Goal: Task Accomplishment & Management: Use online tool/utility

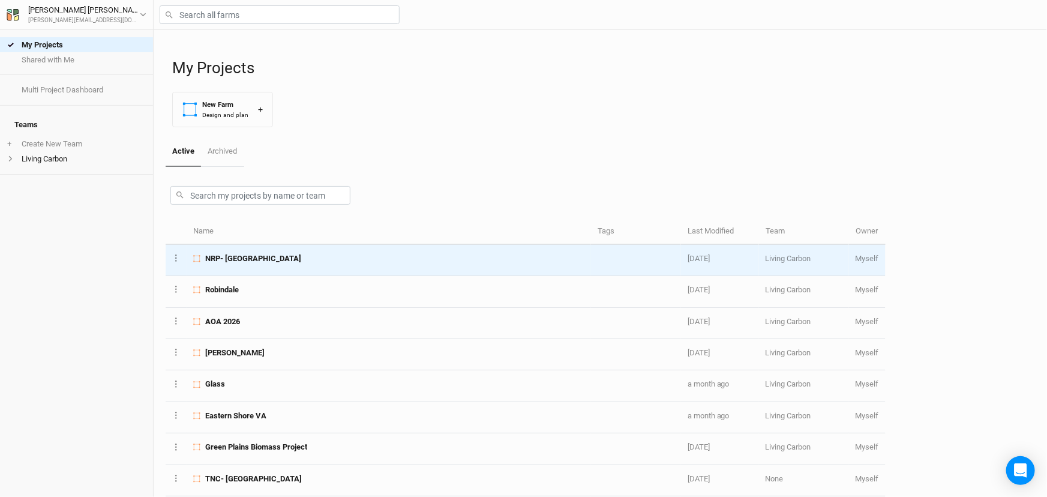
click at [296, 259] on div "NRP- [GEOGRAPHIC_DATA]" at bounding box center [388, 258] width 390 height 11
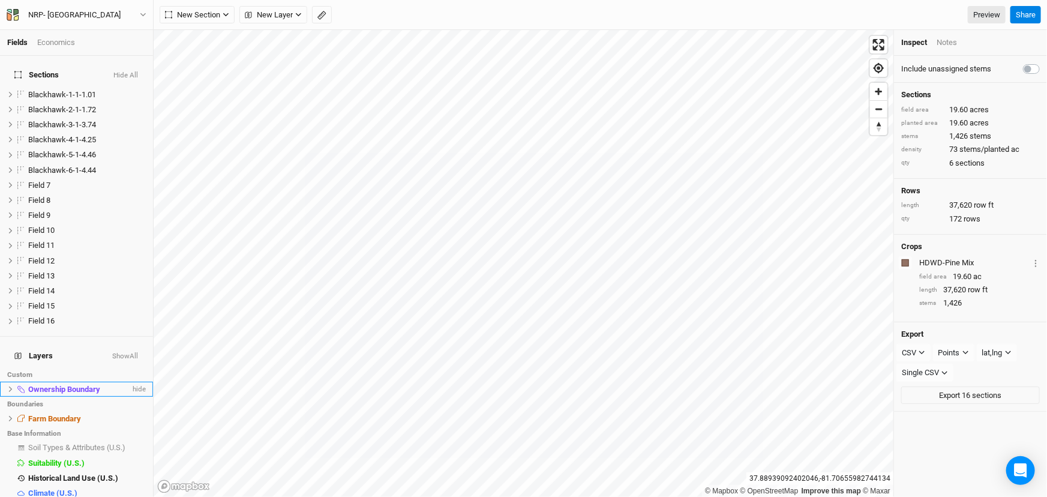
click at [82, 385] on span "Ownership Boundary" at bounding box center [64, 389] width 72 height 9
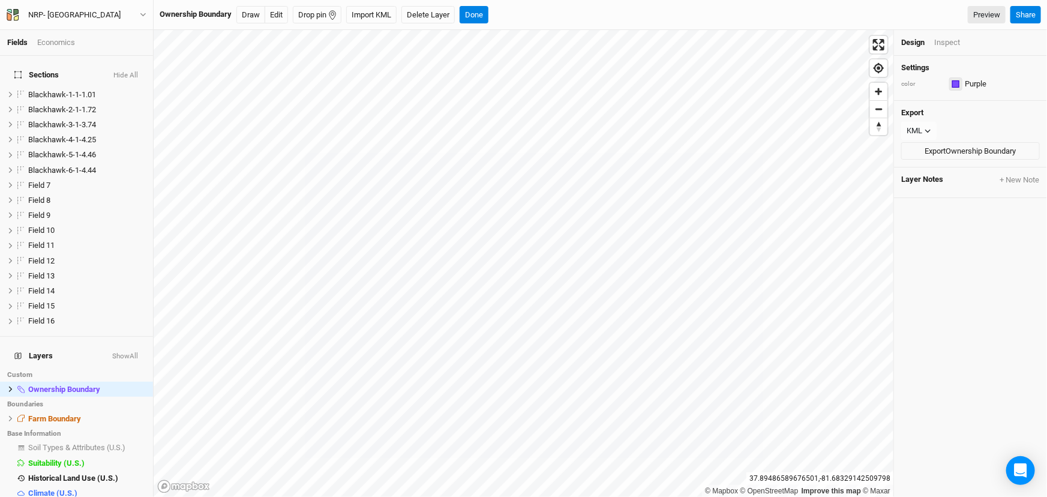
click at [954, 87] on div "button" at bounding box center [955, 83] width 7 height 7
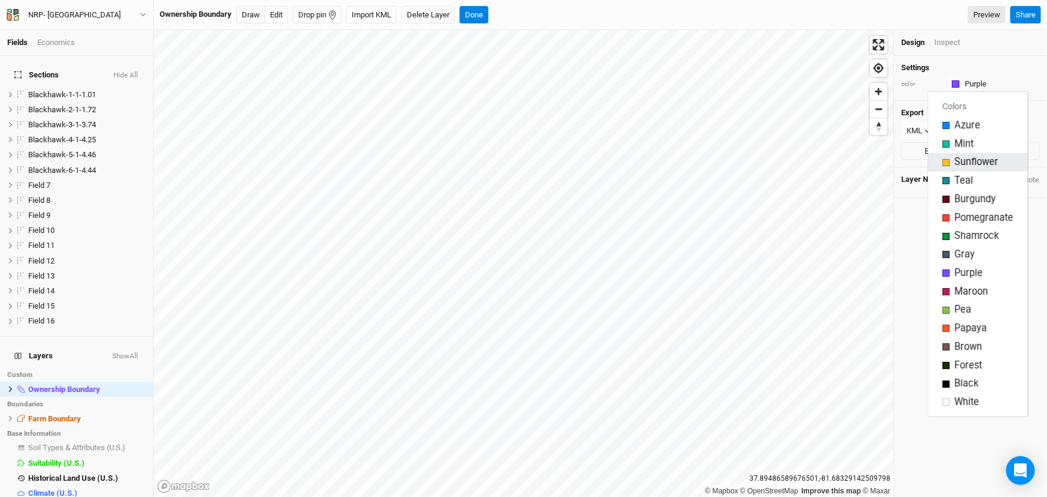
click at [948, 162] on div "button" at bounding box center [945, 162] width 7 height 7
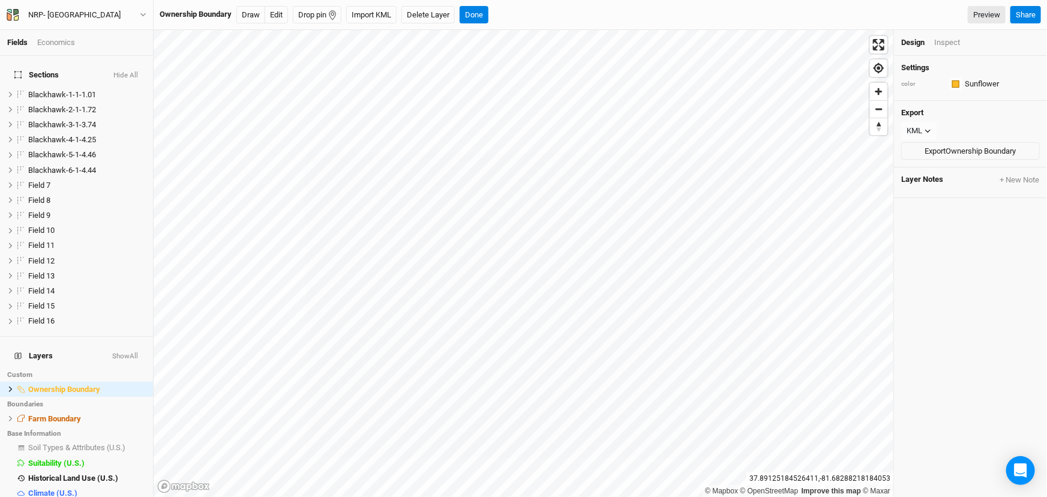
click at [981, 312] on div "Settings color Sunflower Colors Azure Mint Sunflower Teal Burgundy Pomegranate …" at bounding box center [970, 276] width 153 height 441
click at [480, 11] on button "Done" at bounding box center [473, 15] width 29 height 18
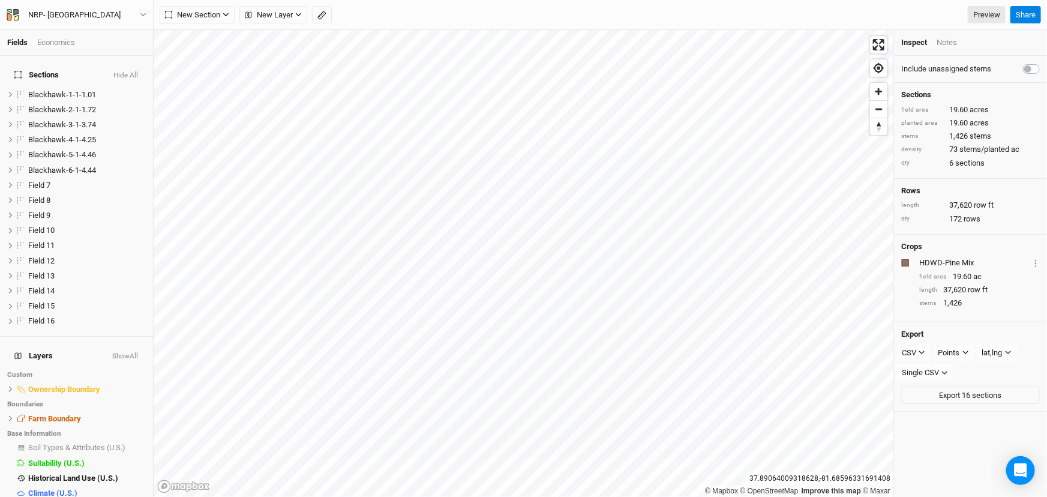
click at [906, 287] on div "© Mapbox © OpenStreetMap Improve this map © Maxar [GEOGRAPHIC_DATA] Inspect Not…" at bounding box center [600, 263] width 893 height 467
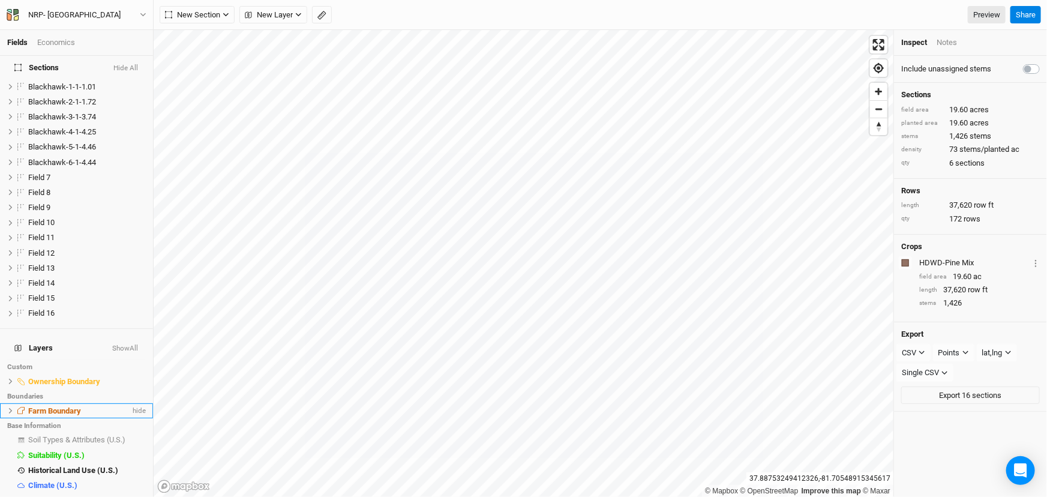
scroll to position [11, 0]
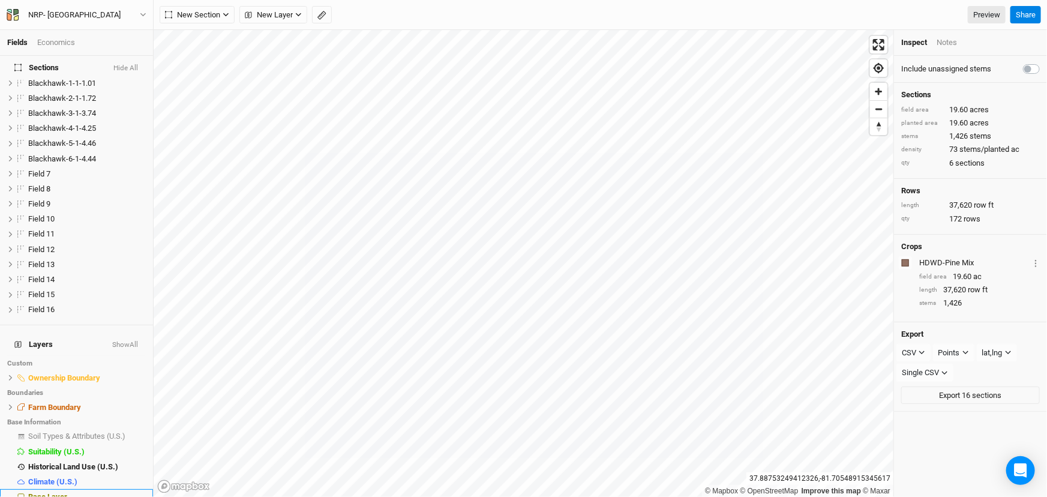
click at [54, 492] on span "Base Layer" at bounding box center [47, 496] width 39 height 9
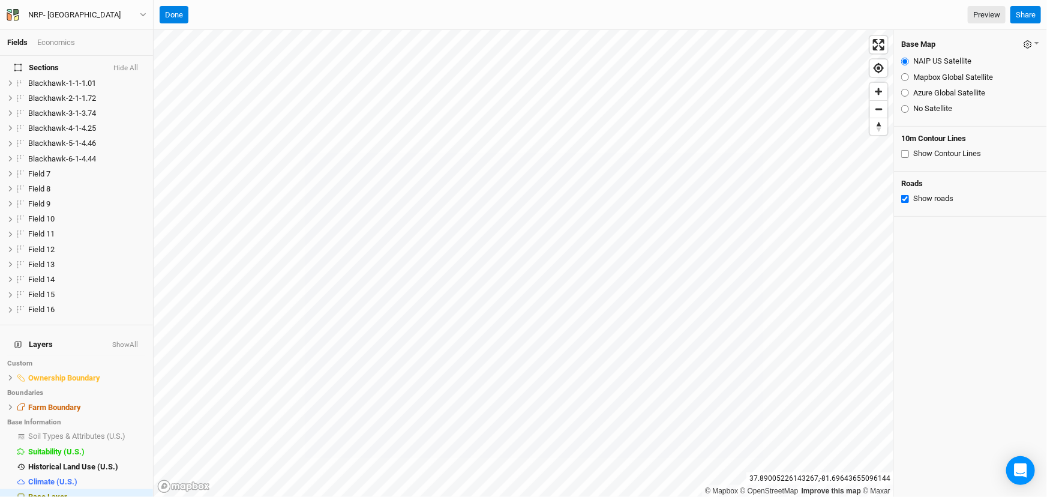
click at [906, 78] on input "Mapbox Global Satellite" at bounding box center [905, 77] width 8 height 8
radio input "true"
click at [904, 92] on input "Azure Global Satellite" at bounding box center [905, 93] width 8 height 8
radio input "true"
click at [55, 492] on span "Base Layer" at bounding box center [47, 496] width 39 height 9
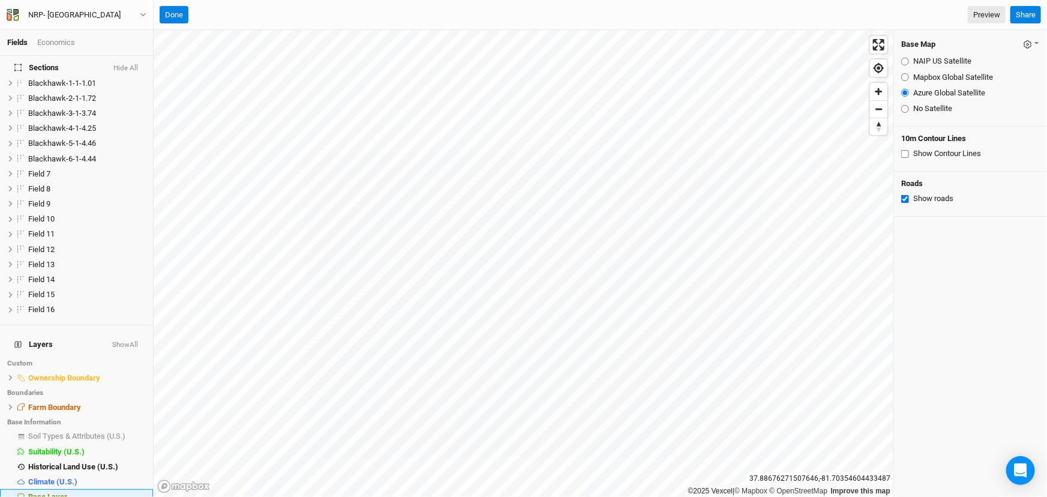
click at [55, 492] on span "Base Layer" at bounding box center [47, 496] width 39 height 9
click at [903, 61] on input "NAIP US Satellite" at bounding box center [905, 62] width 8 height 8
radio input "true"
click at [362, 496] on html "Fields Economics Sections Hide All Blackhawk-1-1-1.01 hide Blackhawk-2-1-1.72 h…" at bounding box center [523, 248] width 1047 height 497
click at [166, 10] on button "Done" at bounding box center [174, 15] width 29 height 18
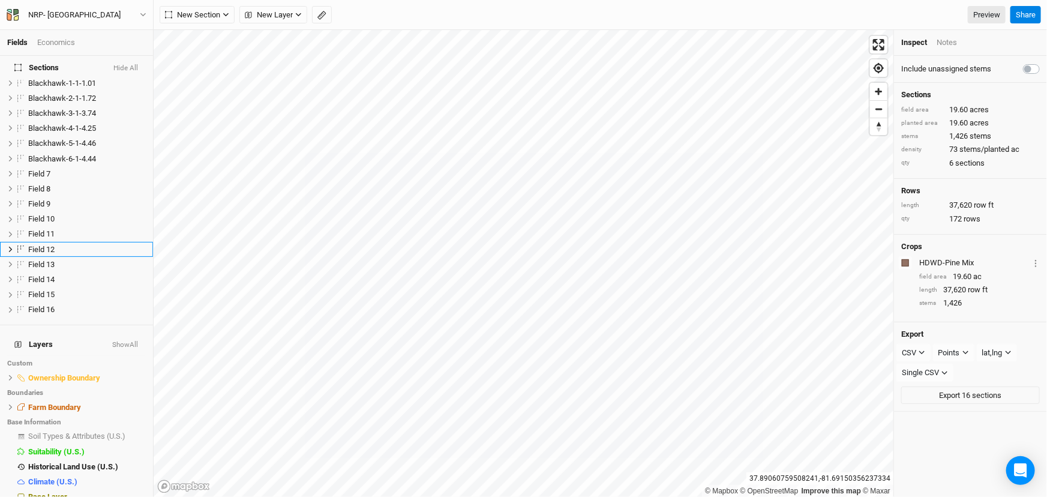
scroll to position [0, 0]
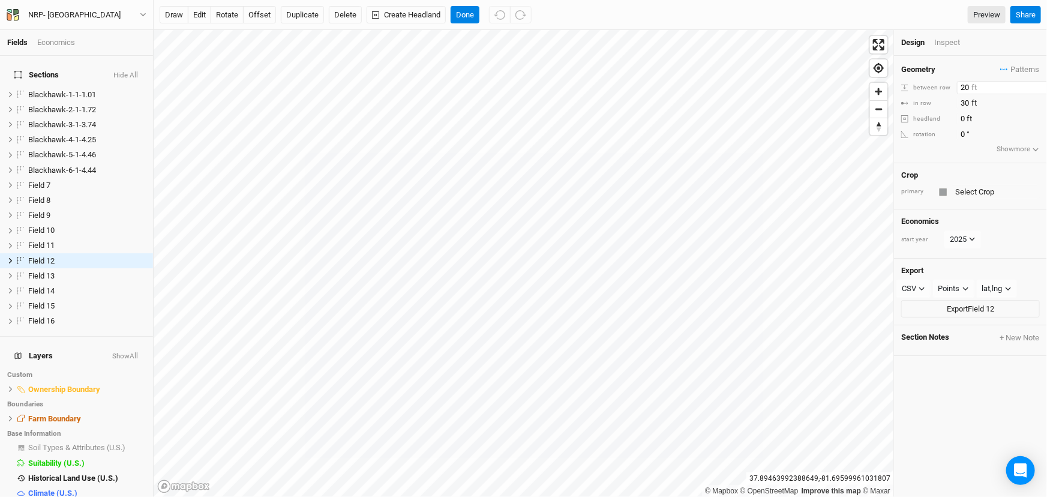
drag, startPoint x: 959, startPoint y: 89, endPoint x: 976, endPoint y: 90, distance: 17.4
click at [976, 90] on input "20" at bounding box center [1009, 87] width 104 height 13
type input "100"
drag, startPoint x: 960, startPoint y: 104, endPoint x: 987, endPoint y: 105, distance: 26.4
click at [988, 105] on input "30" at bounding box center [1009, 103] width 104 height 13
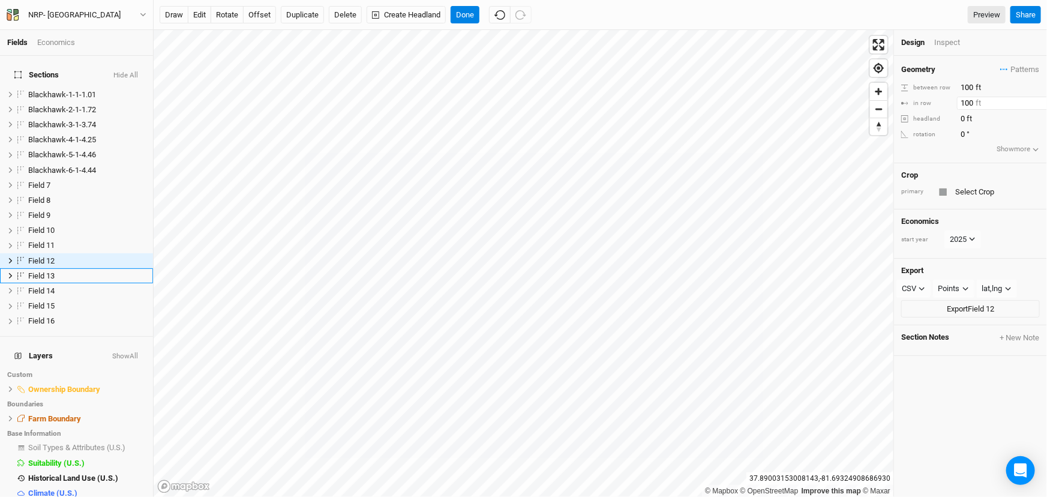
type input "100"
drag, startPoint x: 958, startPoint y: 89, endPoint x: 980, endPoint y: 87, distance: 21.7
click at [980, 87] on input "20" at bounding box center [1009, 87] width 104 height 13
type input "100"
drag, startPoint x: 959, startPoint y: 103, endPoint x: 975, endPoint y: 101, distance: 16.3
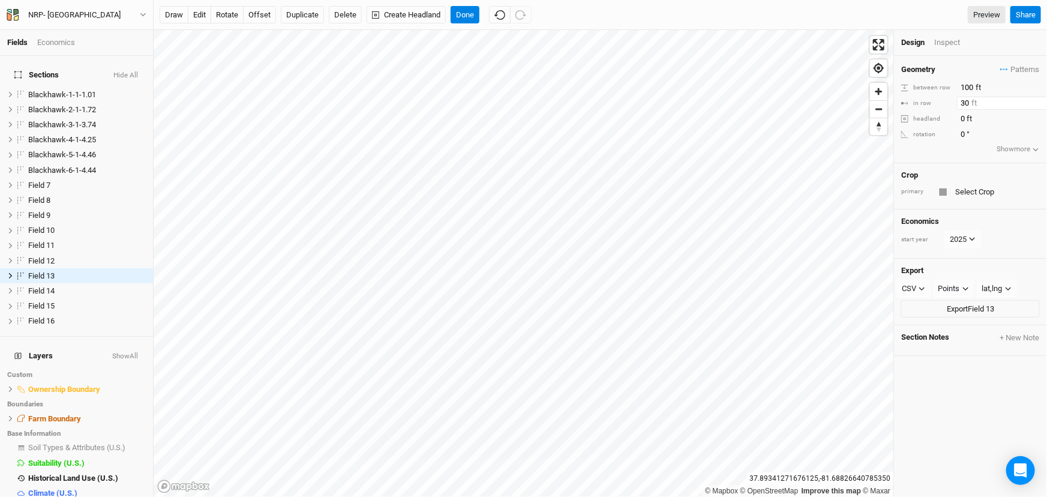
click at [975, 101] on input "30" at bounding box center [1009, 103] width 104 height 13
type input "100"
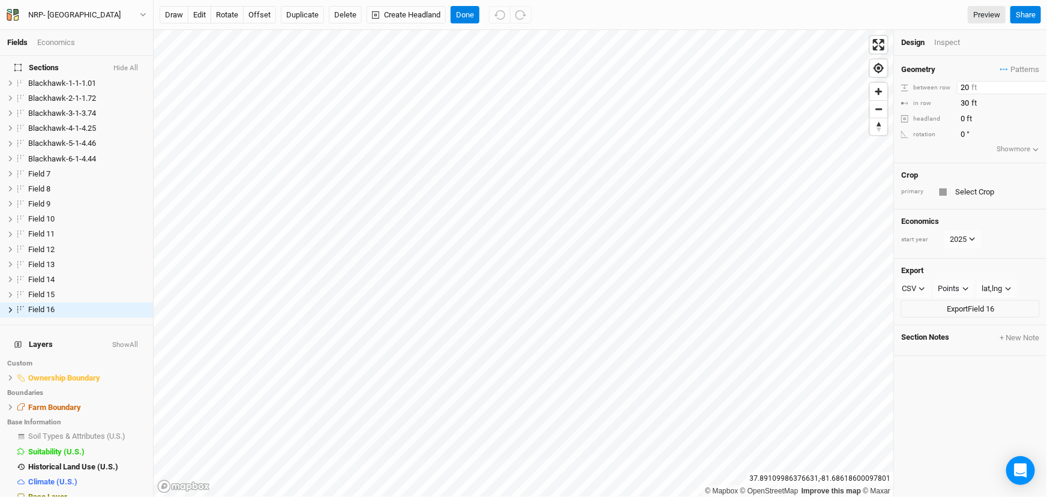
drag, startPoint x: 960, startPoint y: 87, endPoint x: 975, endPoint y: 89, distance: 15.7
click at [976, 88] on input "20" at bounding box center [1009, 87] width 104 height 13
type input "100"
drag, startPoint x: 960, startPoint y: 106, endPoint x: 971, endPoint y: 103, distance: 11.6
click at [971, 103] on input "30" at bounding box center [1009, 103] width 104 height 13
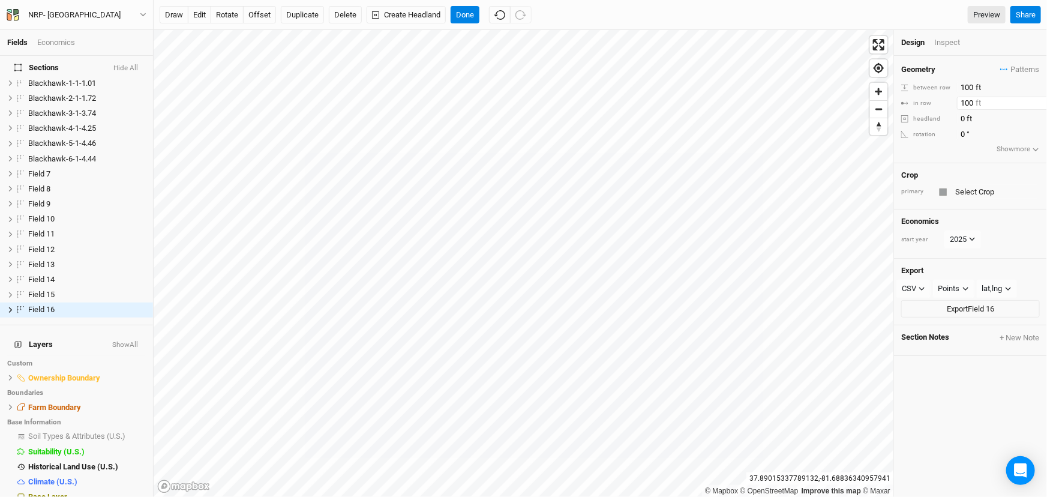
type input "100"
drag, startPoint x: 960, startPoint y: 88, endPoint x: 972, endPoint y: 85, distance: 12.4
click at [972, 85] on input "20" at bounding box center [1009, 87] width 104 height 13
type input "100"
drag, startPoint x: 961, startPoint y: 100, endPoint x: 970, endPoint y: 103, distance: 9.5
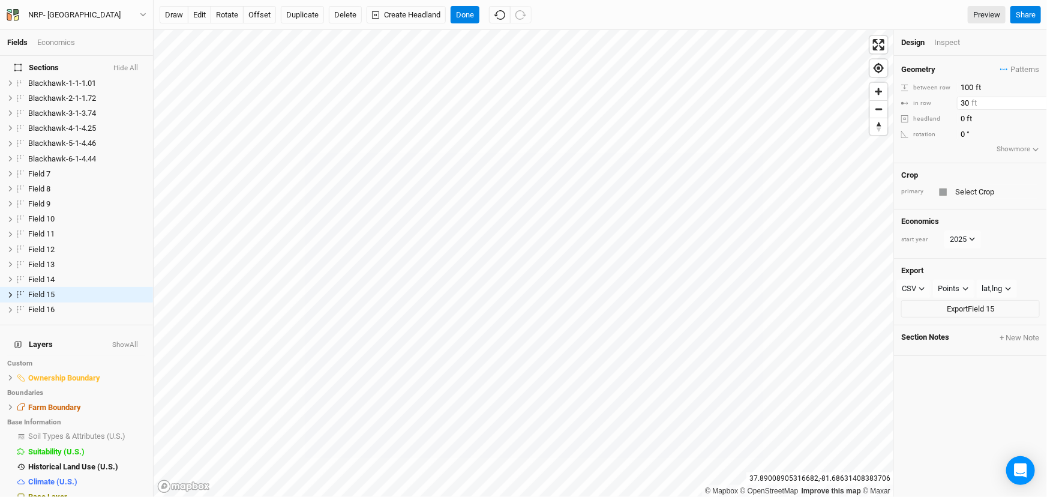
click at [970, 103] on input "30" at bounding box center [1009, 103] width 104 height 13
type input "100"
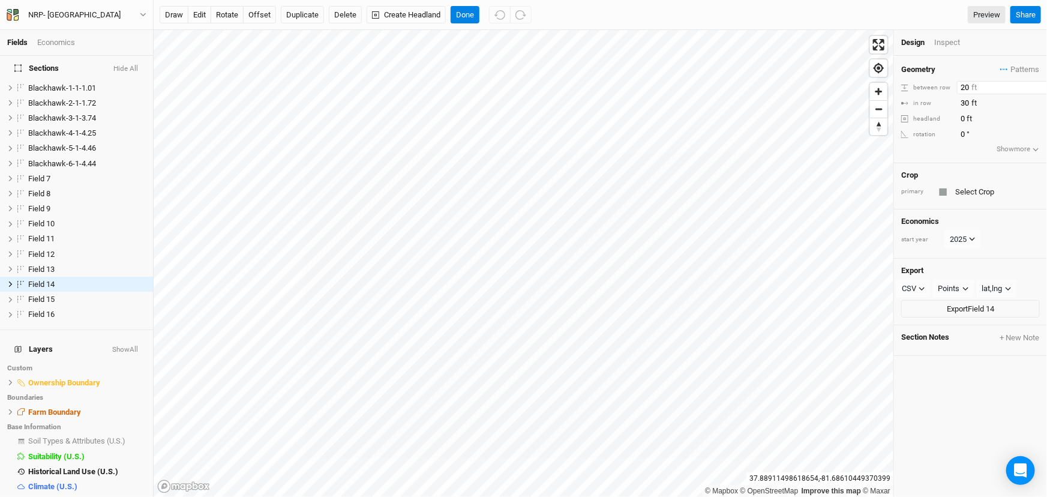
drag, startPoint x: 959, startPoint y: 86, endPoint x: 972, endPoint y: 86, distance: 13.2
click at [972, 86] on input "20" at bounding box center [1009, 87] width 104 height 13
type input "100"
drag, startPoint x: 959, startPoint y: 102, endPoint x: 974, endPoint y: 101, distance: 14.4
click at [974, 101] on input "30" at bounding box center [1009, 103] width 104 height 13
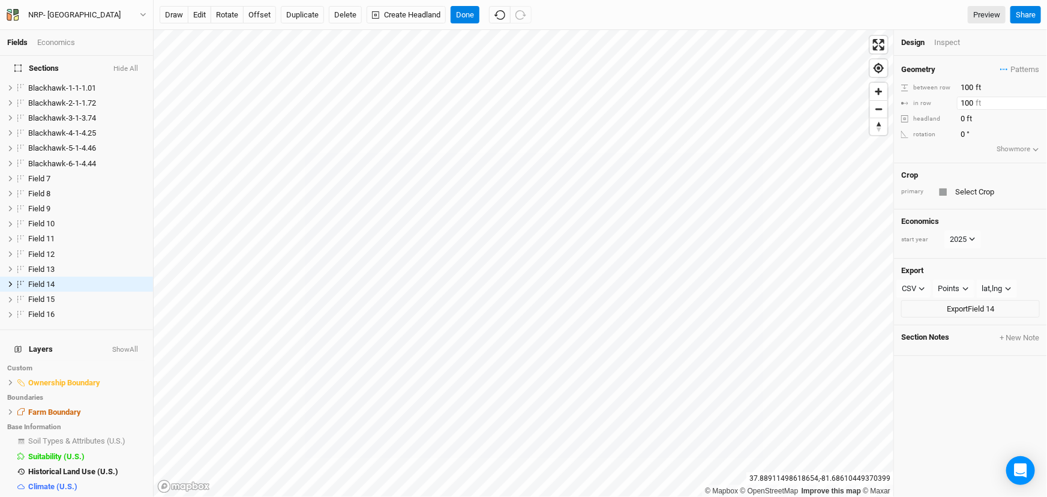
type input "100"
drag, startPoint x: 994, startPoint y: 149, endPoint x: 990, endPoint y: 156, distance: 7.8
click at [996, 150] on button "Show more" at bounding box center [1018, 149] width 44 height 12
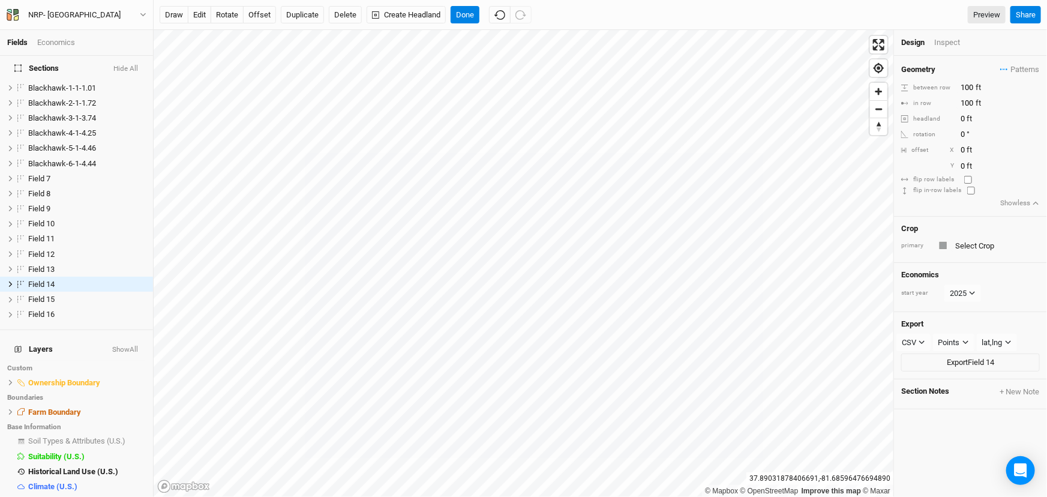
click at [1033, 202] on icon "button" at bounding box center [1035, 204] width 5 height 4
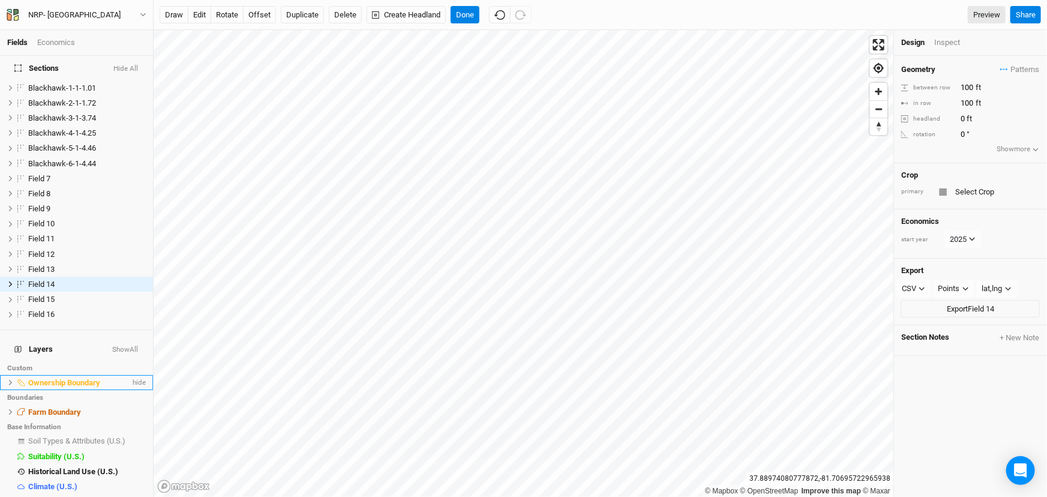
click at [8, 379] on icon at bounding box center [10, 382] width 7 height 7
click at [9, 409] on icon at bounding box center [11, 411] width 4 height 5
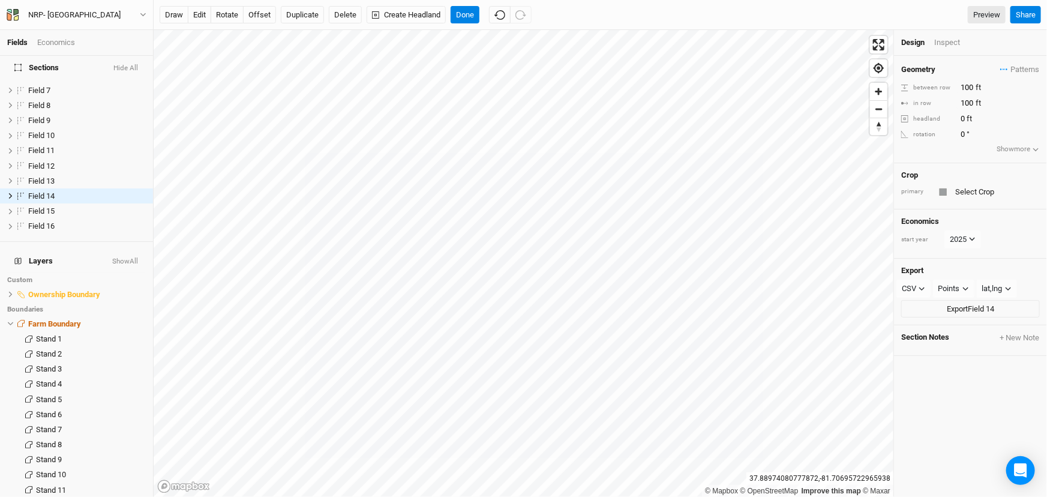
scroll to position [170, 0]
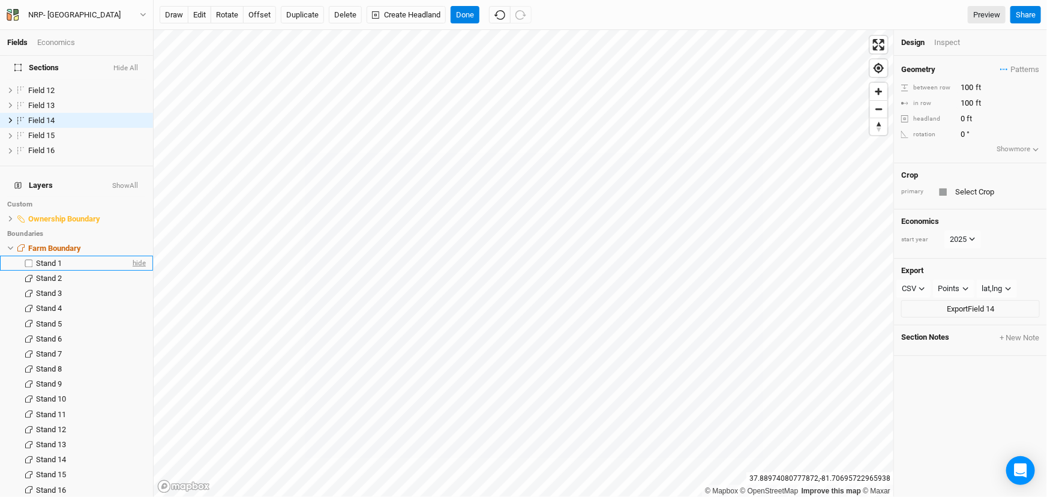
click at [133, 256] on span "hide" at bounding box center [138, 263] width 16 height 15
click at [130, 271] on span "hide" at bounding box center [138, 278] width 16 height 15
click at [131, 286] on span "hide" at bounding box center [138, 293] width 16 height 15
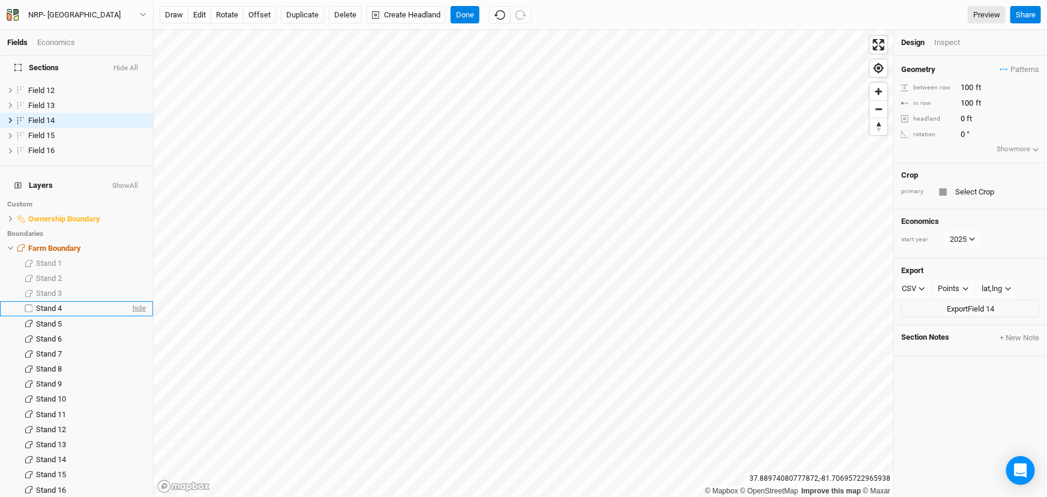
click at [130, 301] on span "hide" at bounding box center [138, 308] width 16 height 15
click at [130, 316] on span "hide" at bounding box center [138, 323] width 16 height 15
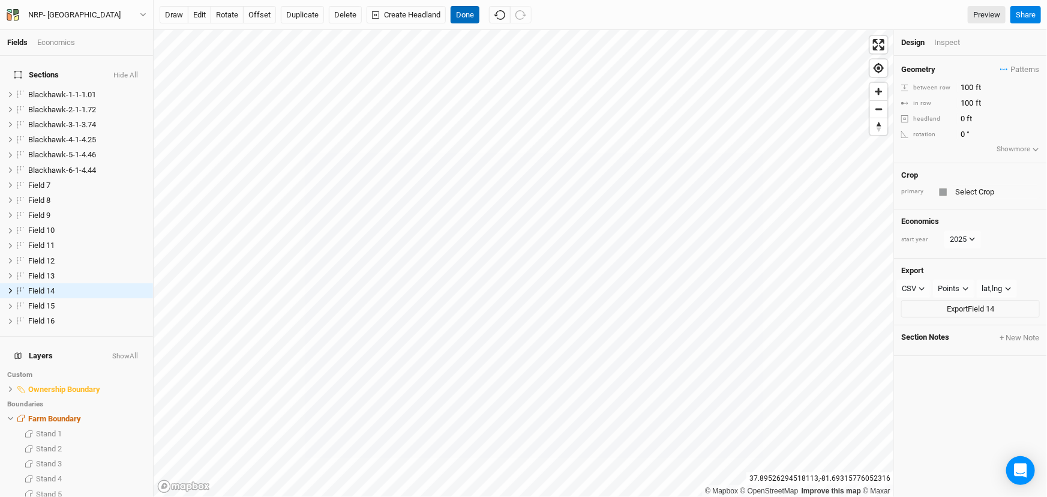
click at [459, 8] on button "Done" at bounding box center [464, 15] width 29 height 18
click at [461, 16] on button "Done" at bounding box center [464, 15] width 29 height 18
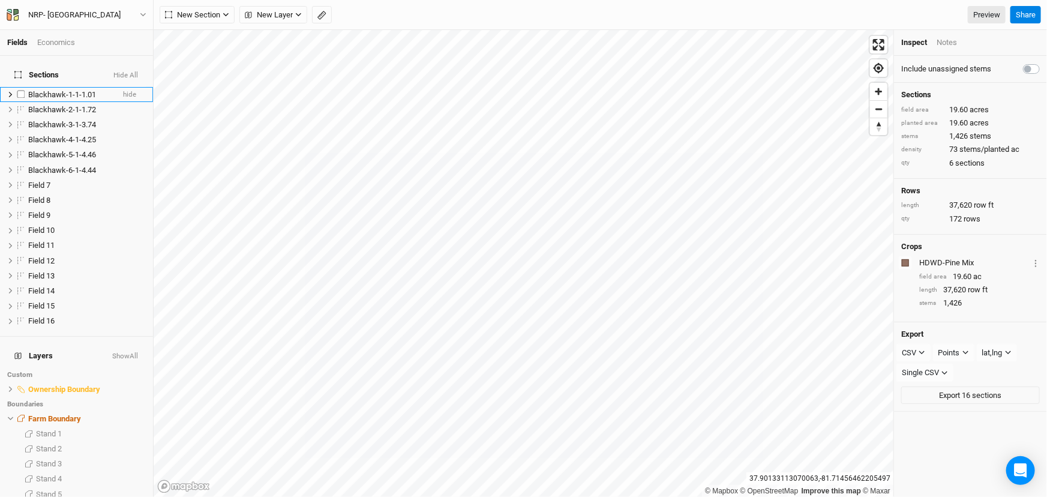
click at [79, 90] on span "Blackhawk-1-1-1.01" at bounding box center [62, 94] width 68 height 9
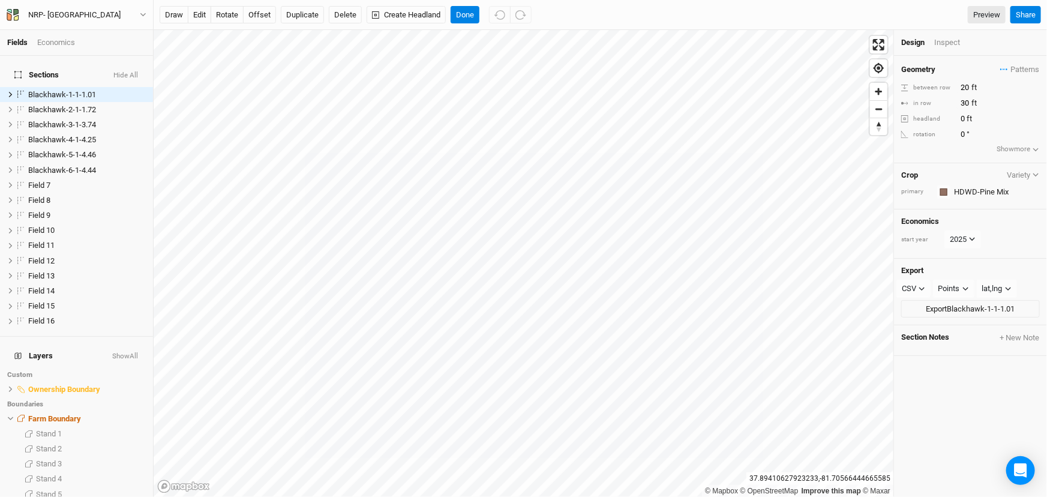
click at [119, 63] on h4 "Sections Hide All" at bounding box center [76, 75] width 139 height 24
click at [130, 71] on button "Hide All" at bounding box center [126, 75] width 26 height 8
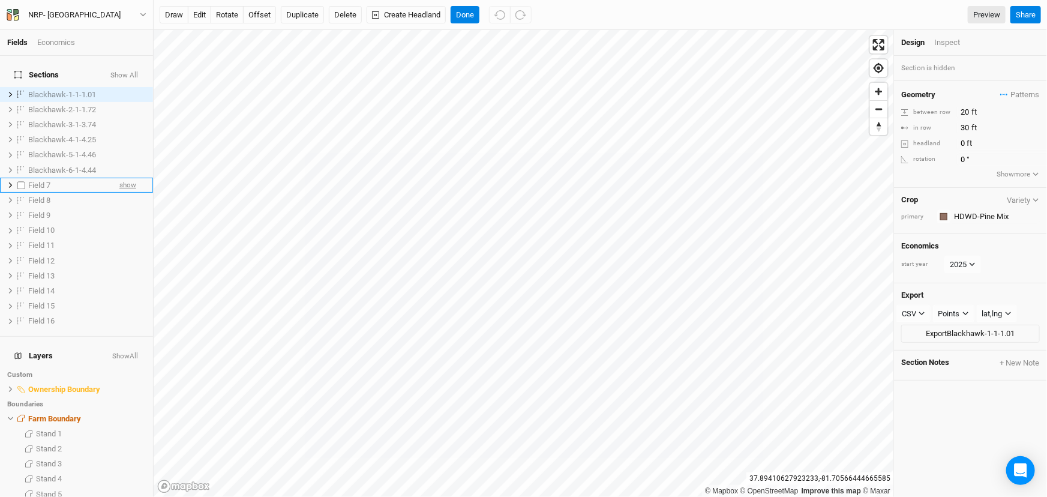
click at [121, 178] on span "show" at bounding box center [127, 185] width 17 height 15
click at [119, 193] on span "show" at bounding box center [127, 200] width 17 height 15
click at [120, 208] on span "show" at bounding box center [127, 215] width 17 height 15
click at [120, 223] on span "show" at bounding box center [127, 230] width 17 height 15
click at [124, 238] on span "show" at bounding box center [127, 245] width 17 height 15
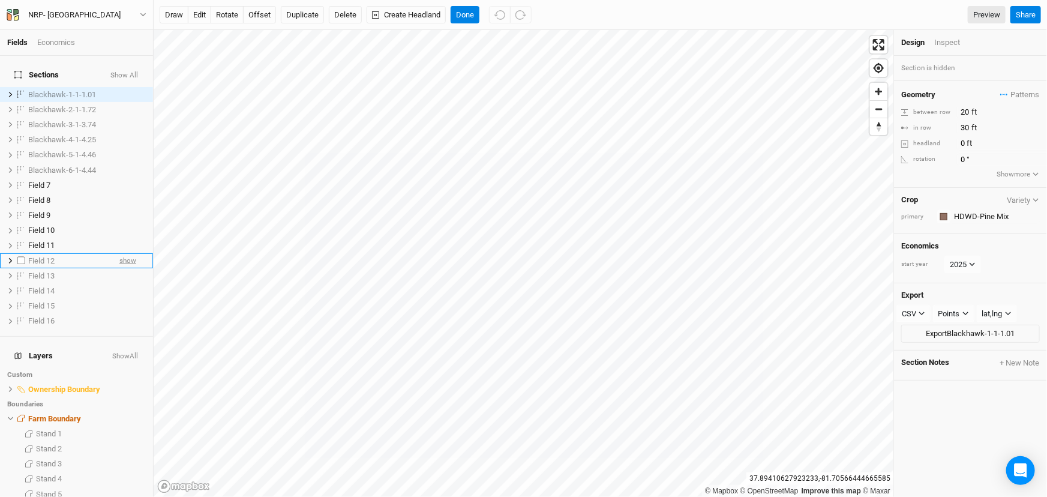
click at [121, 253] on span "show" at bounding box center [127, 260] width 17 height 15
click at [120, 268] on span "show" at bounding box center [127, 275] width 17 height 15
click at [120, 283] on span "show" at bounding box center [127, 290] width 17 height 15
click at [119, 299] on span "show" at bounding box center [127, 306] width 17 height 15
click at [122, 314] on span "show" at bounding box center [127, 321] width 17 height 15
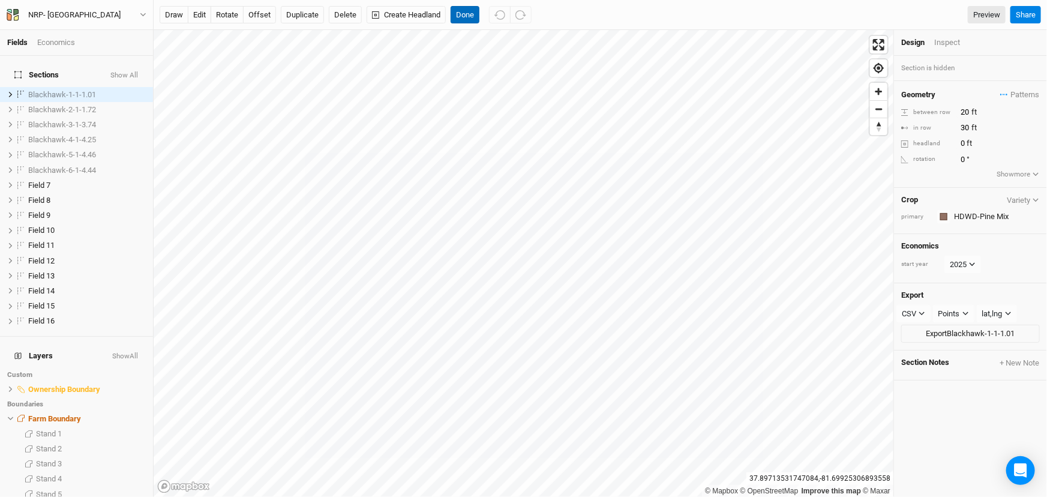
click at [470, 12] on button "Done" at bounding box center [464, 15] width 29 height 18
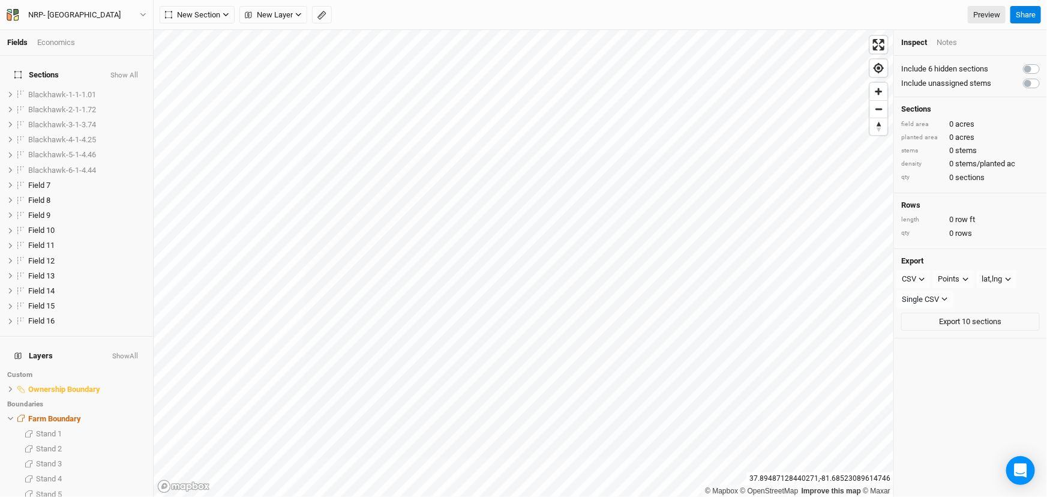
click at [1044, 76] on label at bounding box center [1044, 76] width 0 height 0
click at [1023, 84] on input "checkbox" at bounding box center [1028, 82] width 10 height 12
checkbox input "true"
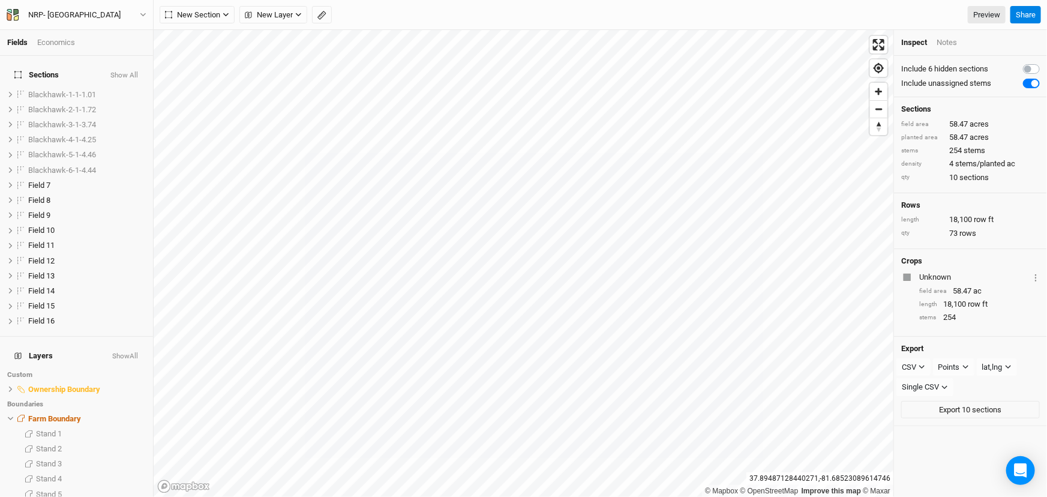
click at [1044, 62] on label at bounding box center [1044, 62] width 0 height 0
click at [1023, 67] on input "checkbox" at bounding box center [1028, 68] width 10 height 12
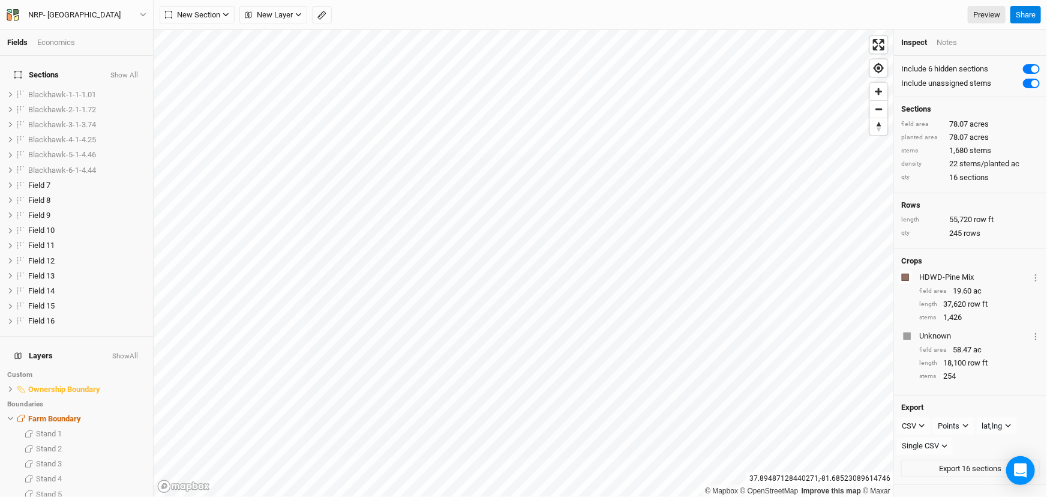
click at [1044, 62] on label at bounding box center [1044, 62] width 0 height 0
click at [1023, 67] on input "checkbox" at bounding box center [1028, 68] width 10 height 12
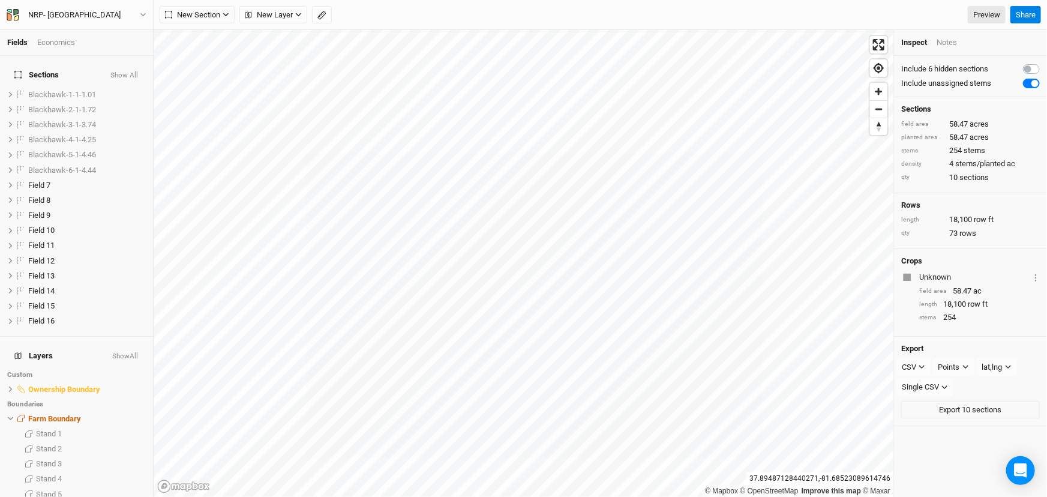
click at [1044, 62] on label at bounding box center [1044, 62] width 0 height 0
click at [1023, 66] on input "checkbox" at bounding box center [1028, 68] width 10 height 12
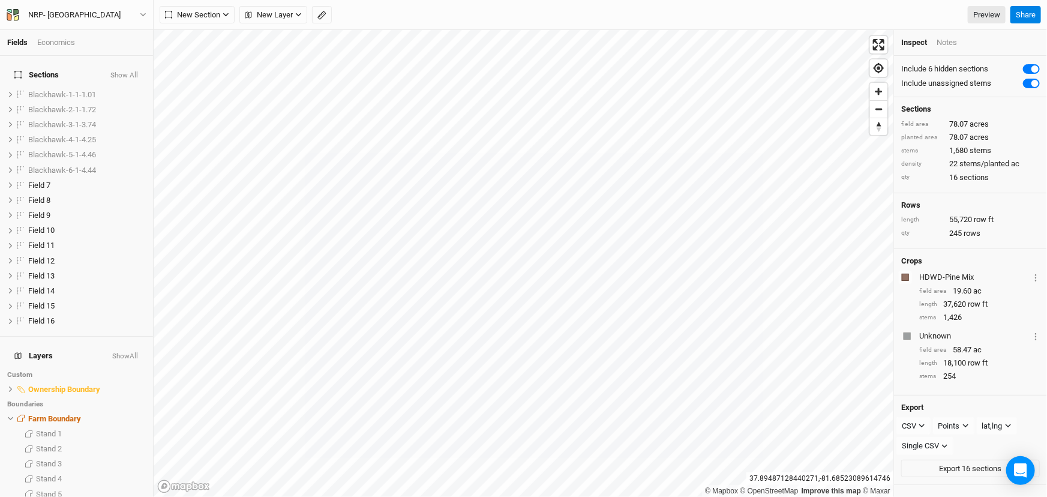
click at [1044, 62] on label at bounding box center [1044, 62] width 0 height 0
click at [1023, 66] on input "checkbox" at bounding box center [1028, 68] width 10 height 12
checkbox input "false"
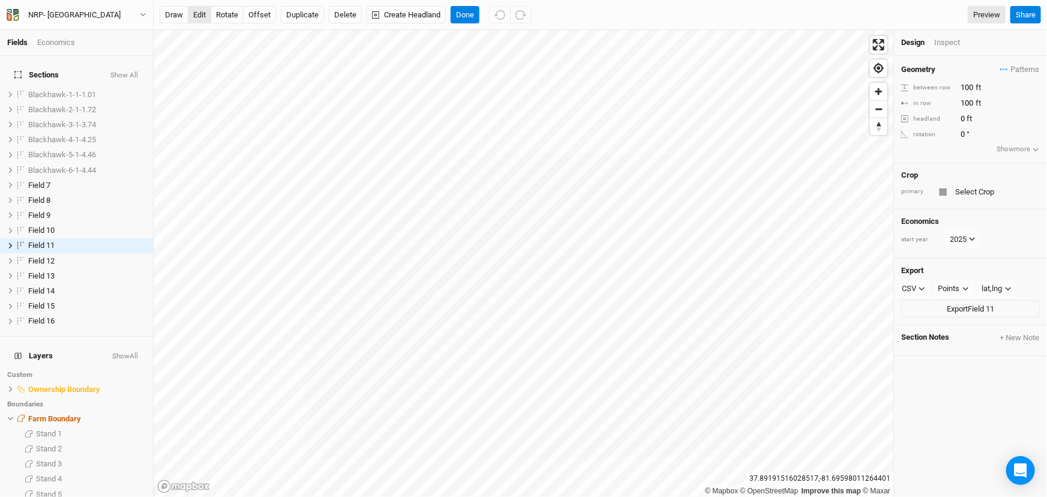
click at [200, 17] on button "edit" at bounding box center [199, 15] width 23 height 18
click at [458, 13] on button "Done" at bounding box center [464, 15] width 29 height 18
click at [198, 13] on button "edit" at bounding box center [199, 15] width 23 height 18
click at [343, 12] on button "Delete" at bounding box center [345, 15] width 33 height 18
click at [368, 8] on button "Confirm" at bounding box center [357, 15] width 37 height 18
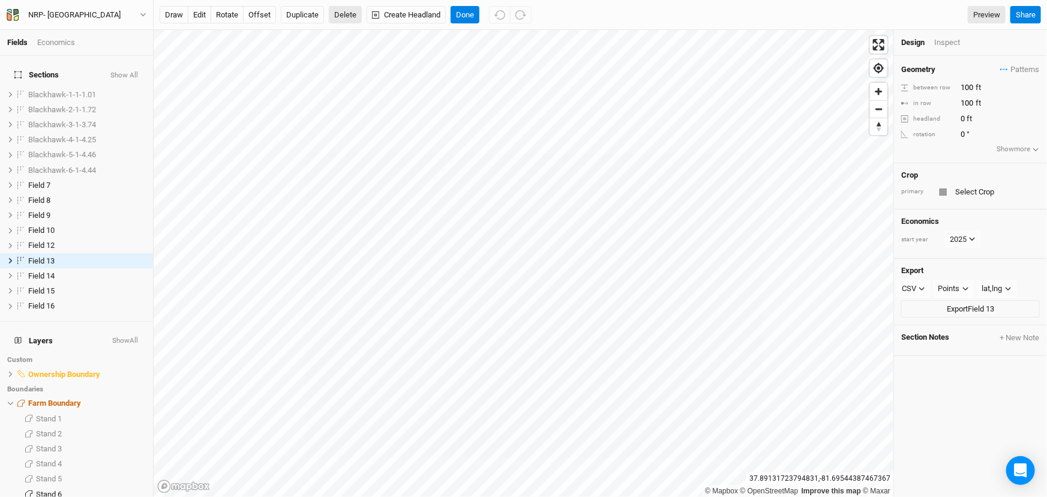
click at [339, 12] on button "Delete" at bounding box center [345, 15] width 33 height 18
click at [372, 10] on button "Confirm" at bounding box center [357, 15] width 37 height 18
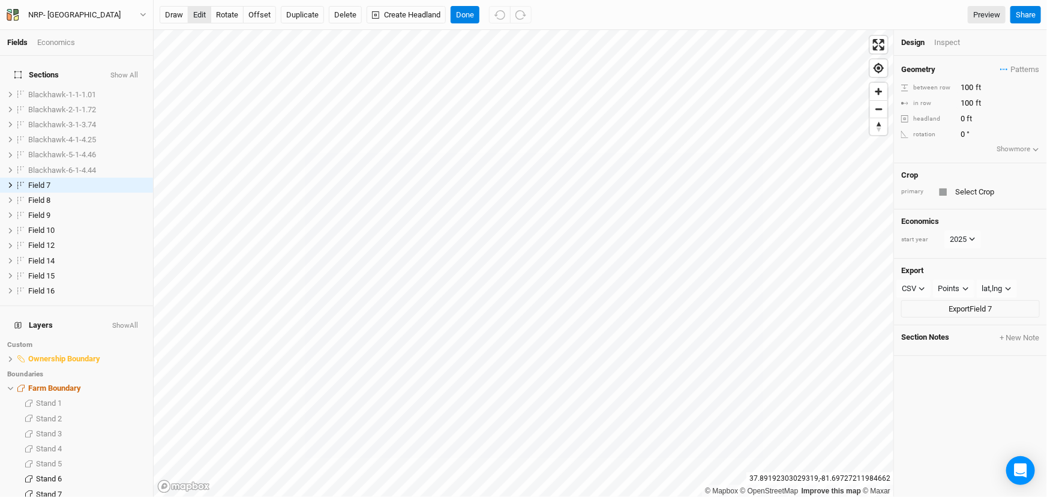
click at [200, 10] on button "edit" at bounding box center [199, 15] width 23 height 18
click at [468, 8] on button "Done" at bounding box center [464, 15] width 29 height 18
click at [461, 10] on button "Done" at bounding box center [464, 15] width 29 height 18
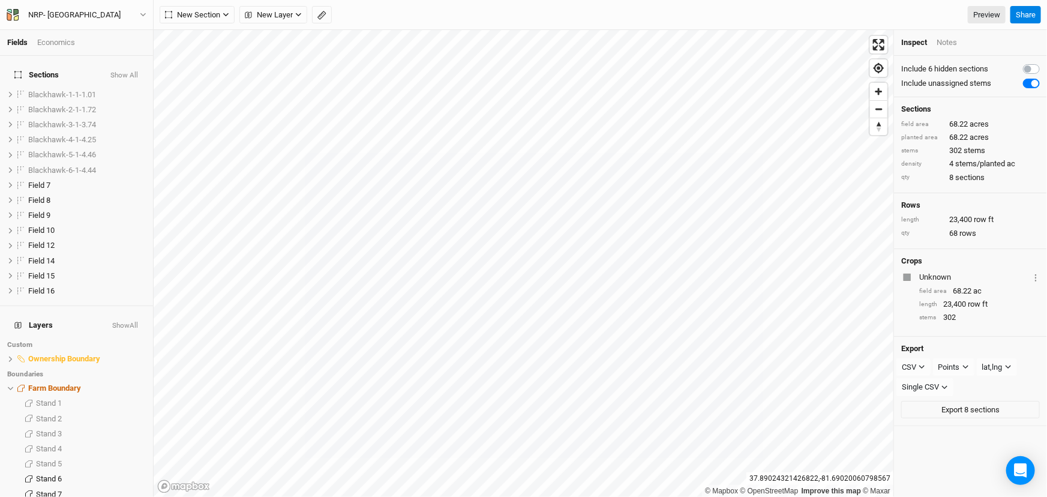
click at [912, 289] on div "© Mapbox © OpenStreetMap Improve this map © Maxar [GEOGRAPHIC_DATA] Inspect Not…" at bounding box center [600, 263] width 893 height 467
click at [545, 496] on html "Fields Economics Sections Show All Blackhawk-1-1-1.01 show Blackhawk-2-1-1.72 s…" at bounding box center [523, 248] width 1047 height 497
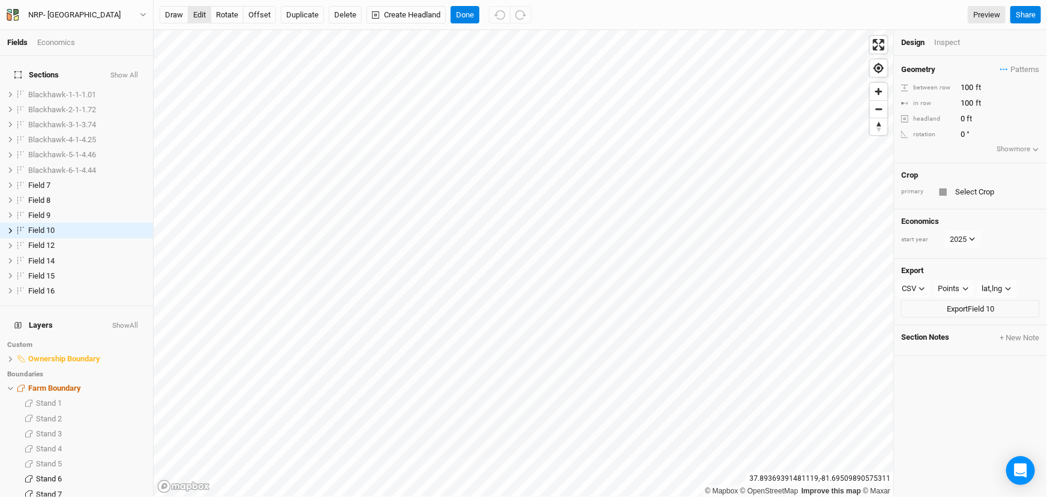
click at [202, 12] on button "edit" at bounding box center [199, 15] width 23 height 18
click at [465, 11] on button "Done" at bounding box center [464, 15] width 29 height 18
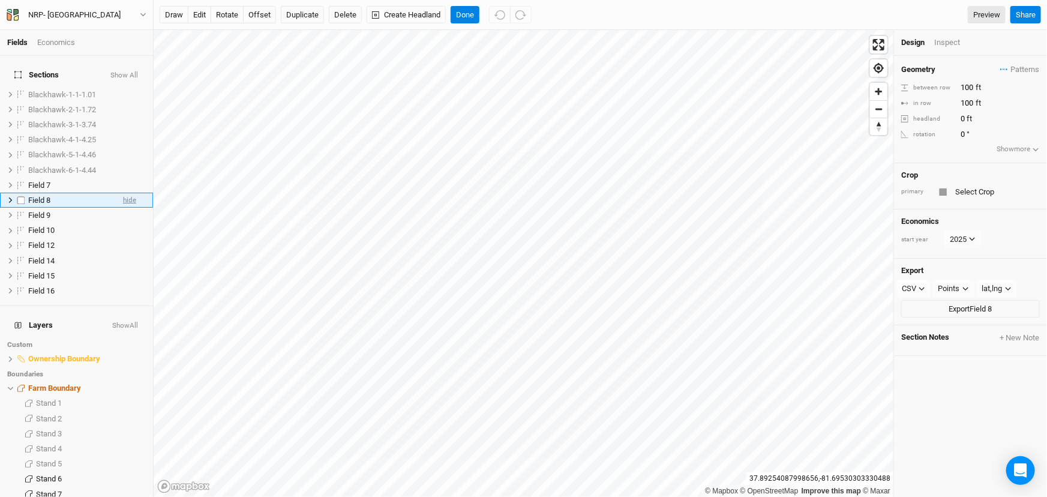
click at [123, 193] on span "hide" at bounding box center [129, 200] width 13 height 15
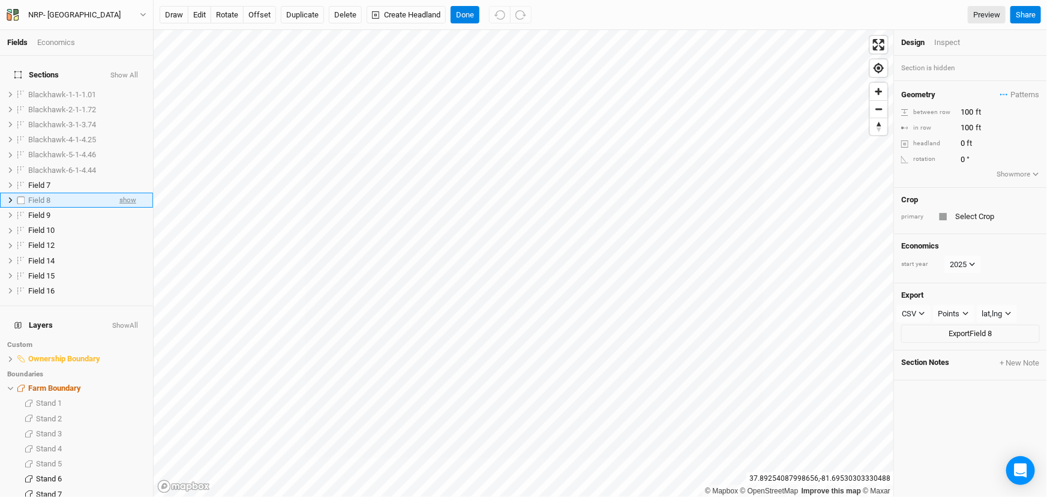
click at [121, 193] on span "show" at bounding box center [127, 200] width 17 height 15
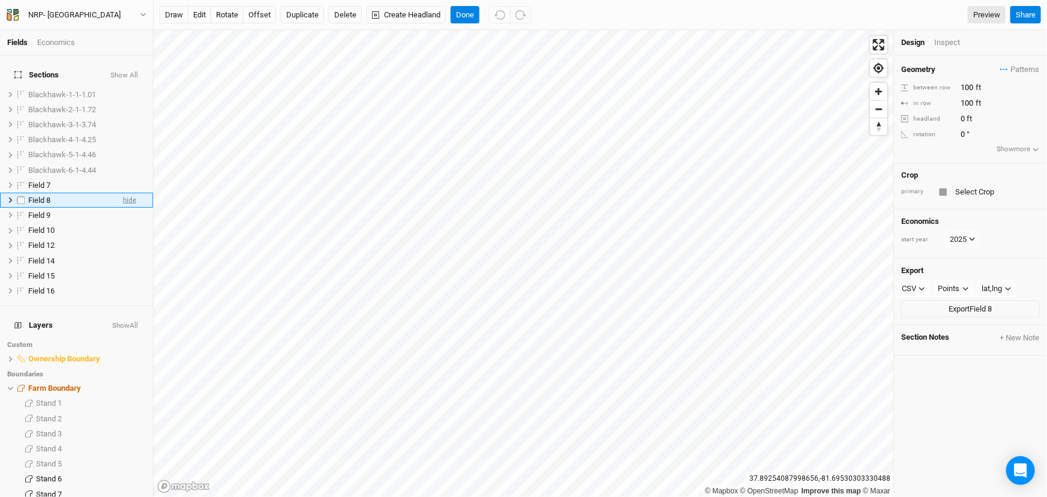
click at [123, 193] on span "hide" at bounding box center [129, 200] width 13 height 15
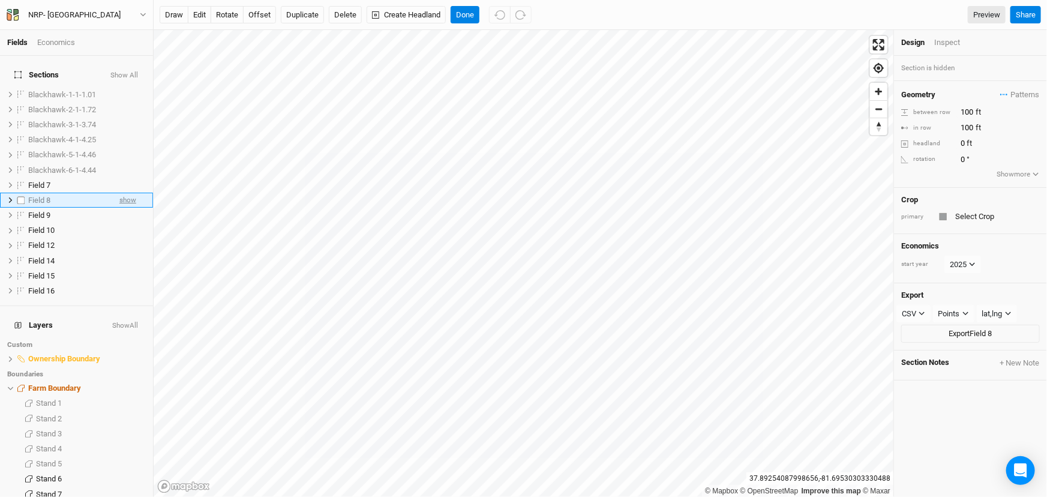
click at [121, 193] on span "show" at bounding box center [127, 200] width 17 height 15
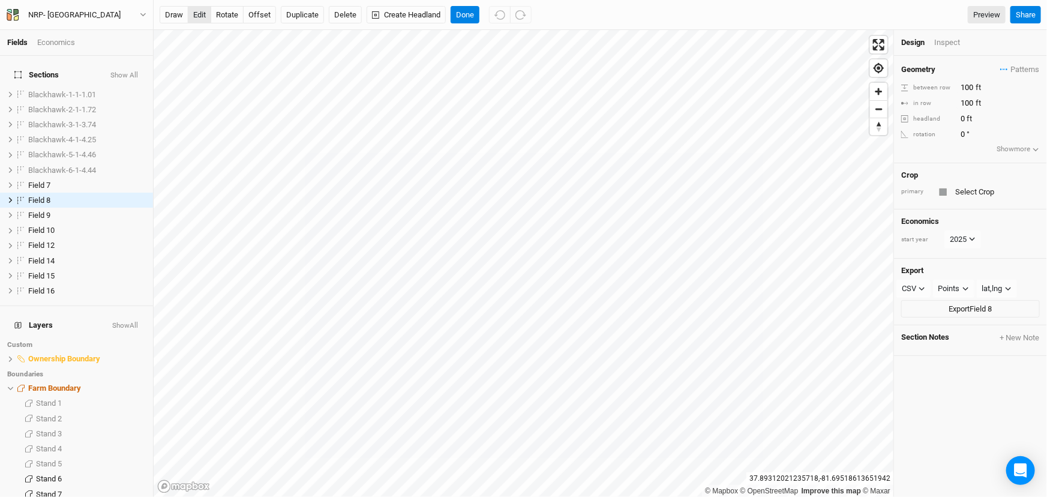
drag, startPoint x: 199, startPoint y: 11, endPoint x: 216, endPoint y: 24, distance: 21.5
click at [198, 11] on button "edit" at bounding box center [199, 15] width 23 height 18
click at [462, 8] on button "Done" at bounding box center [464, 15] width 29 height 18
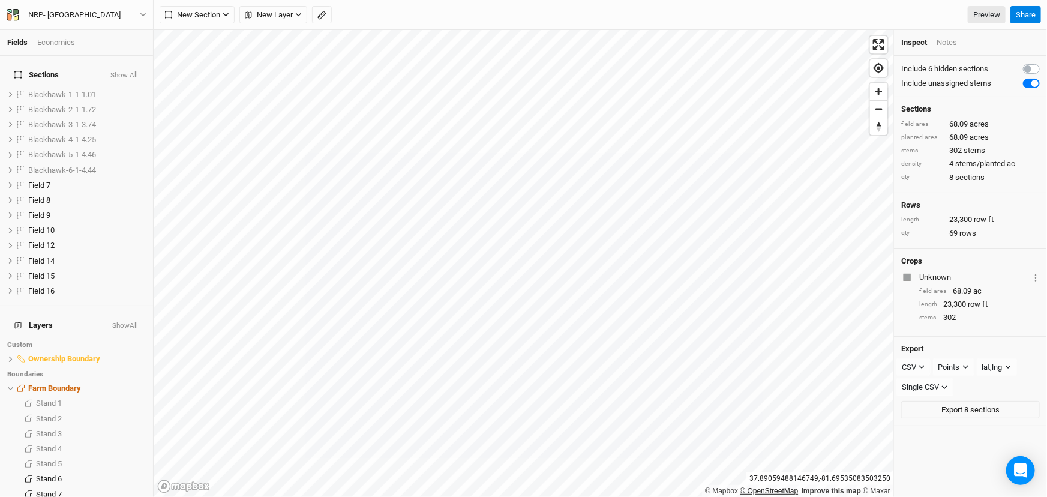
click at [783, 496] on html "Fields Economics Sections Show All Blackhawk-1-1-1.01 show Blackhawk-2-1-1.72 s…" at bounding box center [523, 248] width 1047 height 497
click at [198, 12] on span "New Section" at bounding box center [192, 15] width 55 height 12
click at [204, 38] on button "Grid" at bounding box center [207, 39] width 95 height 19
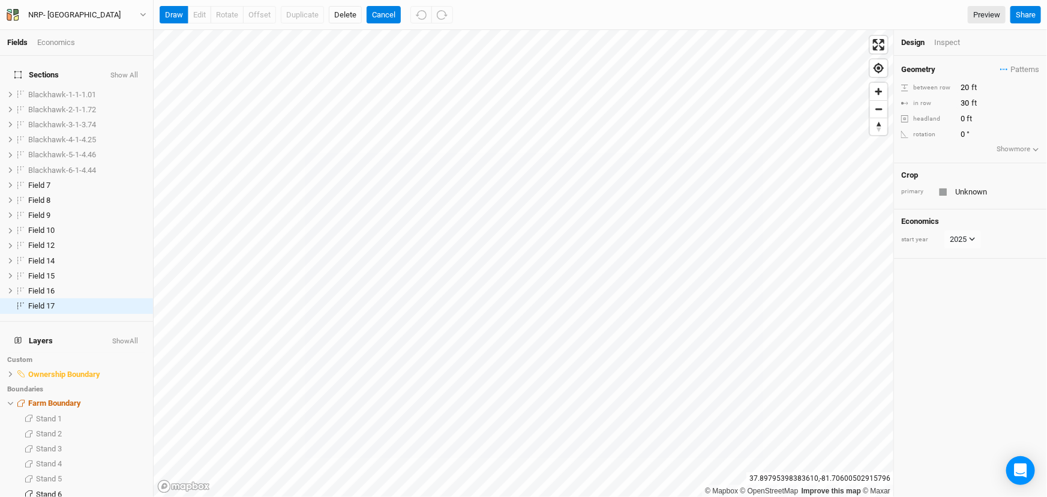
scroll to position [22, 0]
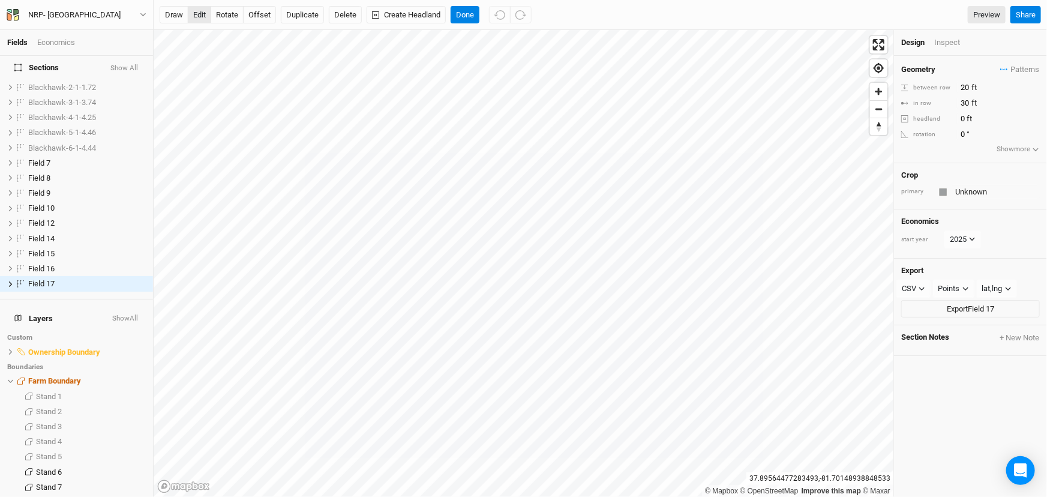
click at [195, 10] on button "edit" at bounding box center [199, 15] width 23 height 18
click at [458, 10] on button "Done" at bounding box center [464, 15] width 29 height 18
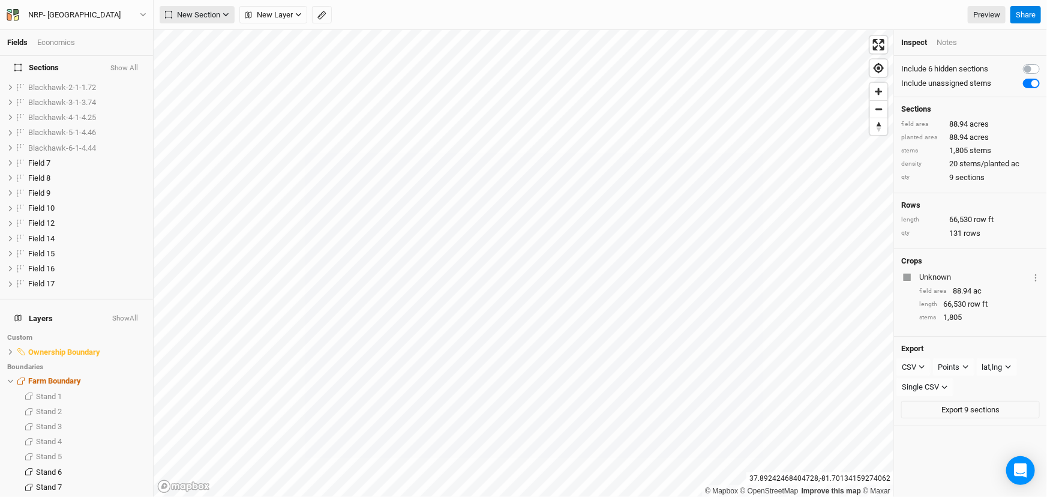
click at [200, 9] on span "New Section" at bounding box center [192, 15] width 55 height 12
click at [198, 40] on div "Grid" at bounding box center [194, 39] width 18 height 14
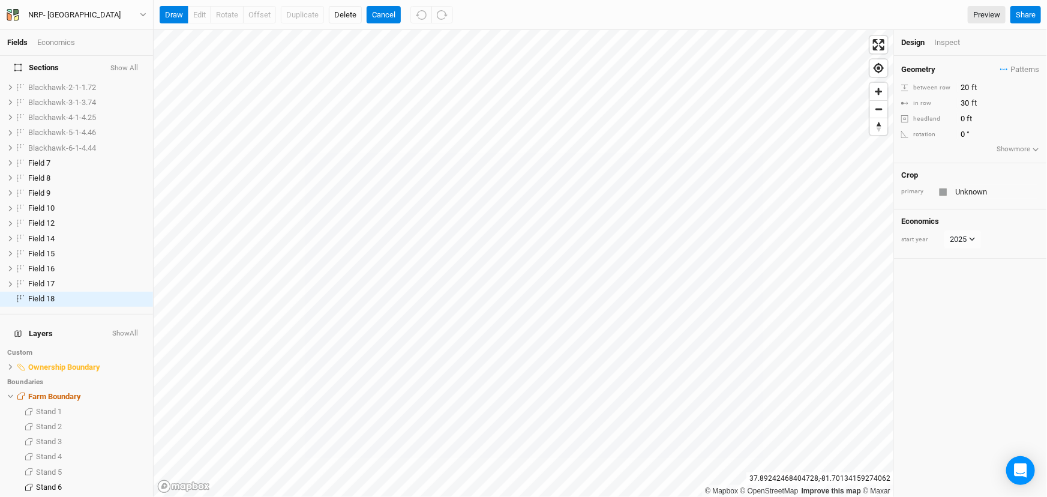
scroll to position [37, 0]
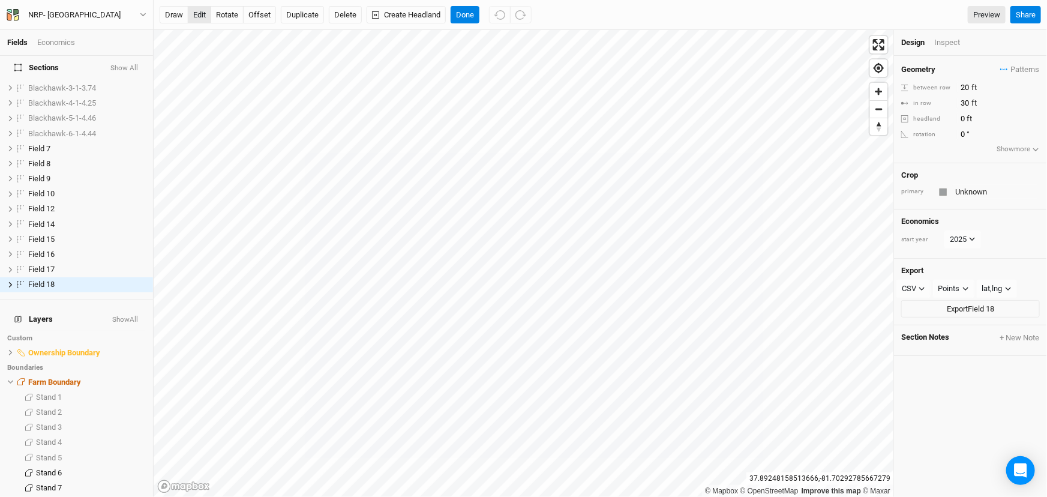
click at [194, 7] on button "edit" at bounding box center [199, 15] width 23 height 18
drag, startPoint x: 462, startPoint y: 8, endPoint x: 467, endPoint y: 16, distance: 9.2
click at [462, 9] on button "Done" at bounding box center [464, 15] width 29 height 18
drag, startPoint x: 960, startPoint y: 86, endPoint x: 976, endPoint y: 83, distance: 16.4
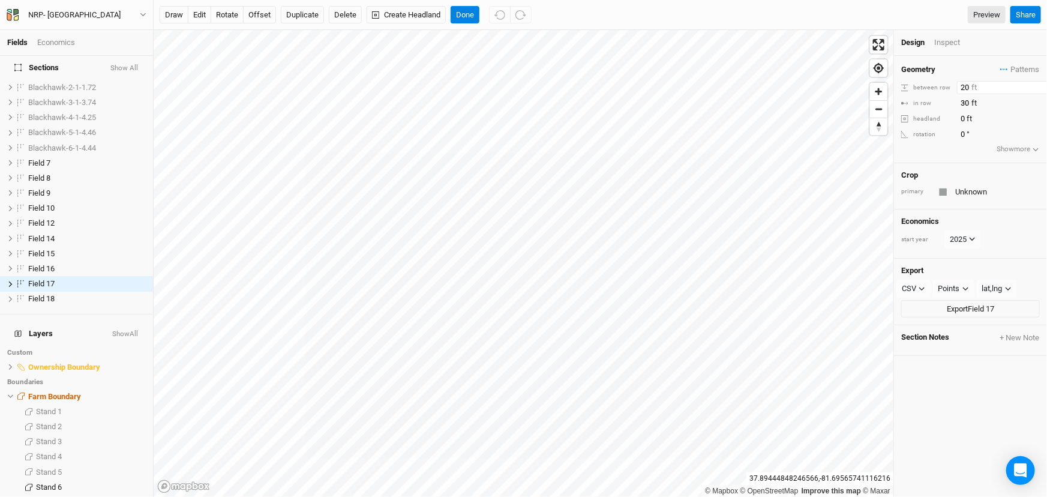
click at [976, 83] on input "20" at bounding box center [1009, 87] width 104 height 13
type input "100"
drag, startPoint x: 960, startPoint y: 102, endPoint x: 971, endPoint y: 103, distance: 11.5
click at [971, 103] on input "30" at bounding box center [1009, 103] width 104 height 13
type input "100"
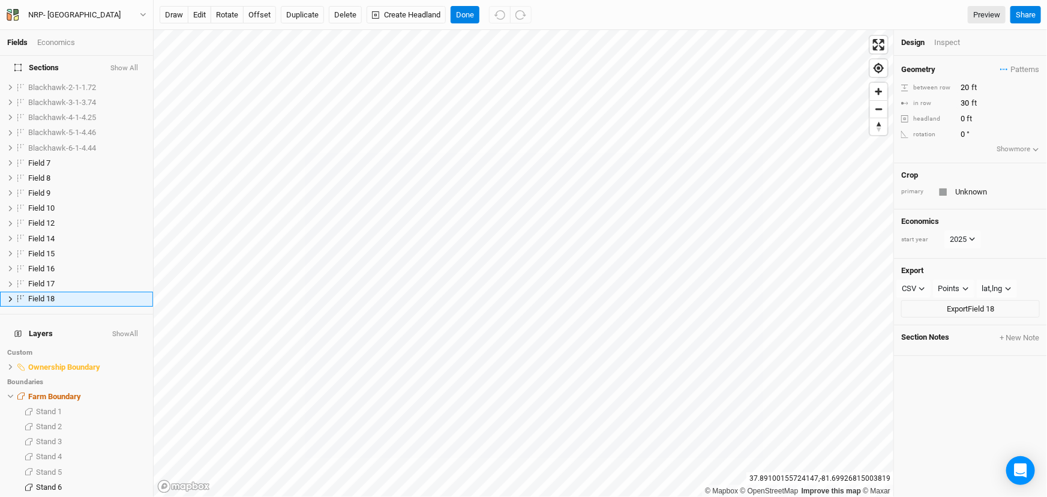
scroll to position [37, 0]
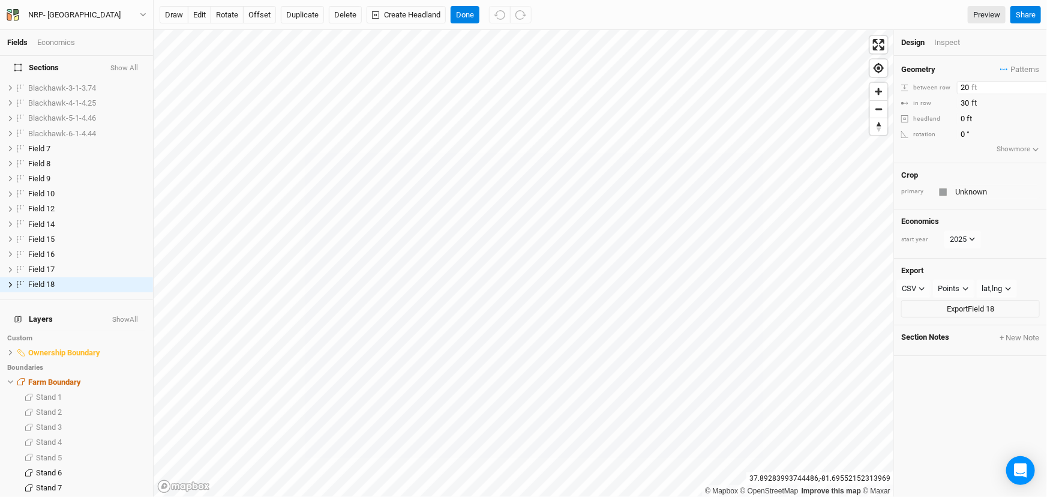
drag, startPoint x: 960, startPoint y: 85, endPoint x: 971, endPoint y: 84, distance: 11.5
click at [971, 84] on input "20" at bounding box center [1009, 87] width 104 height 13
type input "100"
drag, startPoint x: 960, startPoint y: 97, endPoint x: 972, endPoint y: 100, distance: 12.4
click at [972, 98] on input "30" at bounding box center [1009, 103] width 104 height 13
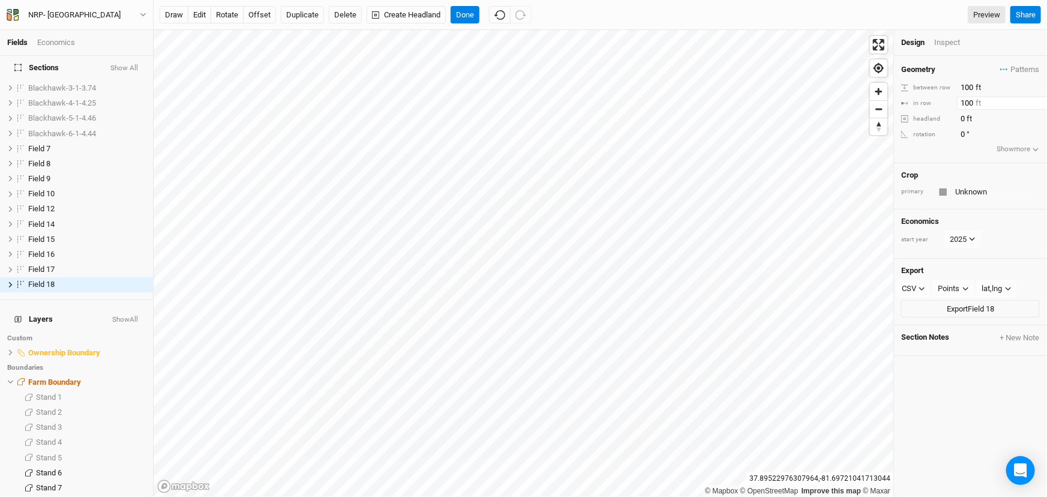
type input "100"
click at [459, 9] on button "Done" at bounding box center [464, 15] width 29 height 18
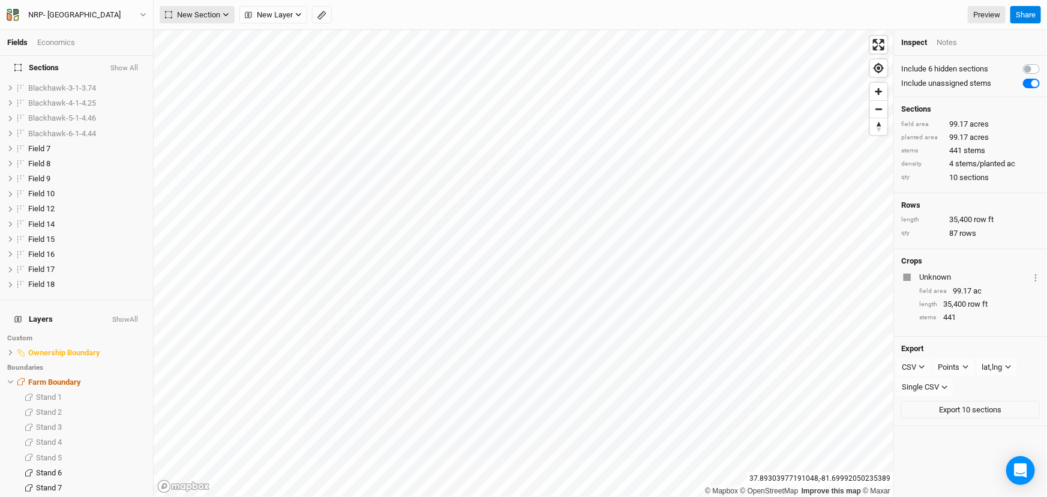
click at [196, 10] on span "New Section" at bounding box center [192, 15] width 55 height 12
click at [205, 42] on button "Grid" at bounding box center [207, 39] width 95 height 19
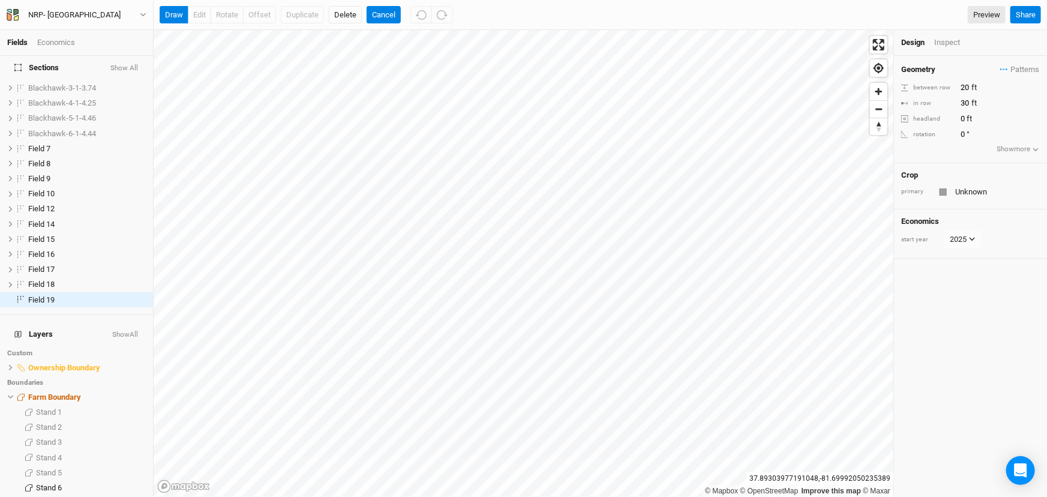
scroll to position [52, 0]
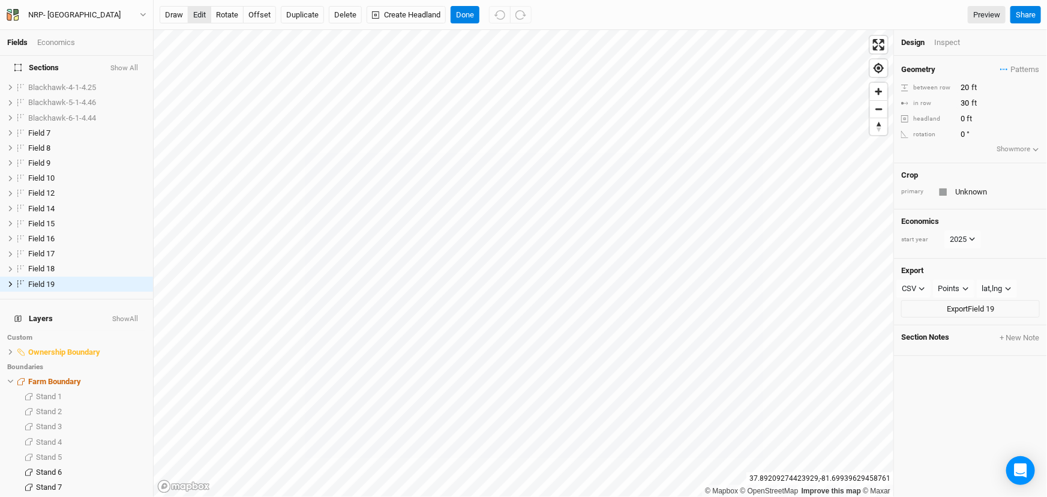
click at [198, 9] on button "edit" at bounding box center [199, 15] width 23 height 18
click at [459, 11] on button "Done" at bounding box center [464, 15] width 29 height 18
drag, startPoint x: 959, startPoint y: 86, endPoint x: 977, endPoint y: 87, distance: 17.4
click at [977, 87] on input "20" at bounding box center [1009, 87] width 104 height 13
type input "100"
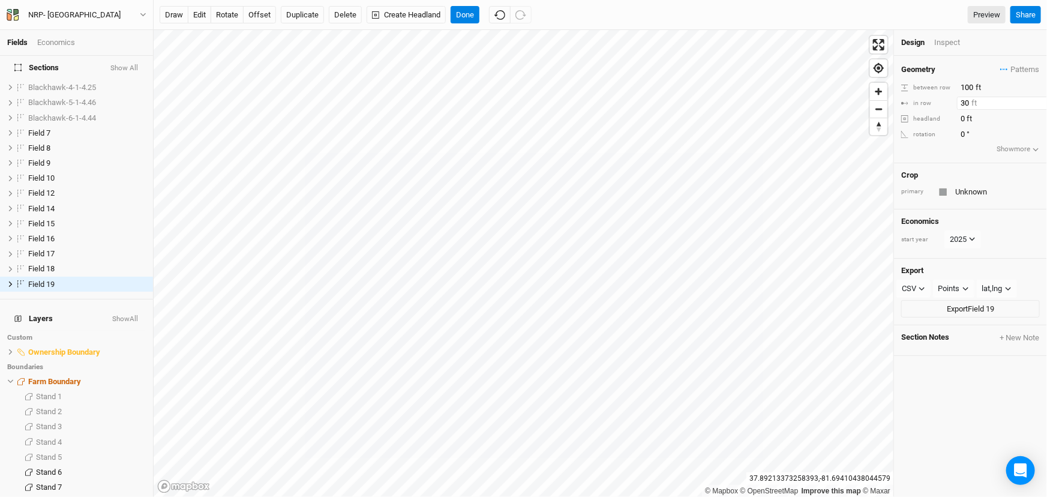
drag, startPoint x: 959, startPoint y: 100, endPoint x: 984, endPoint y: 106, distance: 26.4
click at [984, 106] on input "30" at bounding box center [1009, 103] width 104 height 13
type input "100"
click at [960, 388] on div "Geometry Patterns ＋ New in-row pattern between row 100 ft in row 100 ft headlan…" at bounding box center [970, 276] width 153 height 441
click at [461, 10] on button "Done" at bounding box center [464, 15] width 29 height 18
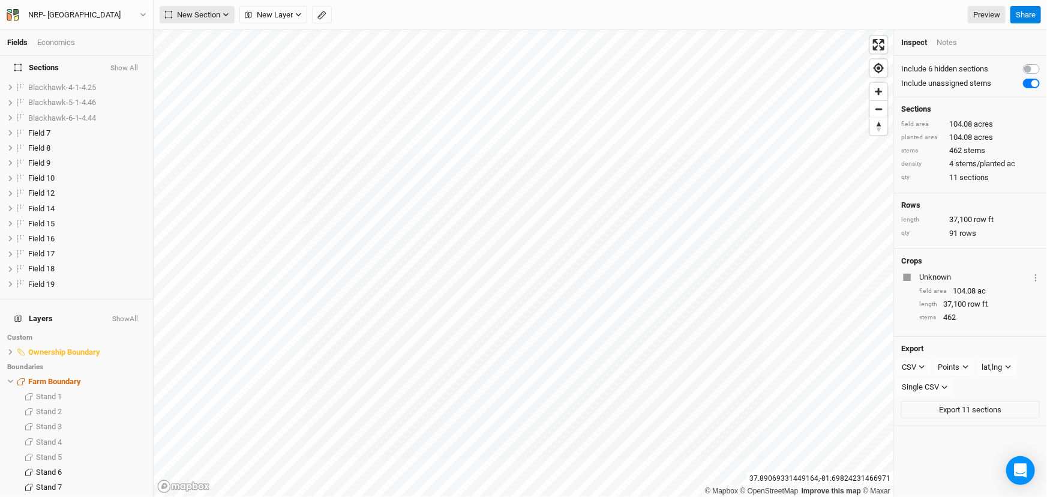
click at [200, 15] on span "New Section" at bounding box center [192, 15] width 55 height 12
click at [199, 39] on div "Grid" at bounding box center [194, 39] width 18 height 14
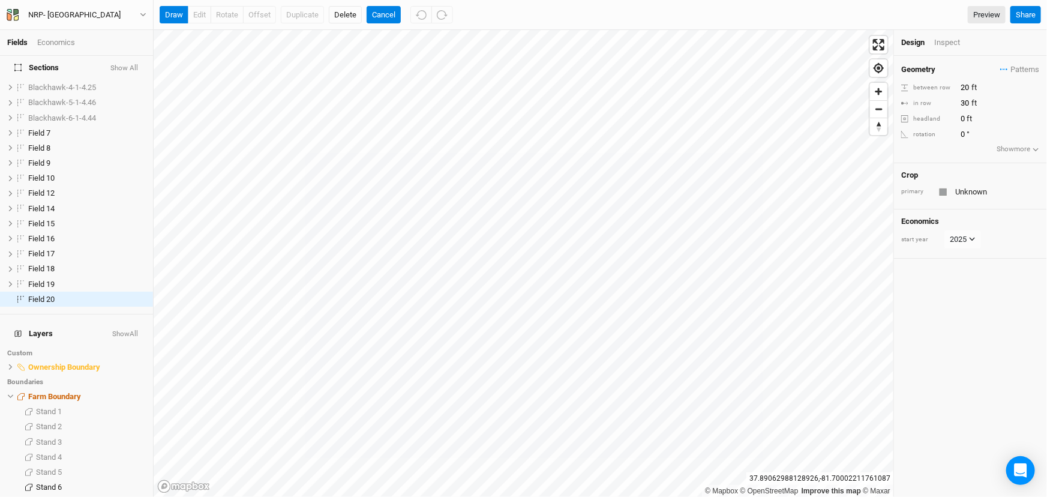
scroll to position [67, 0]
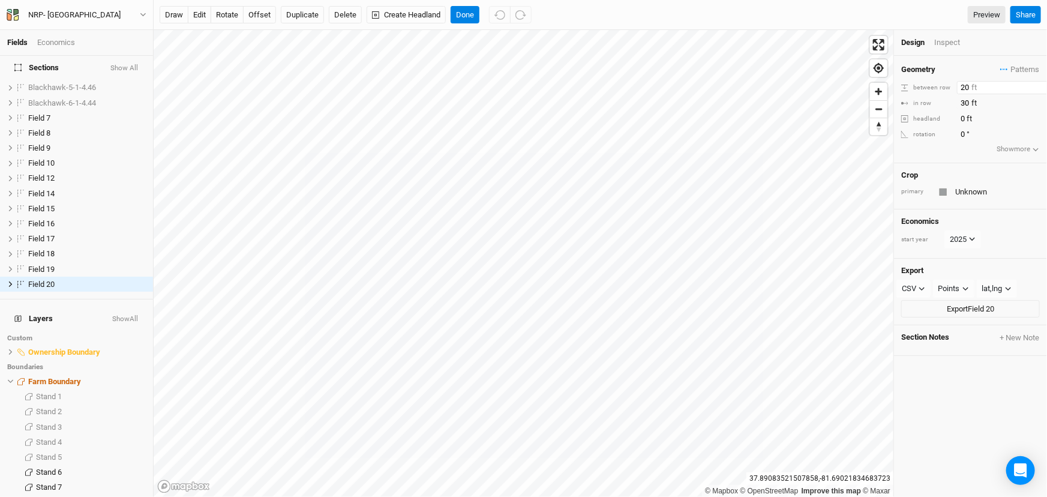
drag, startPoint x: 960, startPoint y: 84, endPoint x: 972, endPoint y: 88, distance: 12.5
click at [975, 86] on input "20" at bounding box center [1009, 87] width 104 height 13
type input "100"
drag, startPoint x: 959, startPoint y: 102, endPoint x: 974, endPoint y: 103, distance: 15.0
click at [974, 103] on input "30" at bounding box center [1009, 103] width 104 height 13
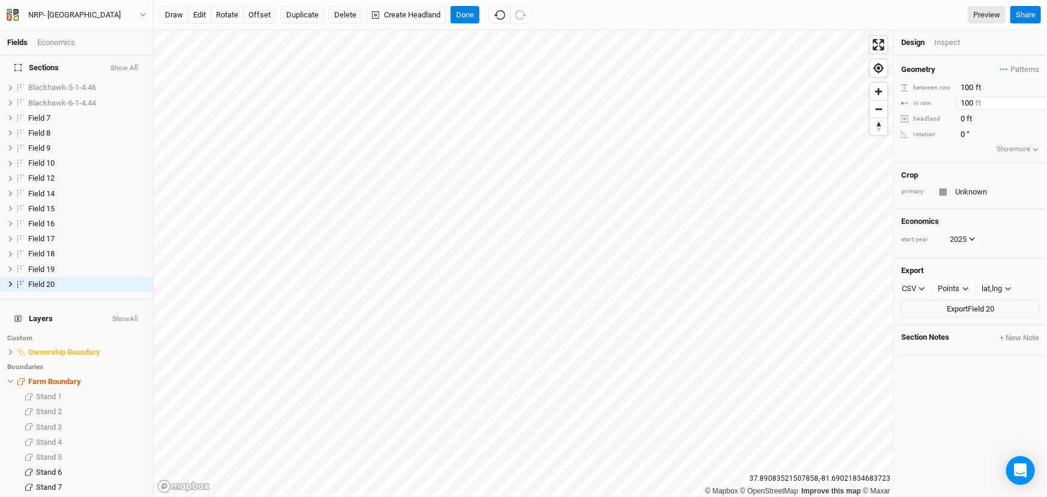
type input "100"
click at [983, 397] on div "Geometry Patterns ＋ New in-row pattern between row 100 ft in row 100 ft headlan…" at bounding box center [970, 276] width 153 height 441
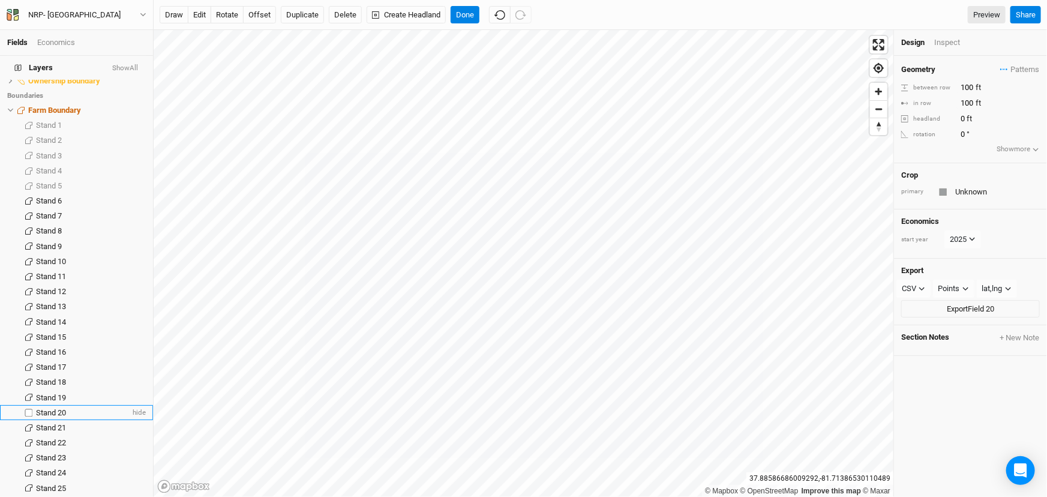
scroll to position [340, 0]
click at [130, 191] on span "hide" at bounding box center [138, 198] width 16 height 15
click at [133, 207] on span "hide" at bounding box center [138, 214] width 16 height 15
click at [133, 222] on span "hide" at bounding box center [138, 229] width 16 height 15
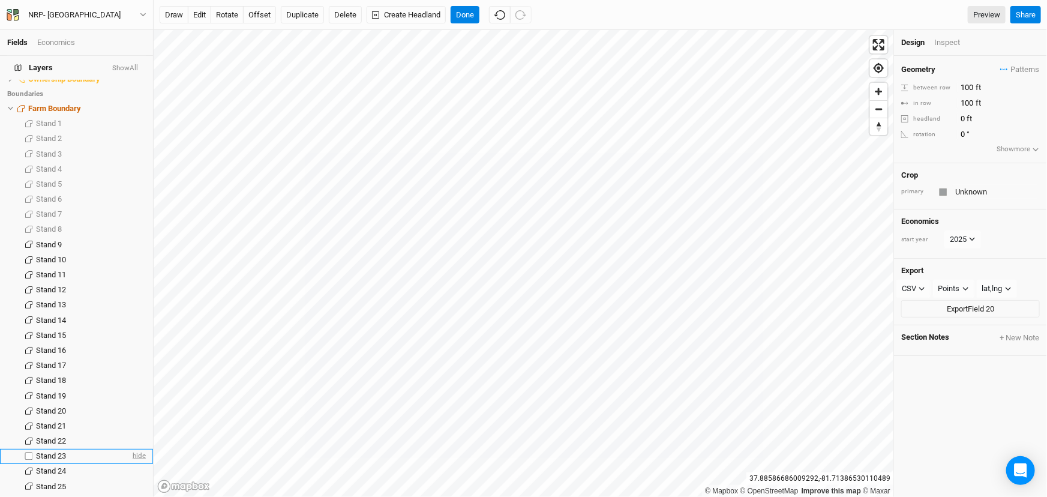
click at [130, 449] on span "hide" at bounding box center [138, 456] width 16 height 15
click at [461, 8] on button "Done" at bounding box center [464, 15] width 29 height 18
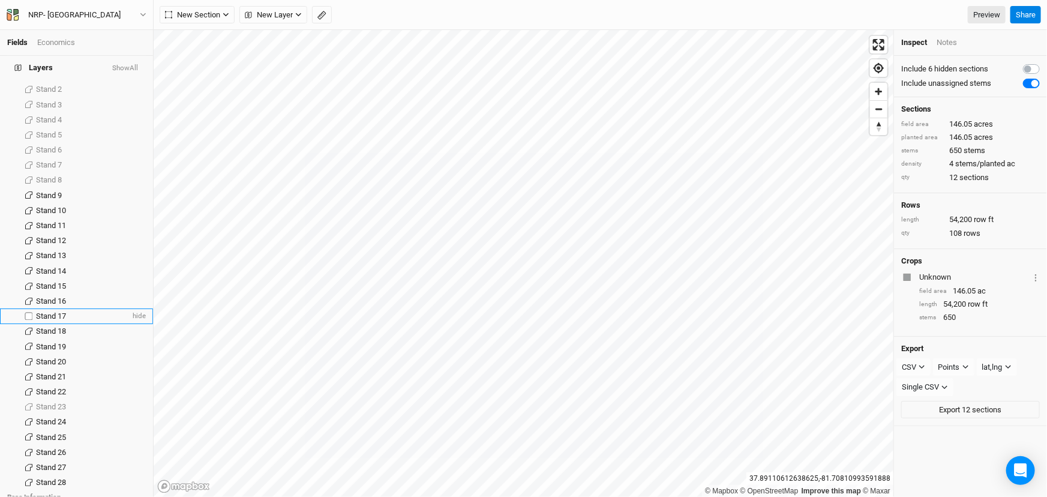
scroll to position [464, 0]
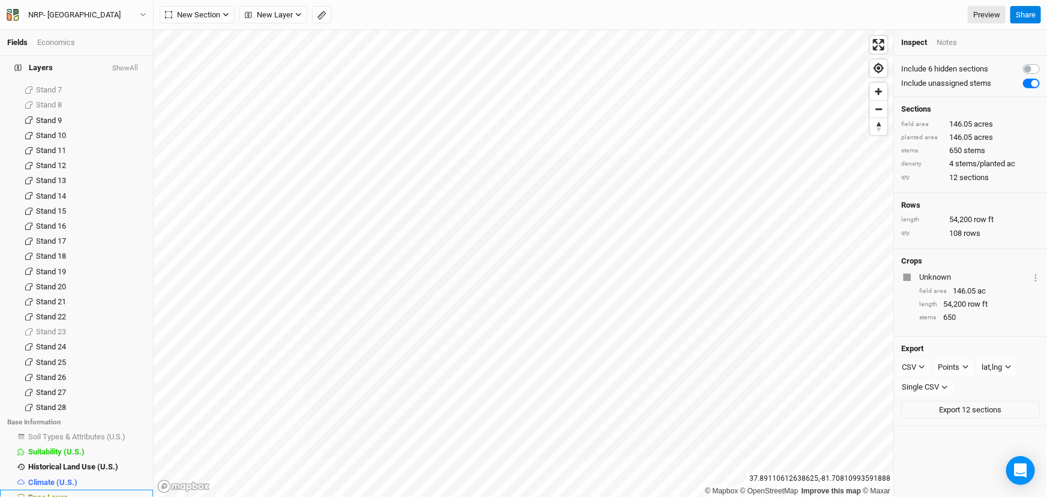
click at [52, 492] on span "Base Layer" at bounding box center [47, 496] width 39 height 9
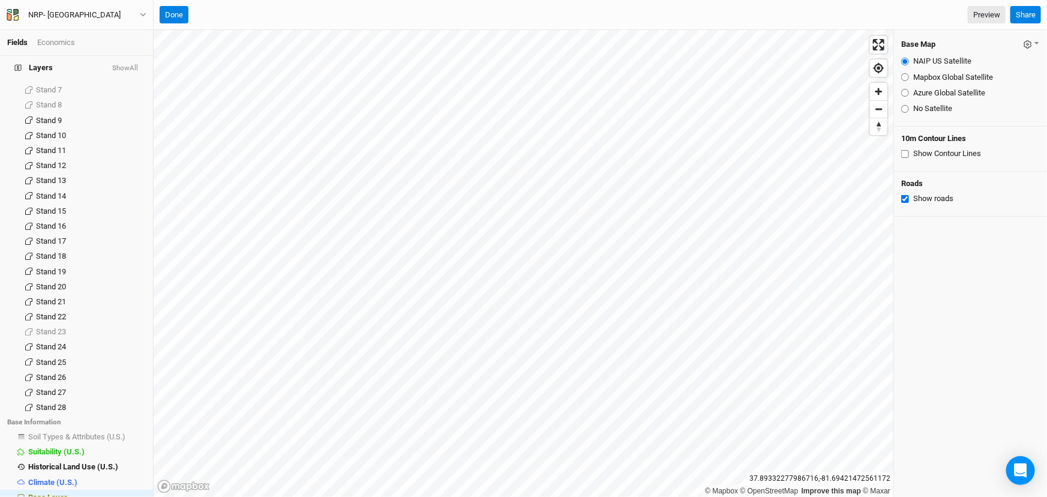
click at [904, 92] on input "Azure Global Satellite" at bounding box center [905, 93] width 8 height 8
radio input "true"
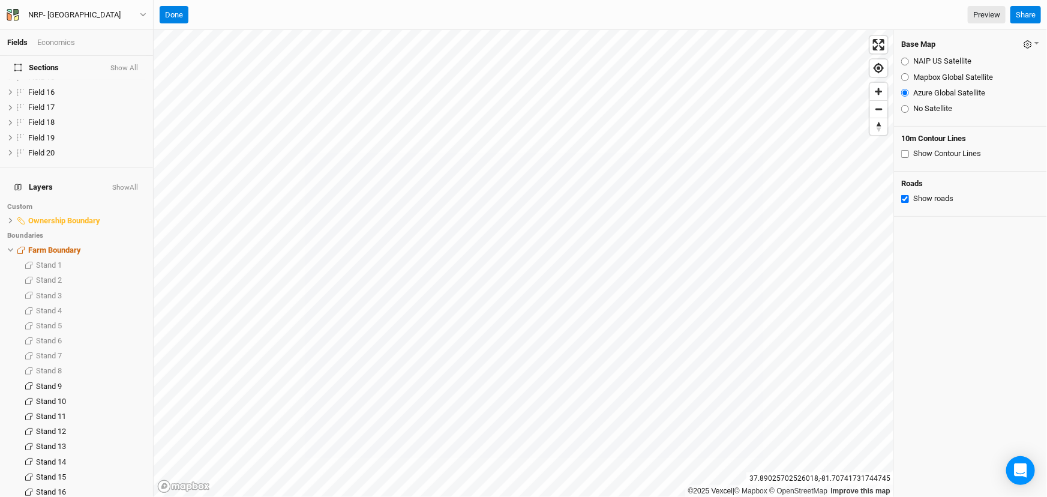
scroll to position [83, 0]
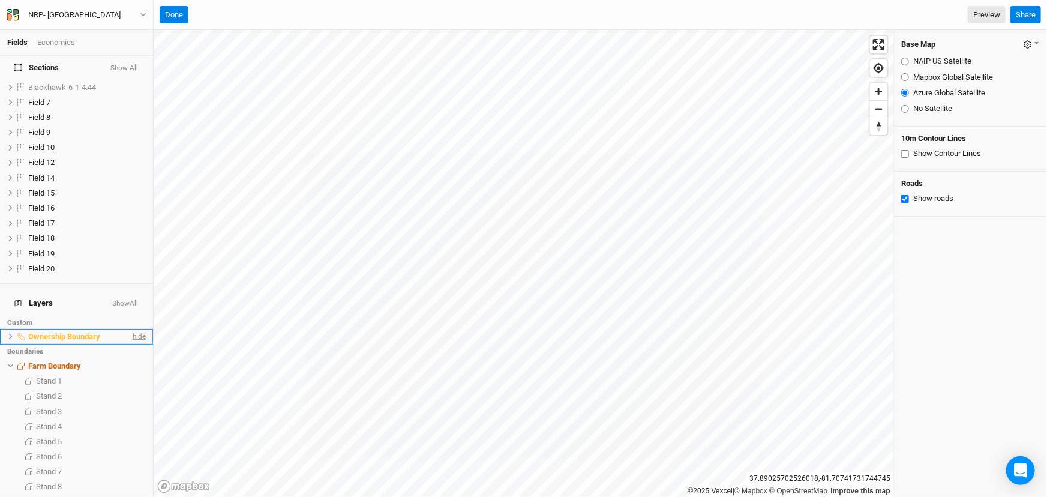
click at [130, 329] on span "hide" at bounding box center [138, 336] width 16 height 15
click at [127, 329] on span "show" at bounding box center [136, 336] width 19 height 15
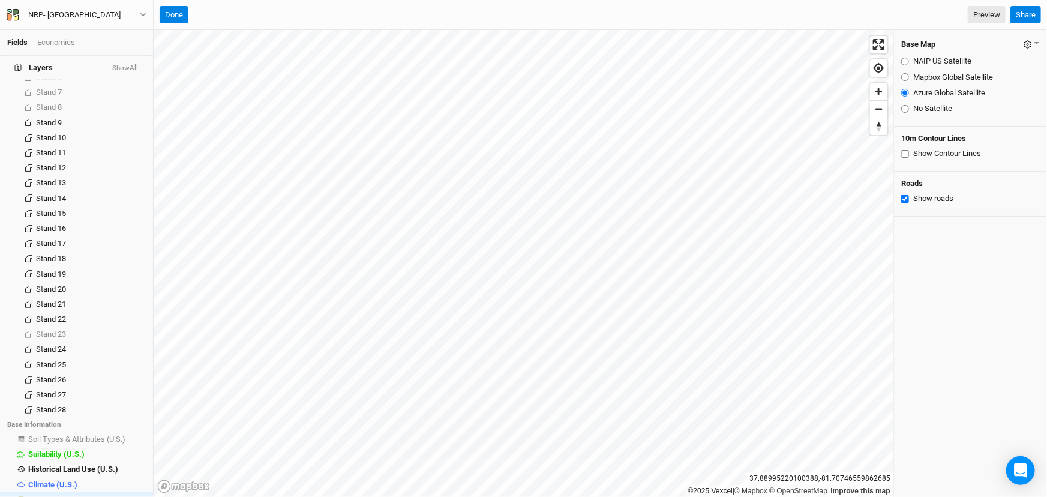
scroll to position [464, 0]
click at [906, 61] on input "NAIP US Satellite" at bounding box center [905, 62] width 8 height 8
radio input "true"
click at [904, 78] on input "Mapbox Global Satellite" at bounding box center [905, 77] width 8 height 8
radio input "true"
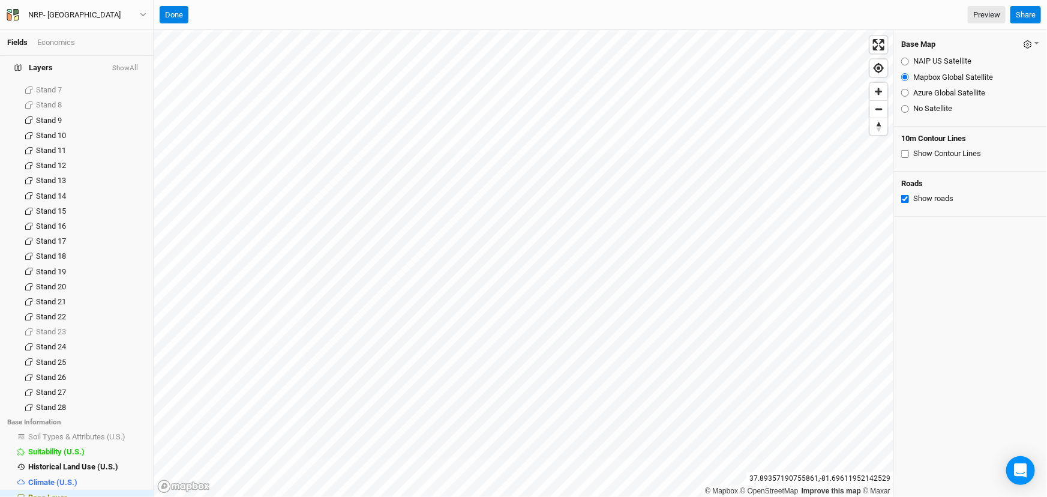
click at [904, 62] on input "NAIP US Satellite" at bounding box center [905, 62] width 8 height 8
radio input "true"
click at [905, 77] on input "Mapbox Global Satellite" at bounding box center [905, 77] width 8 height 8
radio input "true"
click at [172, 14] on button "Done" at bounding box center [174, 15] width 29 height 18
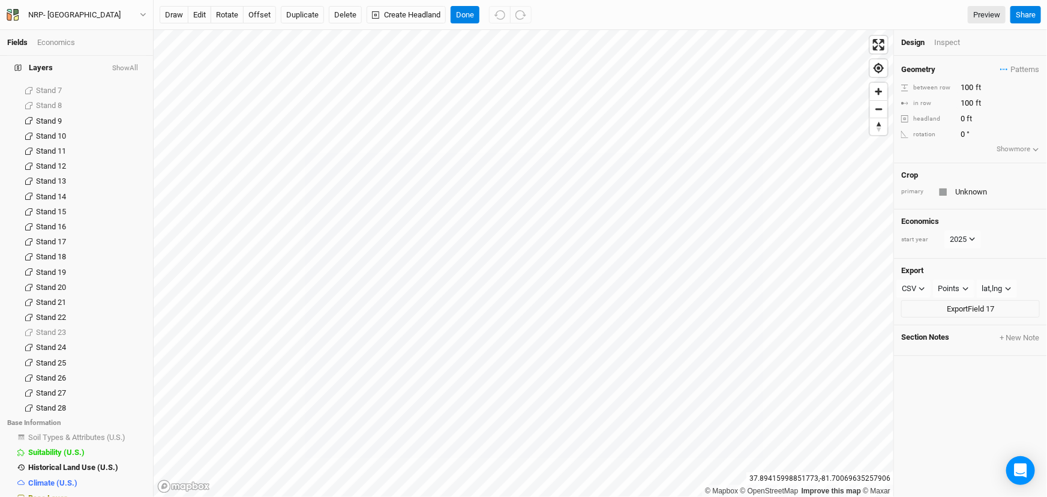
scroll to position [22, 0]
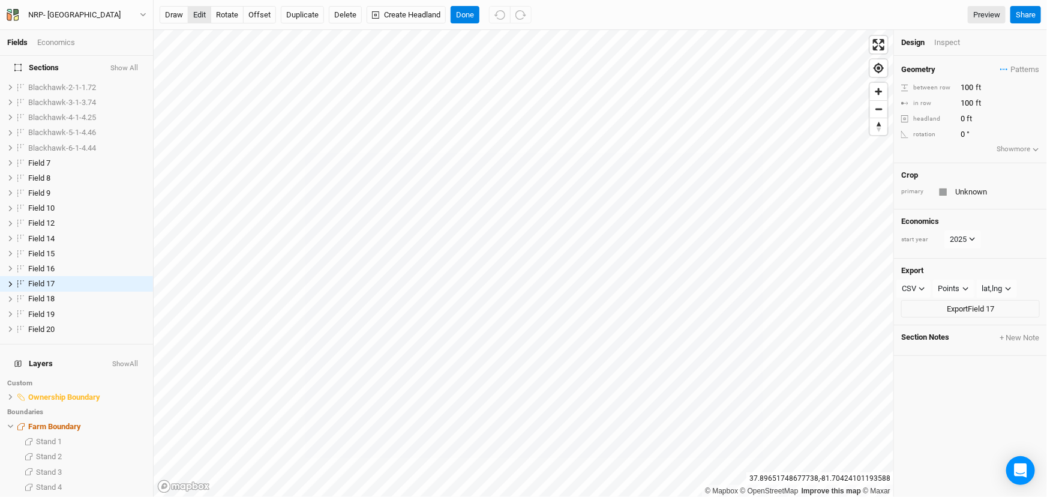
click at [203, 19] on button "edit" at bounding box center [199, 15] width 23 height 18
click at [464, 15] on button "Done" at bounding box center [464, 15] width 29 height 18
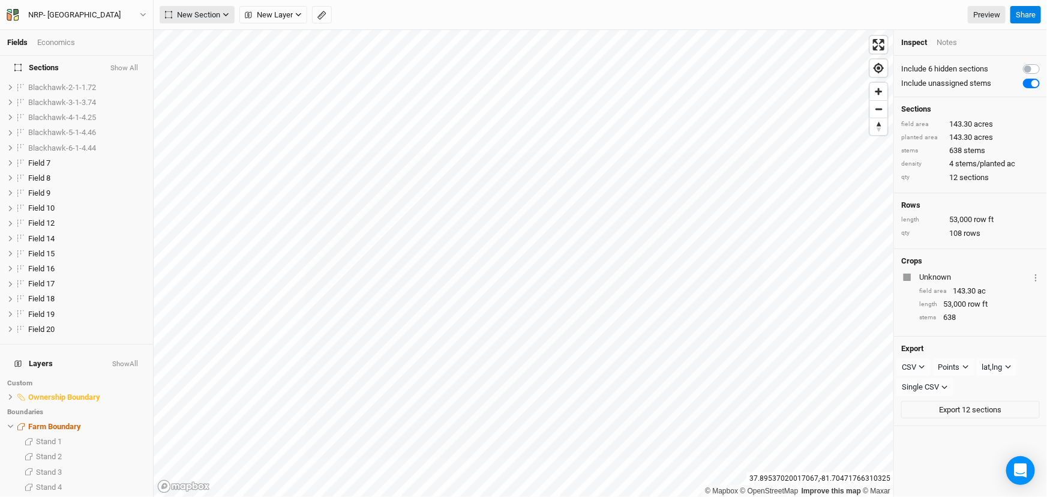
click at [194, 11] on span "New Section" at bounding box center [192, 15] width 55 height 12
click at [196, 39] on div "Grid" at bounding box center [194, 39] width 18 height 14
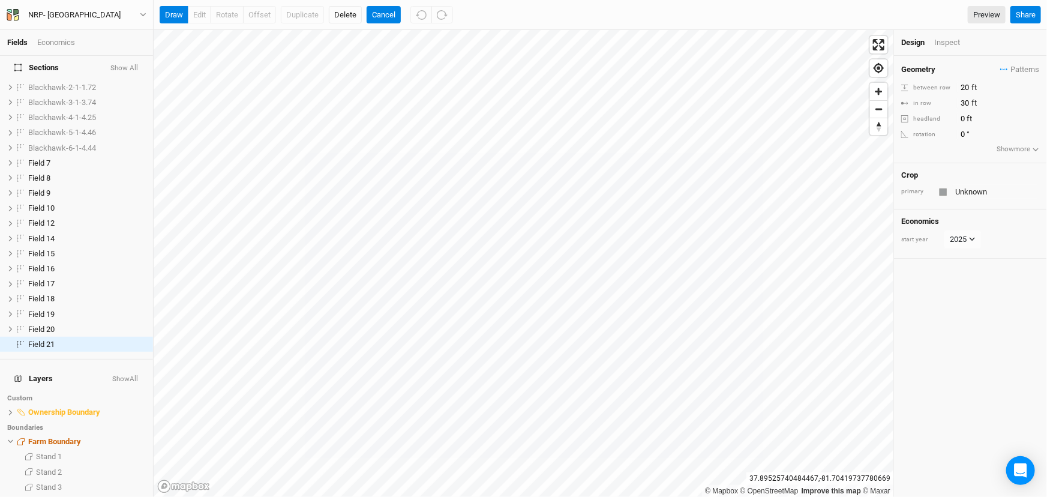
scroll to position [82, 0]
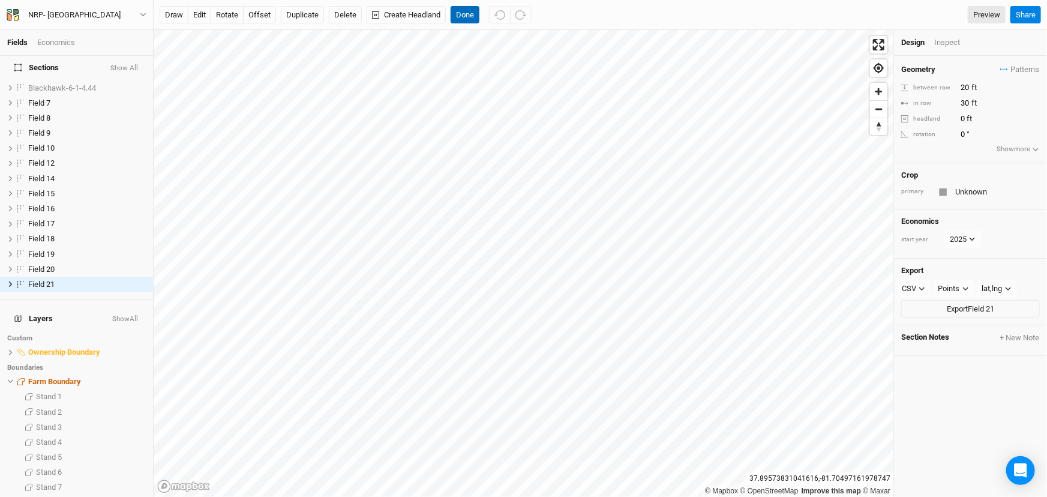
click at [462, 12] on button "Done" at bounding box center [464, 15] width 29 height 18
drag, startPoint x: 959, startPoint y: 86, endPoint x: 972, endPoint y: 83, distance: 13.5
click at [974, 81] on input "20" at bounding box center [1009, 87] width 104 height 13
type input "100"
drag, startPoint x: 957, startPoint y: 101, endPoint x: 968, endPoint y: 97, distance: 11.6
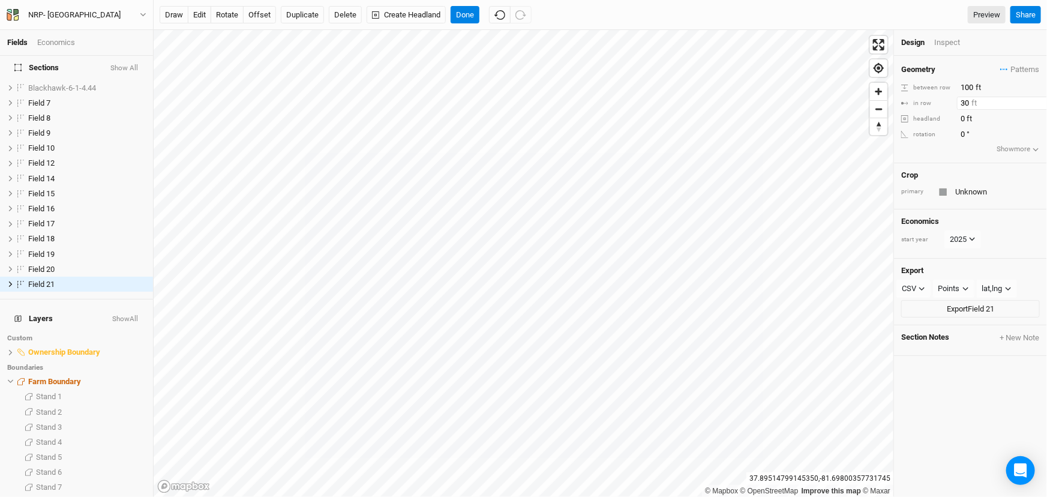
click at [970, 95] on div "Geometry Patterns ＋ New in-row pattern between row 100 ft in row 30 ft headland…" at bounding box center [970, 109] width 153 height 107
type input "100"
click at [947, 409] on div "Geometry Patterns ＋ New in-row pattern between row 100 ft in row 100 ft headlan…" at bounding box center [970, 276] width 153 height 441
drag, startPoint x: 461, startPoint y: 13, endPoint x: 445, endPoint y: 14, distance: 16.2
click at [461, 13] on button "Done" at bounding box center [464, 15] width 29 height 18
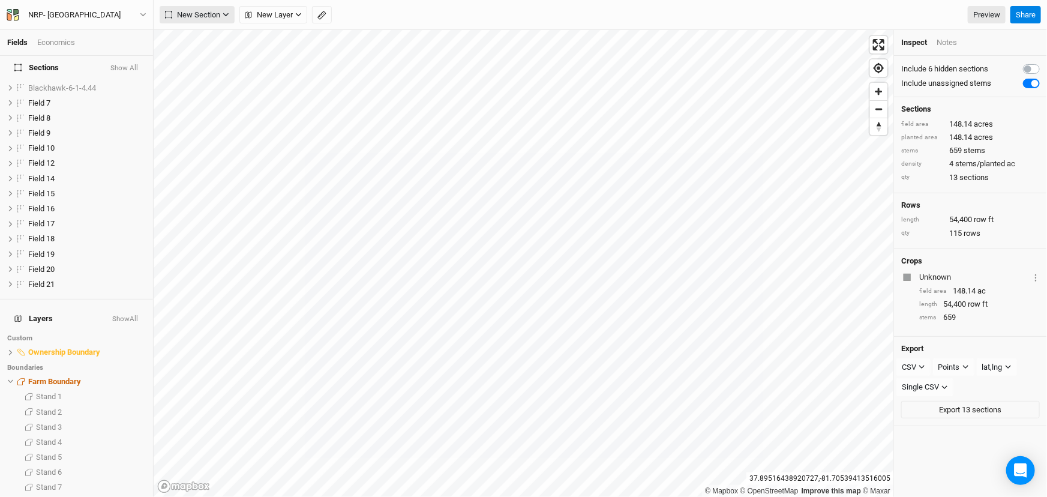
click at [202, 14] on span "New Section" at bounding box center [192, 15] width 55 height 12
click at [185, 33] on div "Grid" at bounding box center [194, 39] width 18 height 14
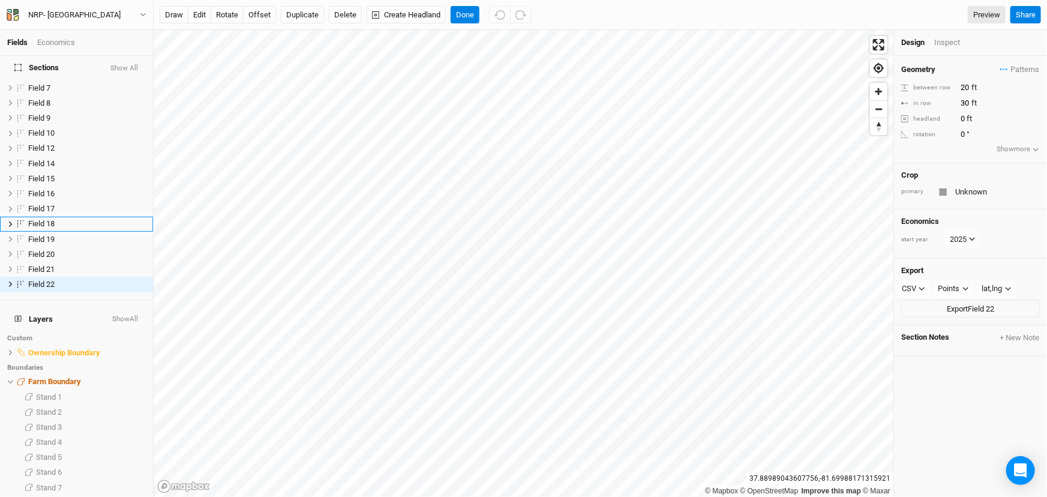
scroll to position [37, 0]
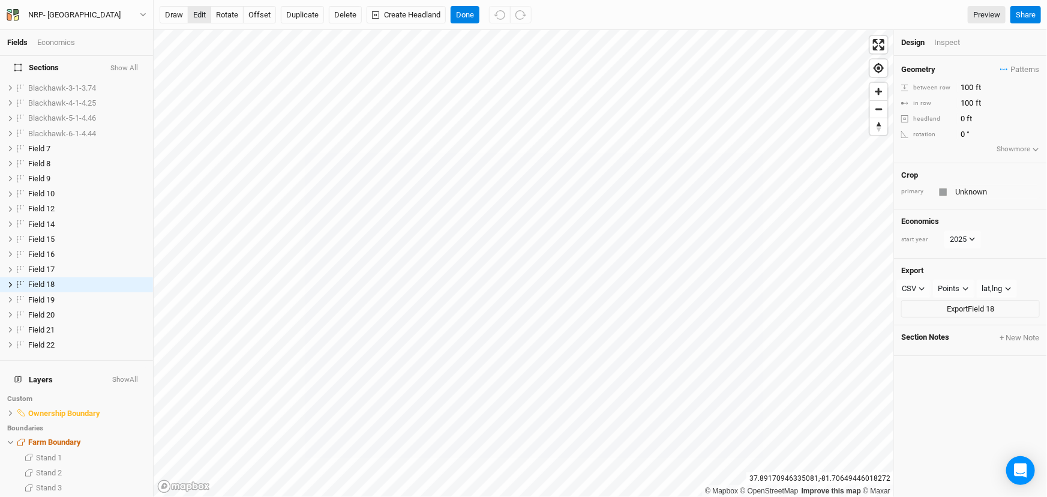
click at [202, 13] on button "edit" at bounding box center [199, 15] width 23 height 18
click at [464, 10] on button "Done" at bounding box center [464, 15] width 29 height 18
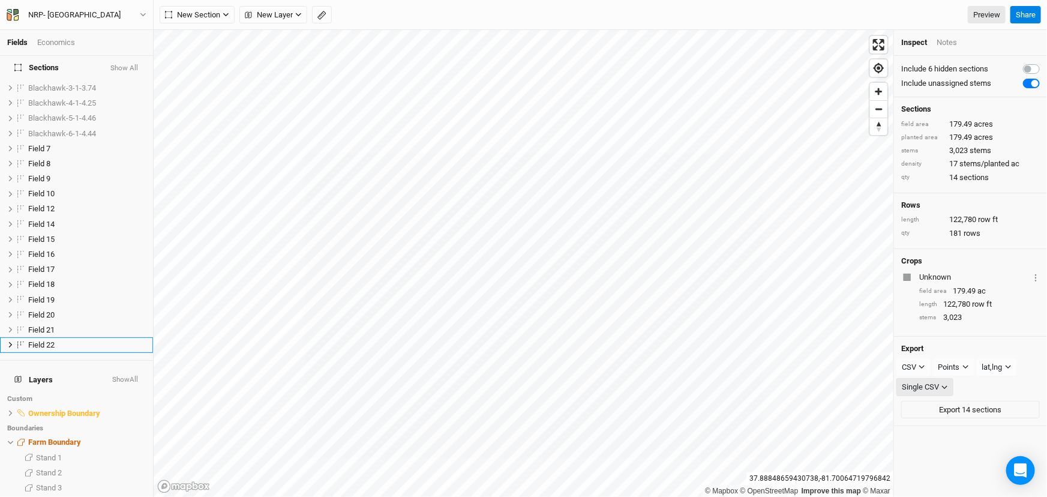
scroll to position [97, 0]
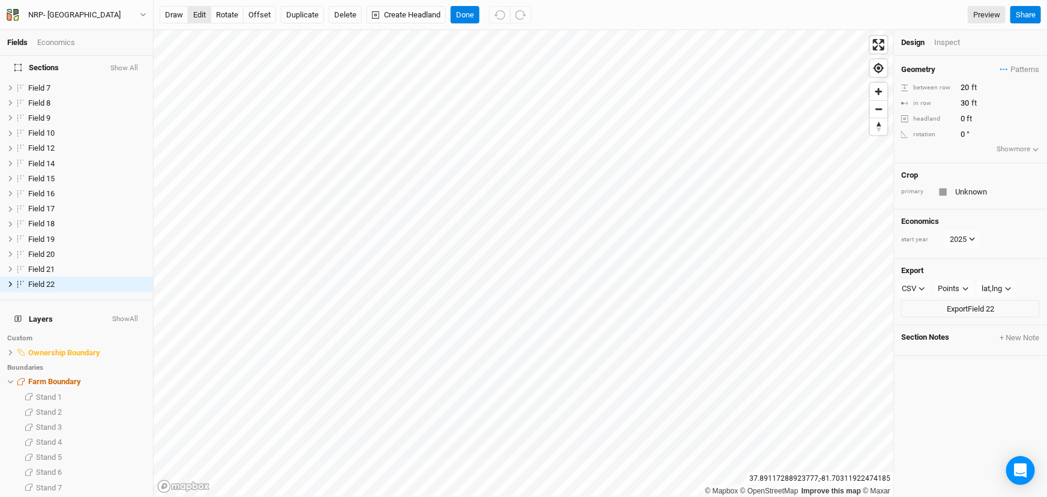
click at [197, 8] on button "edit" at bounding box center [199, 15] width 23 height 18
click at [470, 10] on button "Done" at bounding box center [464, 15] width 29 height 18
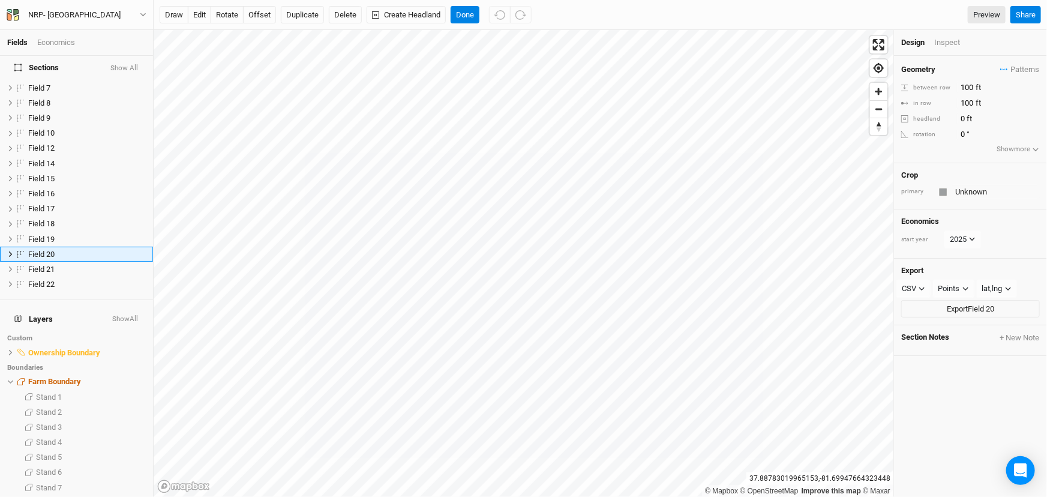
scroll to position [67, 0]
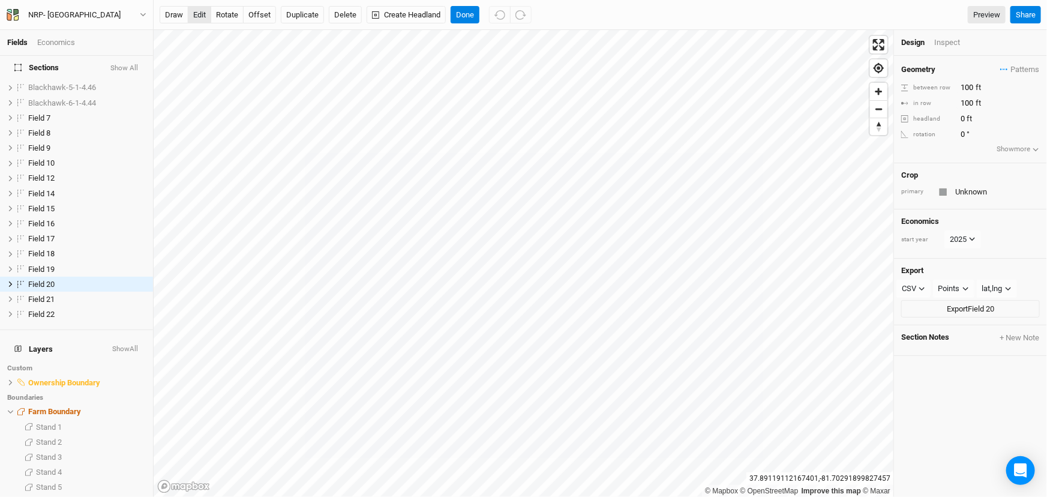
click at [194, 11] on button "edit" at bounding box center [199, 15] width 23 height 18
click at [465, 12] on button "Done" at bounding box center [464, 15] width 29 height 18
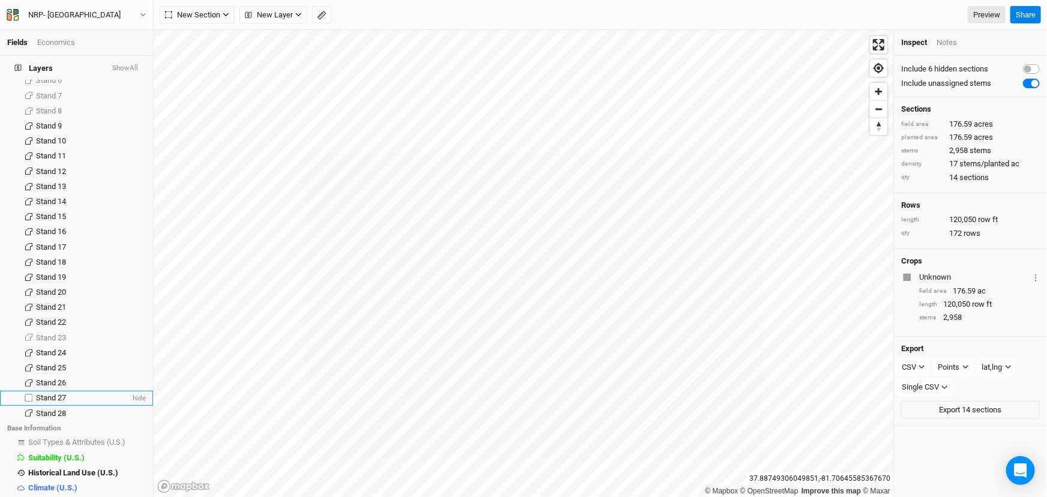
scroll to position [494, 0]
drag, startPoint x: 51, startPoint y: 483, endPoint x: 58, endPoint y: 482, distance: 6.7
click at [51, 492] on span "Base Layer" at bounding box center [47, 496] width 39 height 9
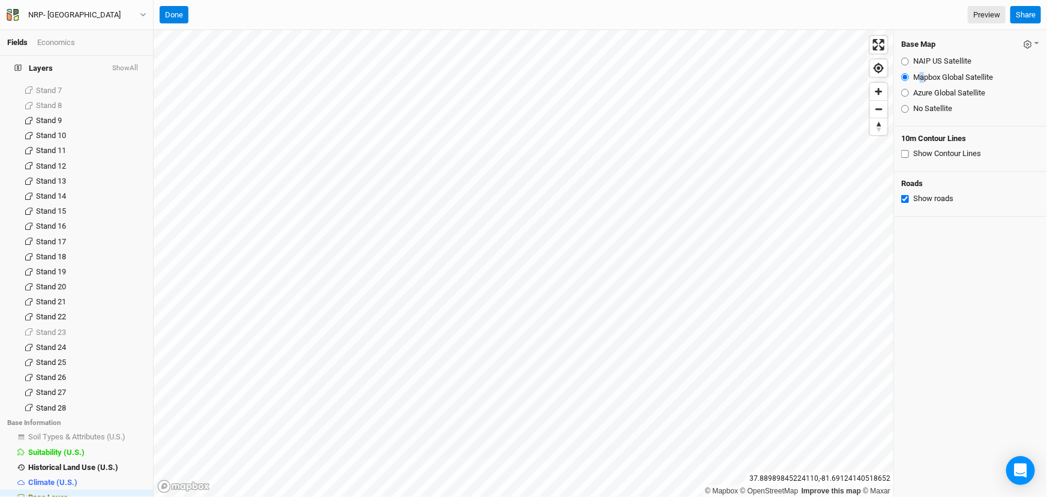
drag, startPoint x: 922, startPoint y: 67, endPoint x: 909, endPoint y: 62, distance: 13.7
click at [915, 64] on fieldset "NAIP US Satellite Mapbox Global Satellite Azure Global Satellite No Satellite" at bounding box center [970, 85] width 139 height 68
click at [905, 60] on input "NAIP US Satellite" at bounding box center [905, 62] width 8 height 8
radio input "true"
click at [903, 94] on input "Azure Global Satellite" at bounding box center [905, 93] width 8 height 8
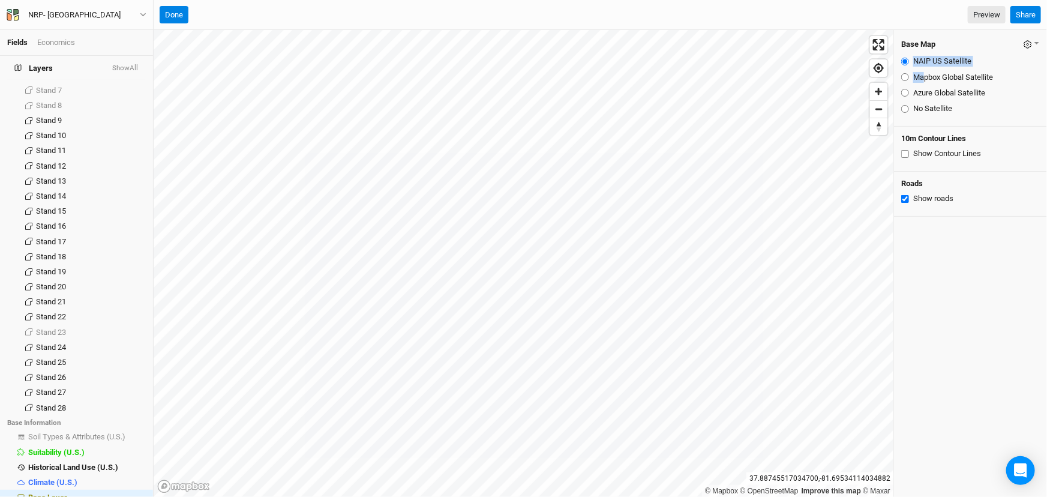
radio input "true"
click at [175, 12] on button "Done" at bounding box center [174, 15] width 29 height 18
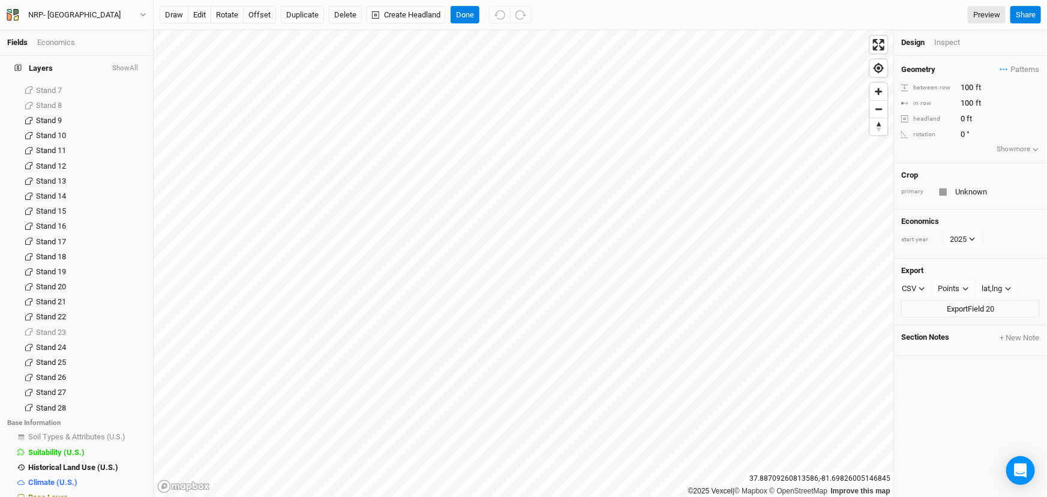
scroll to position [67, 0]
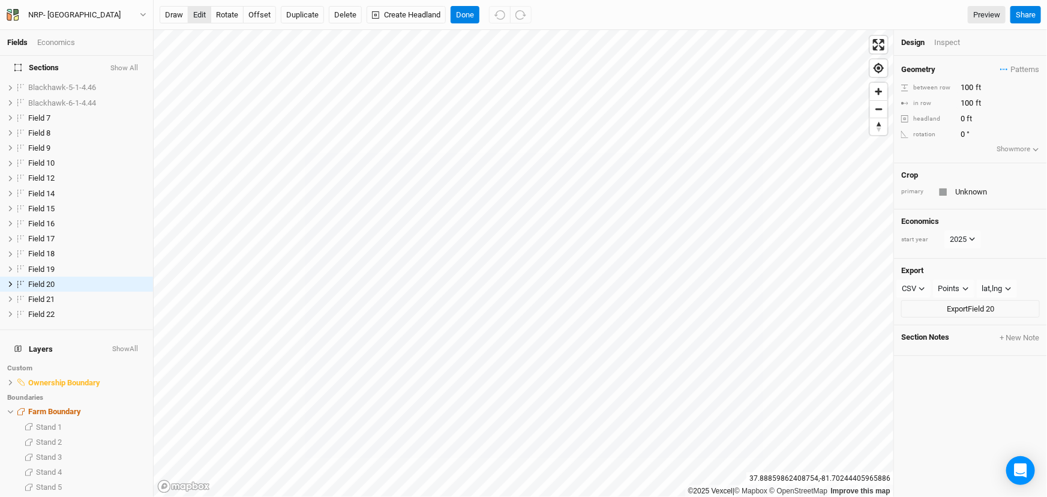
click at [193, 7] on button "edit" at bounding box center [199, 15] width 23 height 18
click at [466, 12] on button "Done" at bounding box center [464, 15] width 29 height 18
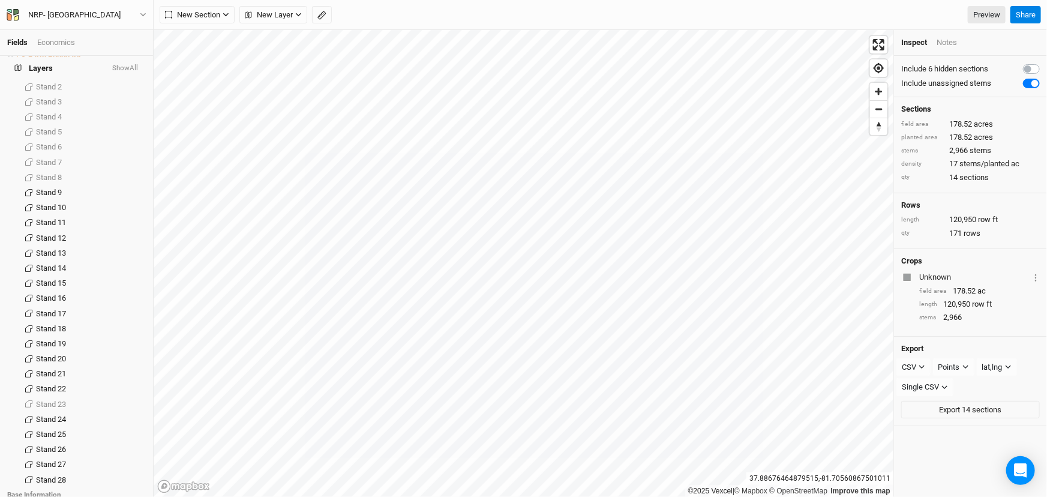
scroll to position [494, 0]
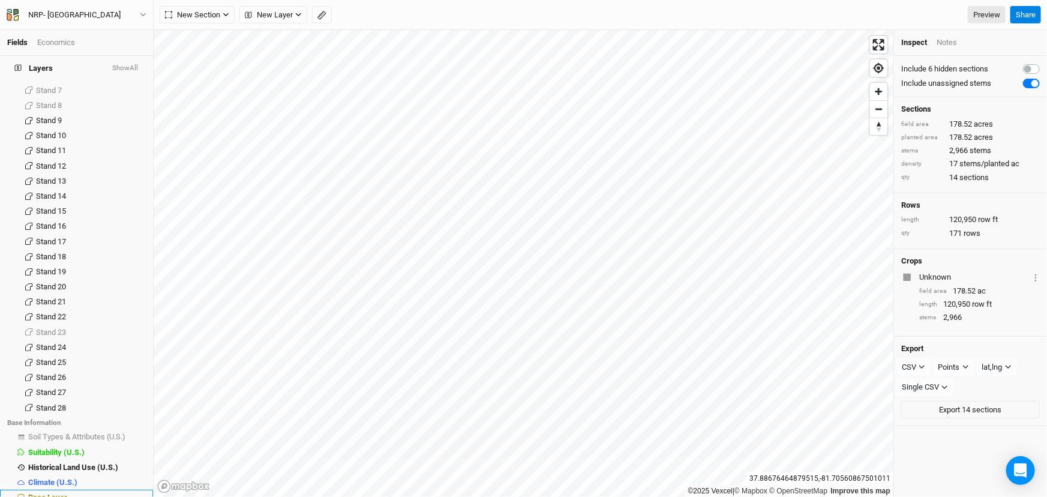
click at [54, 492] on span "Base Layer" at bounding box center [47, 496] width 39 height 9
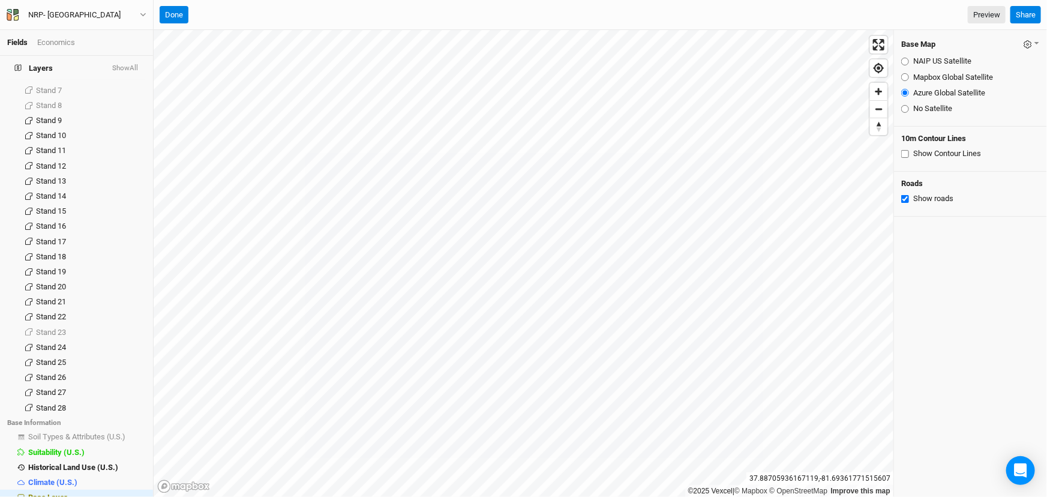
click at [905, 60] on input "NAIP US Satellite" at bounding box center [905, 62] width 8 height 8
radio input "true"
click at [905, 60] on input "NAIP US Satellite" at bounding box center [905, 62] width 8 height 8
click at [905, 74] on input "Mapbox Global Satellite" at bounding box center [905, 77] width 8 height 8
radio input "true"
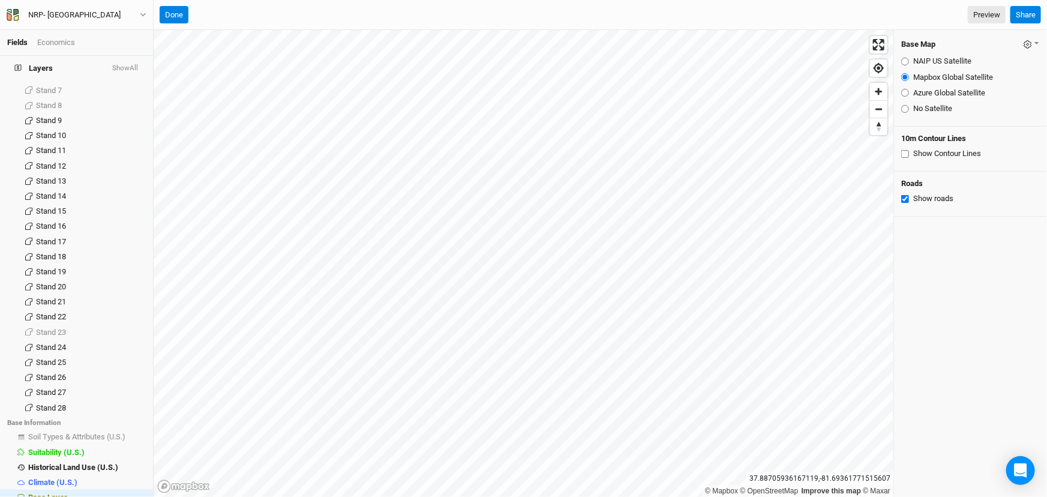
click at [905, 74] on input "Mapbox Global Satellite" at bounding box center [905, 77] width 8 height 8
click at [906, 95] on input "Azure Global Satellite" at bounding box center [905, 93] width 8 height 8
radio input "true"
click at [130, 340] on span "hide" at bounding box center [138, 347] width 16 height 15
click at [130, 355] on span "hide" at bounding box center [138, 362] width 16 height 15
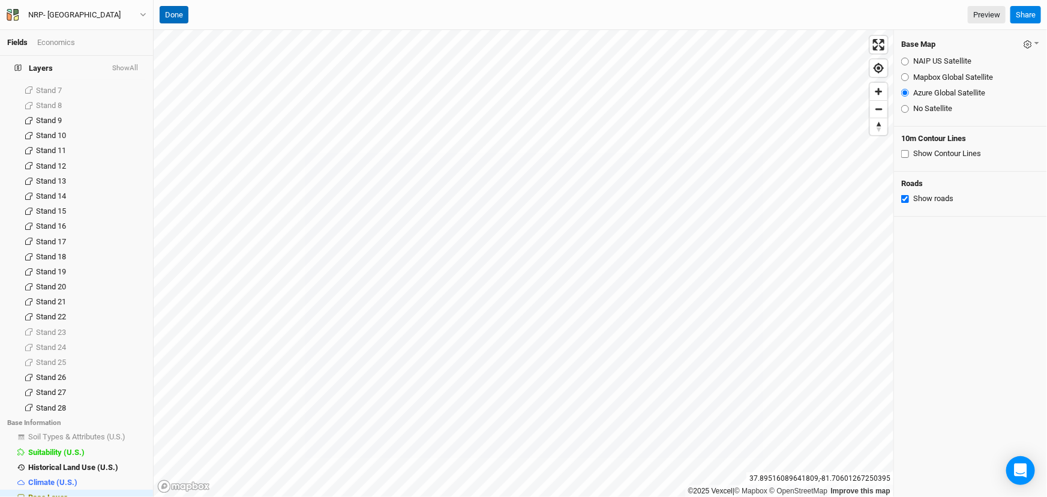
click at [172, 11] on button "Done" at bounding box center [174, 15] width 29 height 18
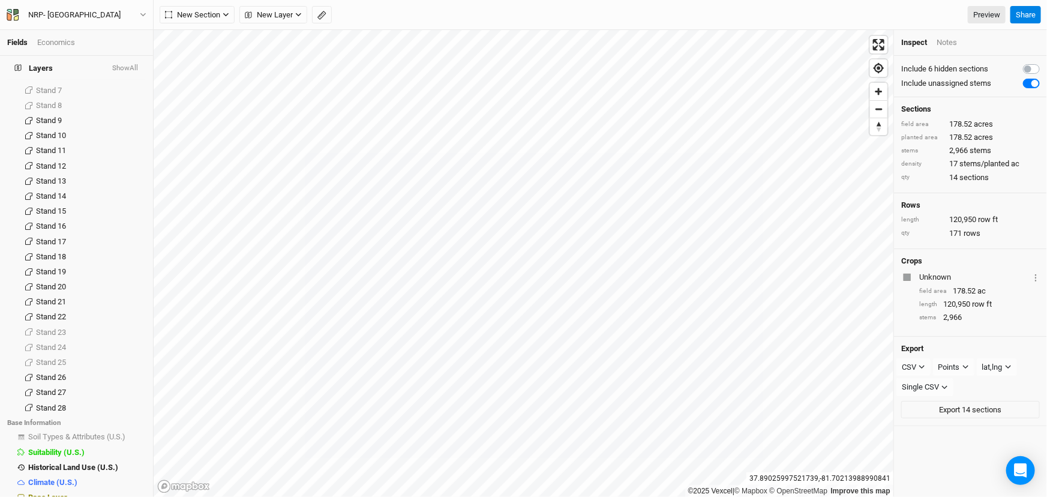
scroll to position [97, 0]
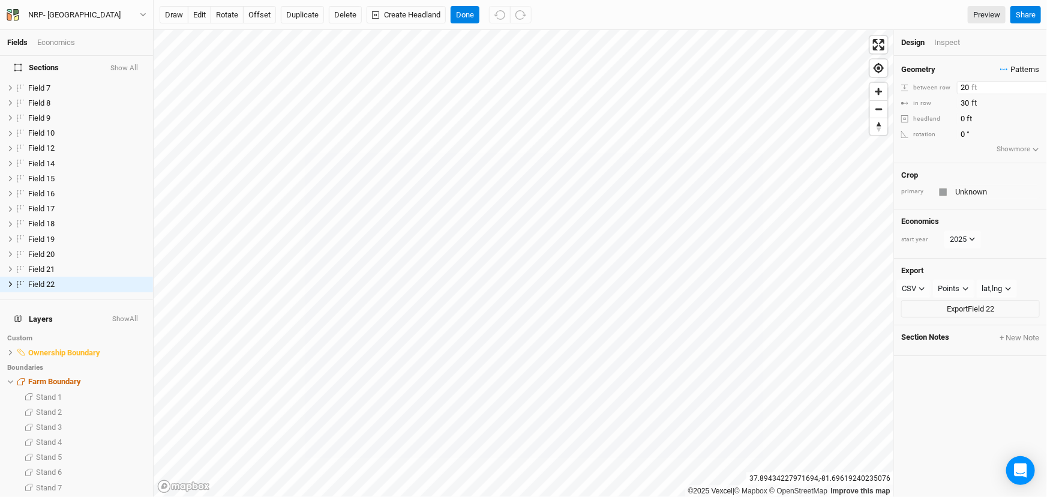
drag, startPoint x: 956, startPoint y: 84, endPoint x: 991, endPoint y: 72, distance: 36.8
click at [991, 72] on div "Geometry Patterns ＋ New in-row pattern between row 20 ft in row 30 ft headland …" at bounding box center [970, 109] width 153 height 107
type input "100"
drag, startPoint x: 959, startPoint y: 105, endPoint x: 972, endPoint y: 99, distance: 14.0
click at [972, 99] on input "30" at bounding box center [1009, 103] width 104 height 13
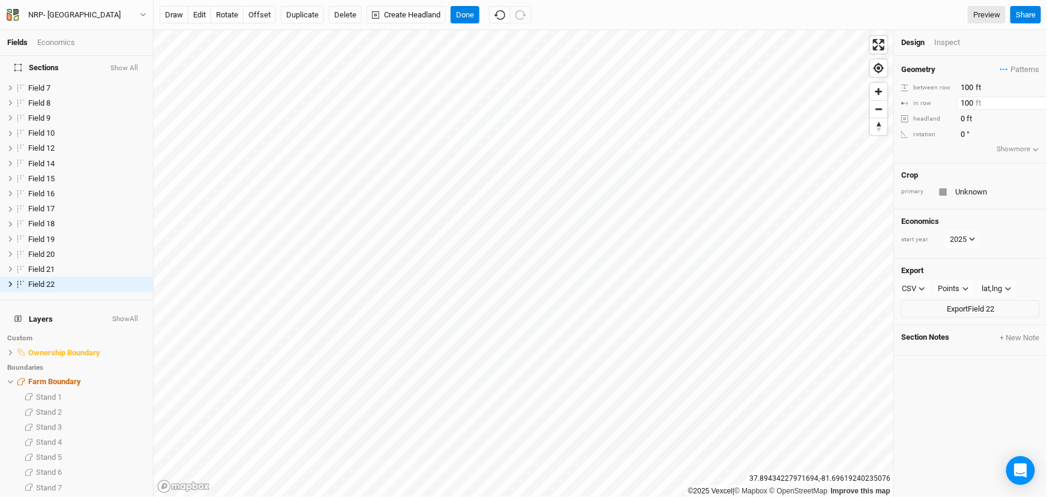
type input "100"
click at [955, 411] on div "Geometry Patterns ＋ New in-row pattern between row 100 ft in row 100 ft headlan…" at bounding box center [970, 276] width 153 height 441
click at [462, 4] on div "draw edit rotate offset Duplicate Delete Create Headland Done Preview Share" at bounding box center [600, 15] width 893 height 30
click at [462, 12] on button "Done" at bounding box center [464, 15] width 29 height 18
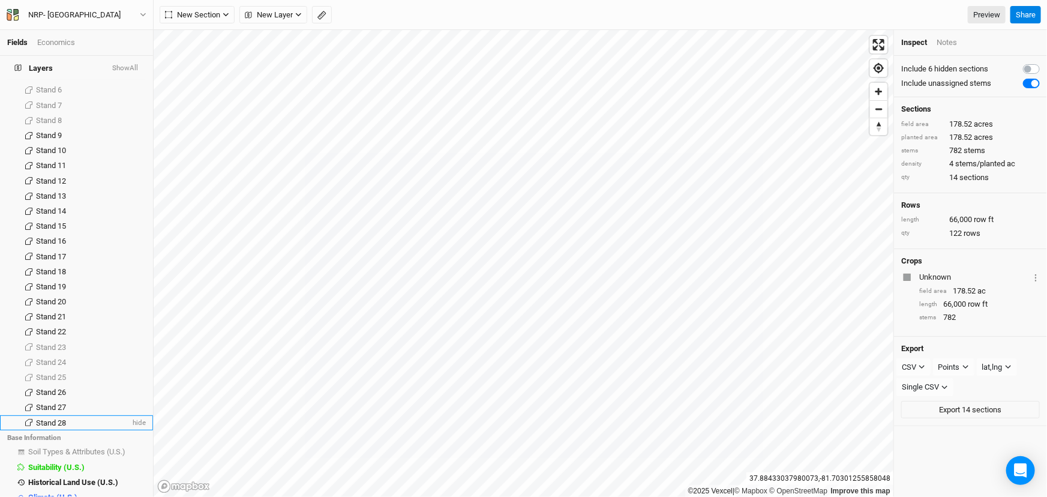
scroll to position [494, 0]
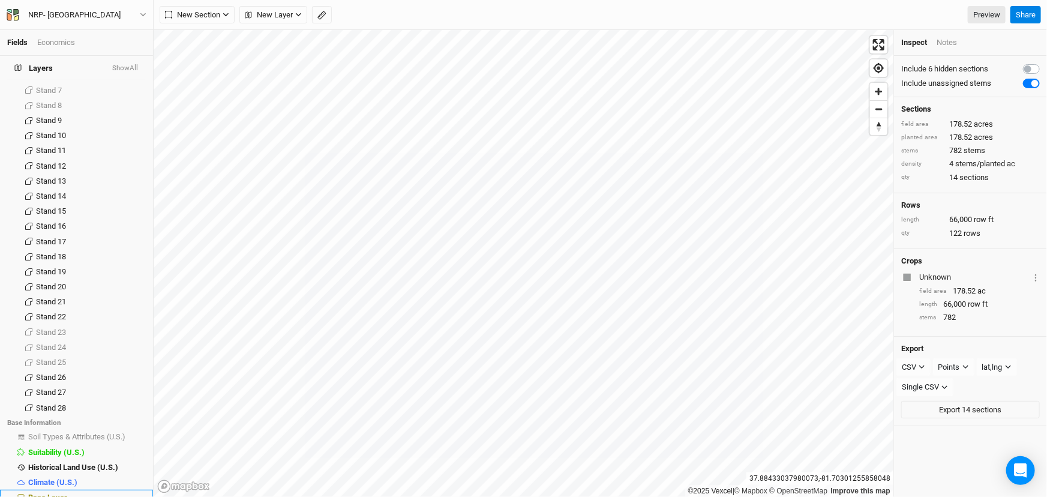
click at [50, 492] on span "Base Layer" at bounding box center [47, 496] width 39 height 9
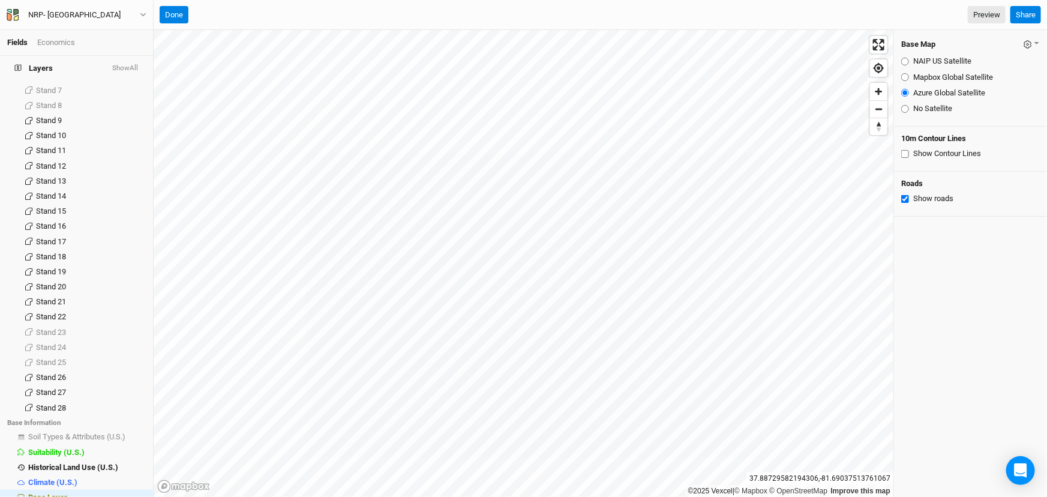
click at [903, 61] on input "NAIP US Satellite" at bounding box center [905, 62] width 8 height 8
radio input "true"
click at [493, 496] on html "Fields Economics Sections Show All Blackhawk-1-1-1.01 show Blackhawk-2-1-1.72 s…" at bounding box center [523, 248] width 1047 height 497
click at [45, 492] on span "Base Layer" at bounding box center [47, 496] width 39 height 9
click at [903, 95] on input "Azure Global Satellite" at bounding box center [905, 93] width 8 height 8
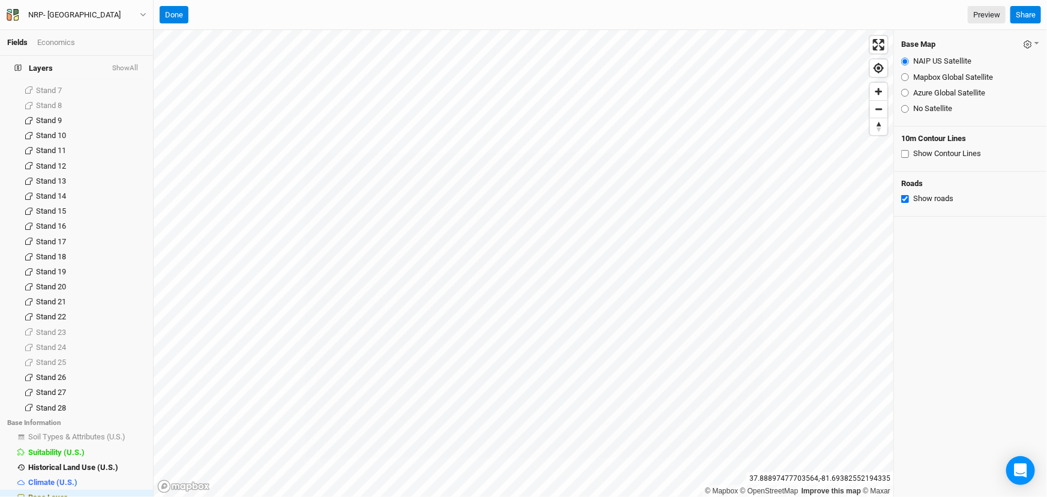
radio input "true"
click at [174, 15] on button "Done" at bounding box center [174, 15] width 29 height 18
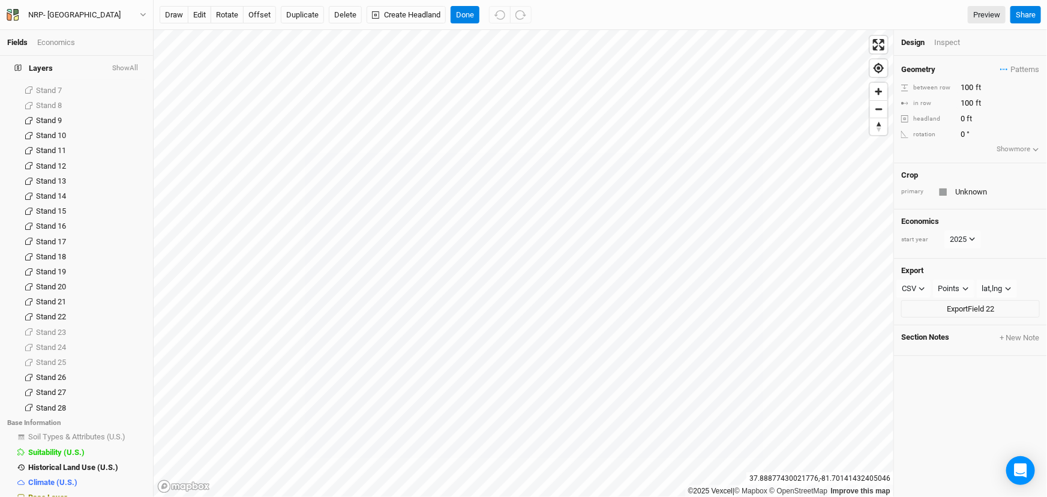
scroll to position [97, 0]
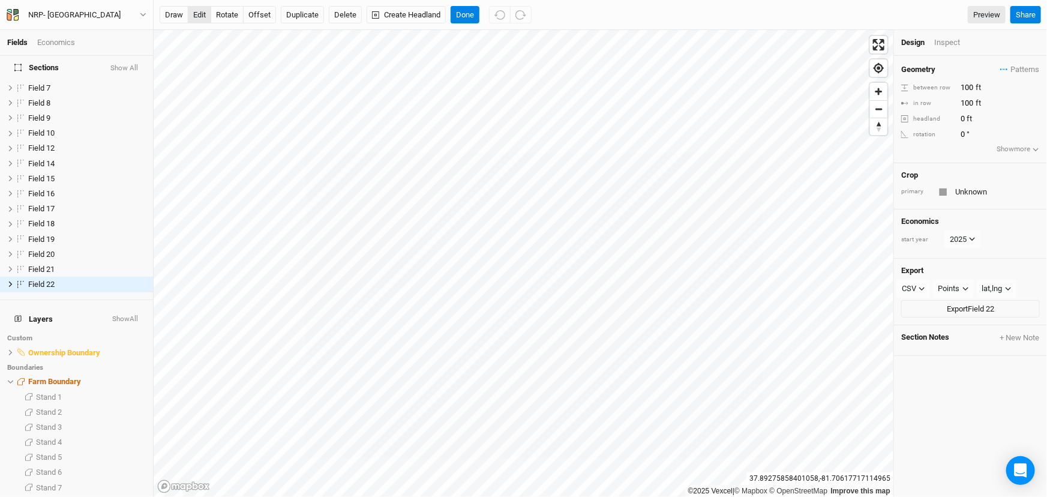
click at [197, 14] on button "edit" at bounding box center [199, 15] width 23 height 18
click at [459, 10] on button "Done" at bounding box center [464, 15] width 29 height 18
click at [198, 13] on button "edit" at bounding box center [199, 15] width 23 height 18
click at [468, 14] on button "Done" at bounding box center [464, 15] width 29 height 18
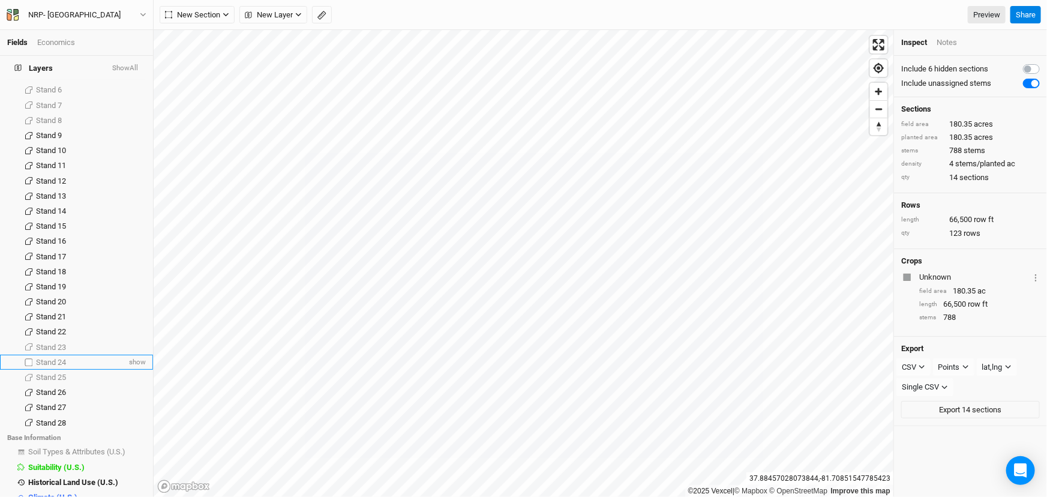
scroll to position [494, 0]
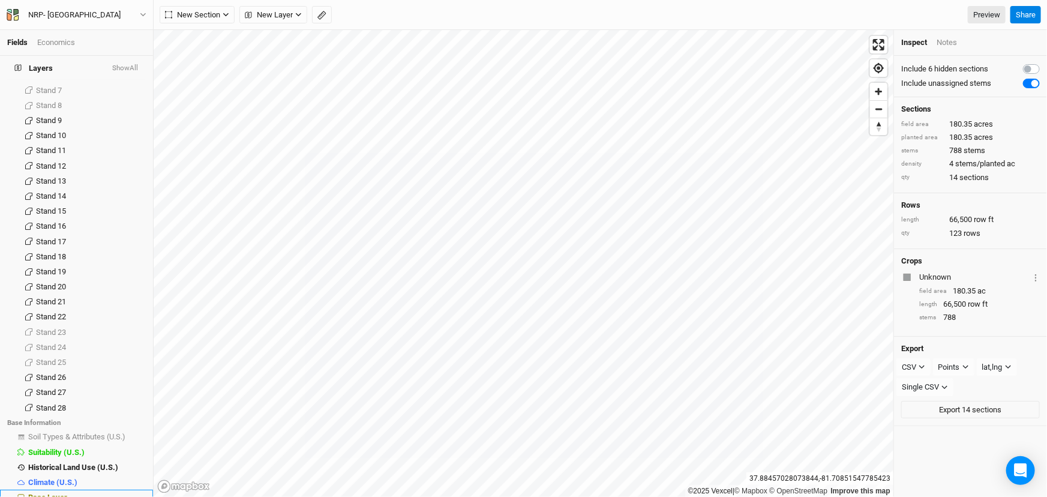
click at [58, 492] on span "Base Layer" at bounding box center [47, 496] width 39 height 9
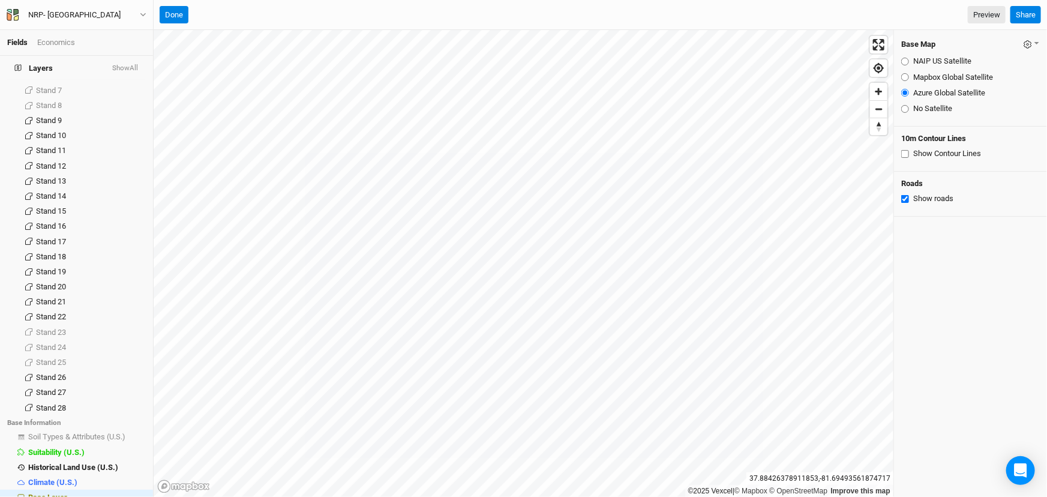
click at [906, 60] on input "NAIP US Satellite" at bounding box center [905, 62] width 8 height 8
radio input "true"
click at [54, 492] on span "Base Layer" at bounding box center [47, 496] width 39 height 9
click at [906, 77] on input "Mapbox Global Satellite" at bounding box center [905, 77] width 8 height 8
radio input "true"
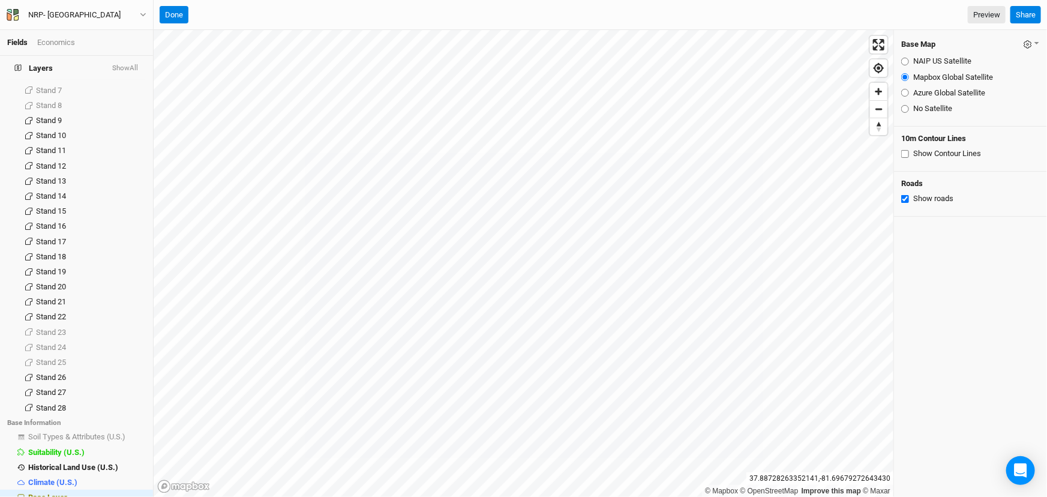
click at [906, 59] on input "NAIP US Satellite" at bounding box center [905, 62] width 8 height 8
radio input "true"
click at [906, 59] on input "NAIP US Satellite" at bounding box center [905, 62] width 8 height 8
click at [903, 94] on input "Azure Global Satellite" at bounding box center [905, 93] width 8 height 8
radio input "true"
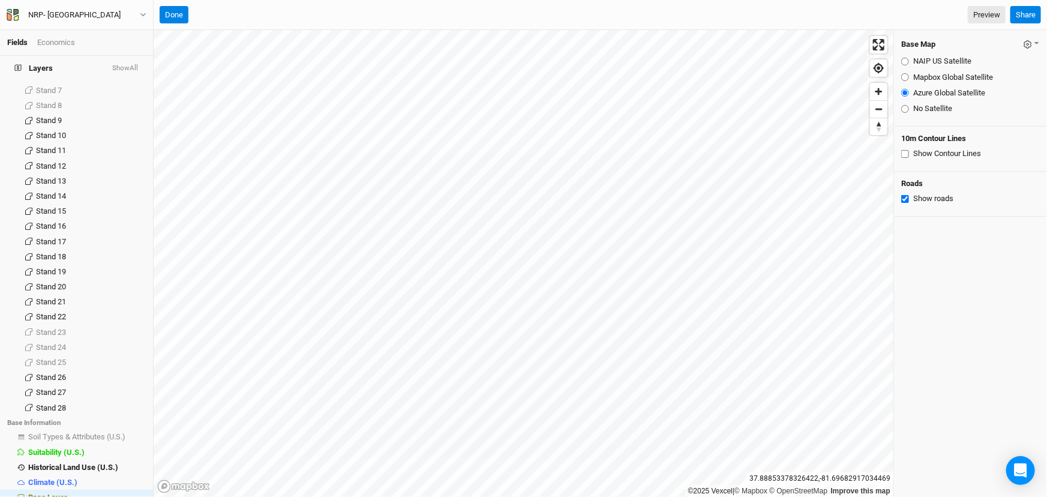
click at [906, 61] on input "NAIP US Satellite" at bounding box center [905, 62] width 8 height 8
radio input "true"
click at [542, 496] on html "Fields Economics Sections Show All Blackhawk-1-1-1.01 show Blackhawk-2-1-1.72 s…" at bounding box center [523, 248] width 1047 height 497
click at [166, 11] on button "Done" at bounding box center [174, 15] width 29 height 18
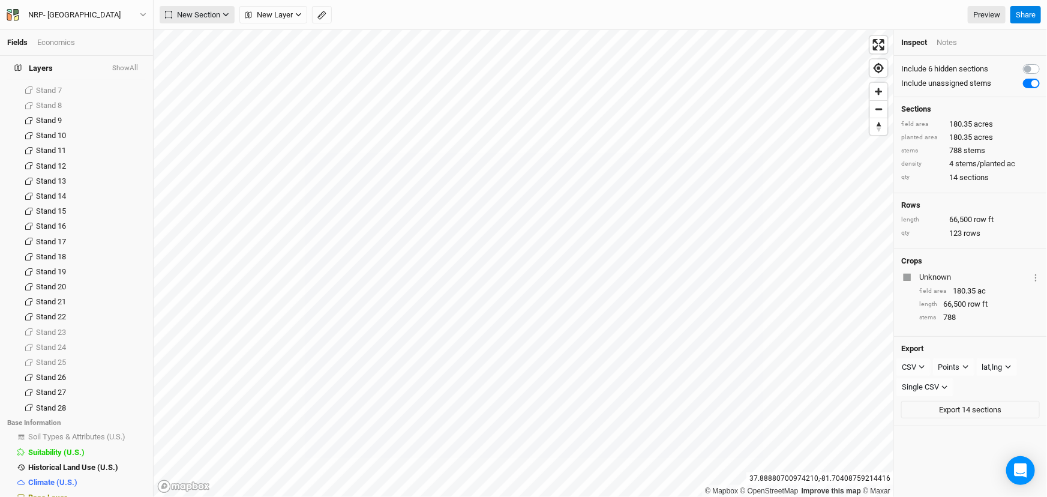
click at [202, 11] on span "New Section" at bounding box center [192, 15] width 55 height 12
click at [187, 40] on div "Grid" at bounding box center [194, 39] width 18 height 14
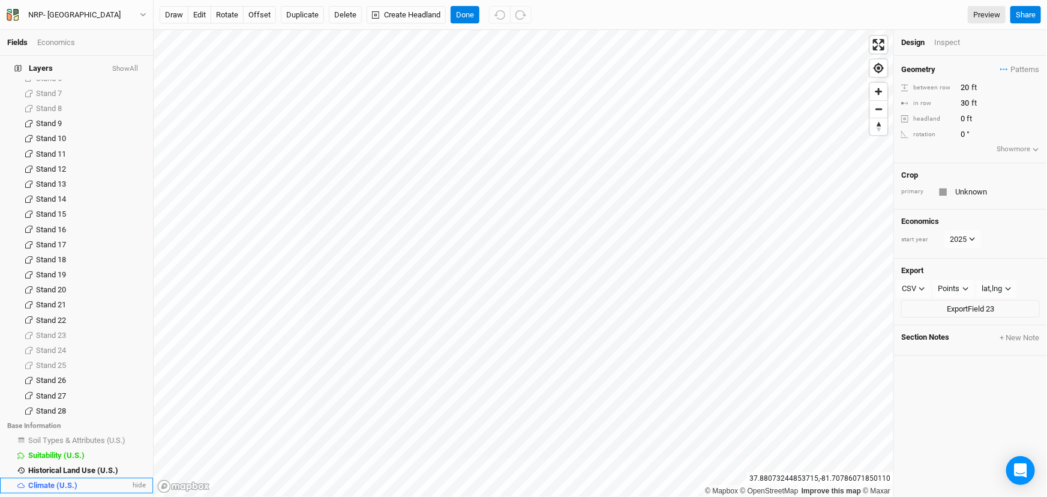
scroll to position [510, 0]
click at [60, 492] on span "Base Layer" at bounding box center [47, 496] width 39 height 9
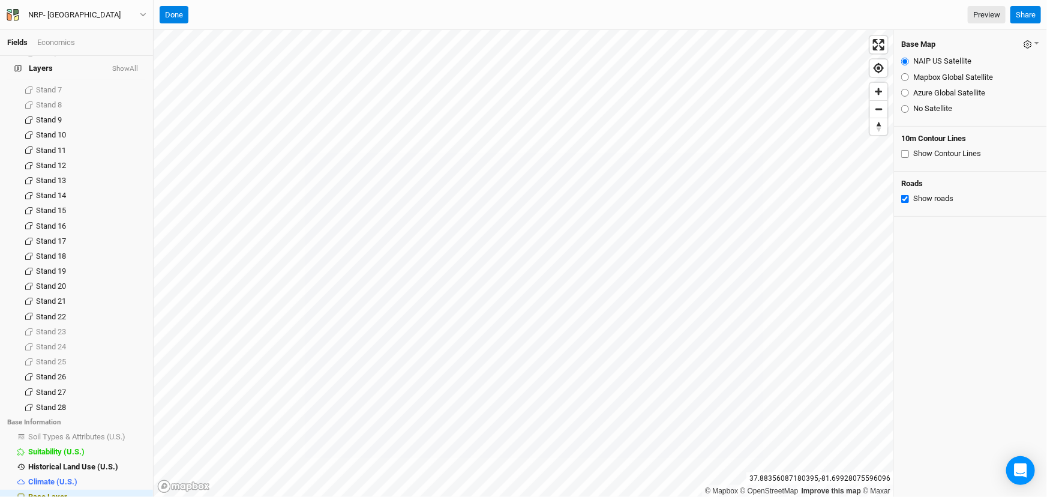
click at [905, 95] on input "Azure Global Satellite" at bounding box center [905, 93] width 8 height 8
radio input "true"
click at [174, 11] on button "Done" at bounding box center [174, 15] width 29 height 18
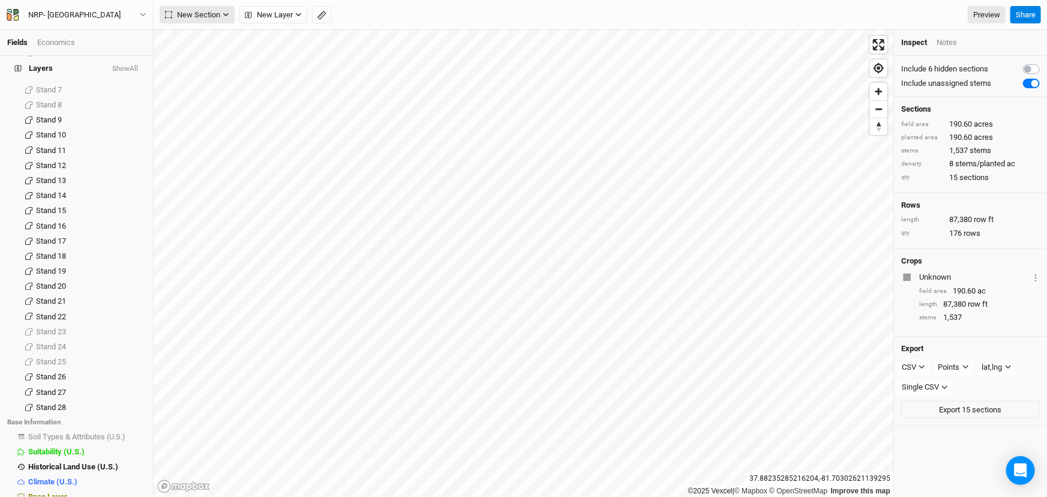
scroll to position [113, 0]
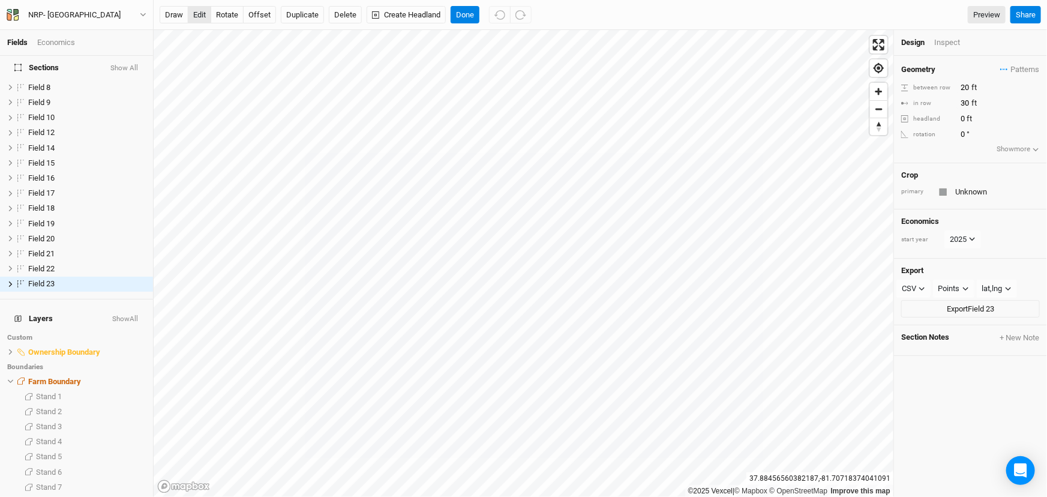
click at [199, 14] on button "edit" at bounding box center [199, 15] width 23 height 18
click at [468, 10] on button "Done" at bounding box center [464, 15] width 29 height 18
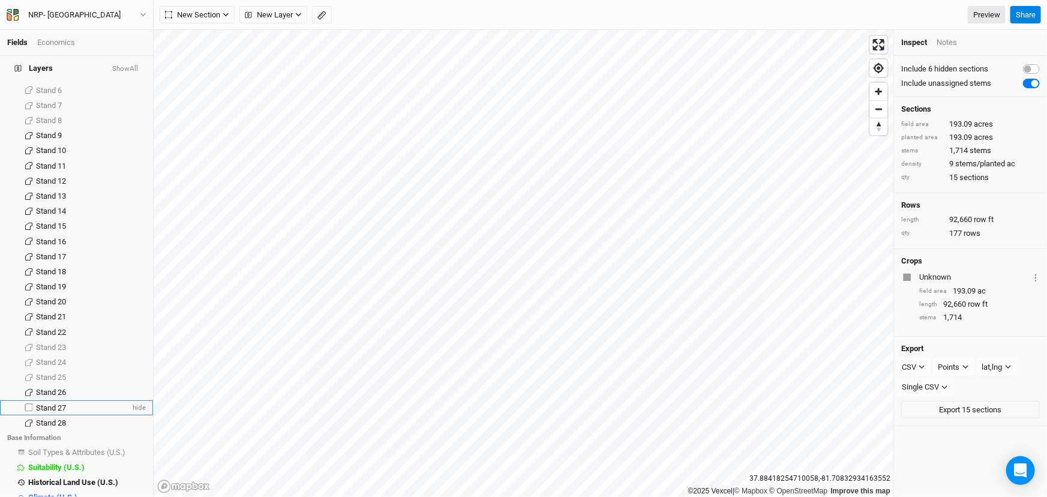
scroll to position [510, 0]
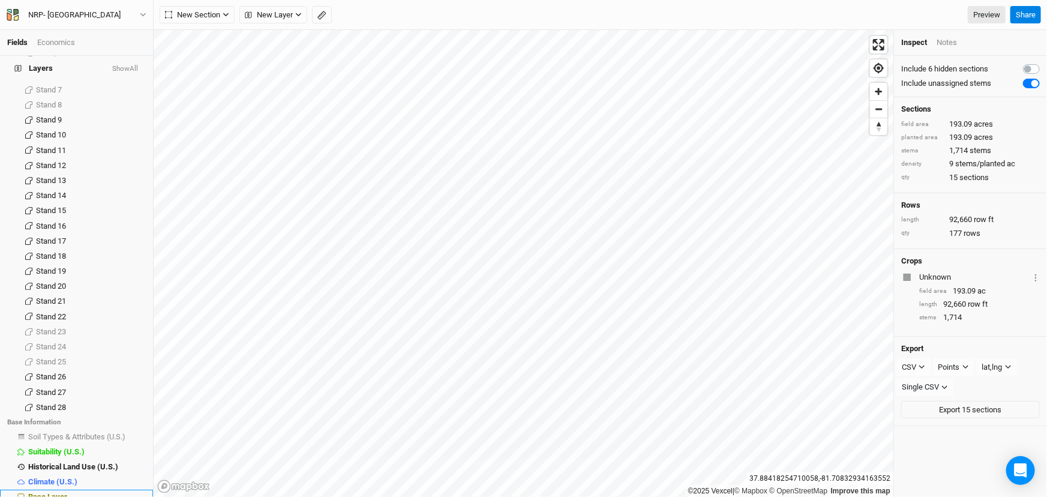
click at [58, 492] on span "Base Layer" at bounding box center [47, 496] width 39 height 9
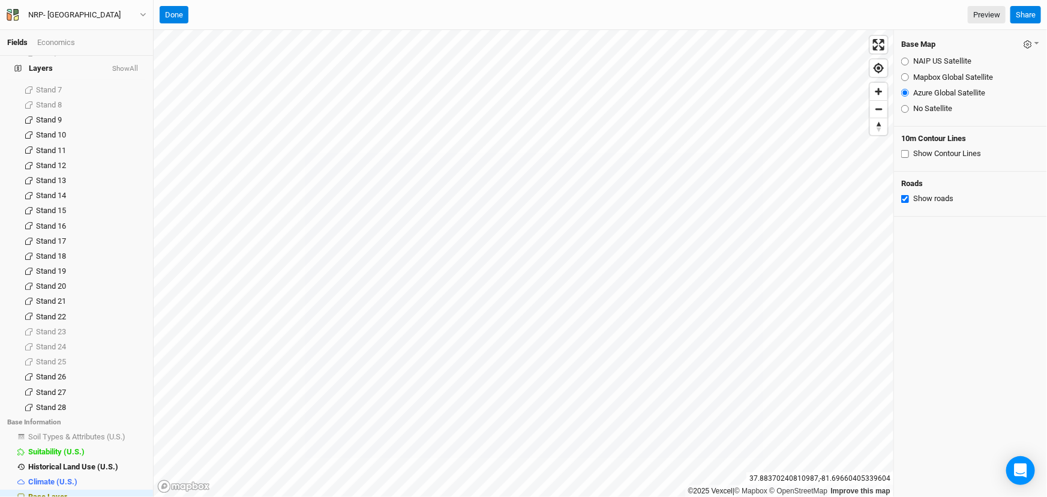
click at [905, 61] on input "NAIP US Satellite" at bounding box center [905, 62] width 8 height 8
radio input "true"
click at [173, 15] on button "Done" at bounding box center [174, 15] width 29 height 18
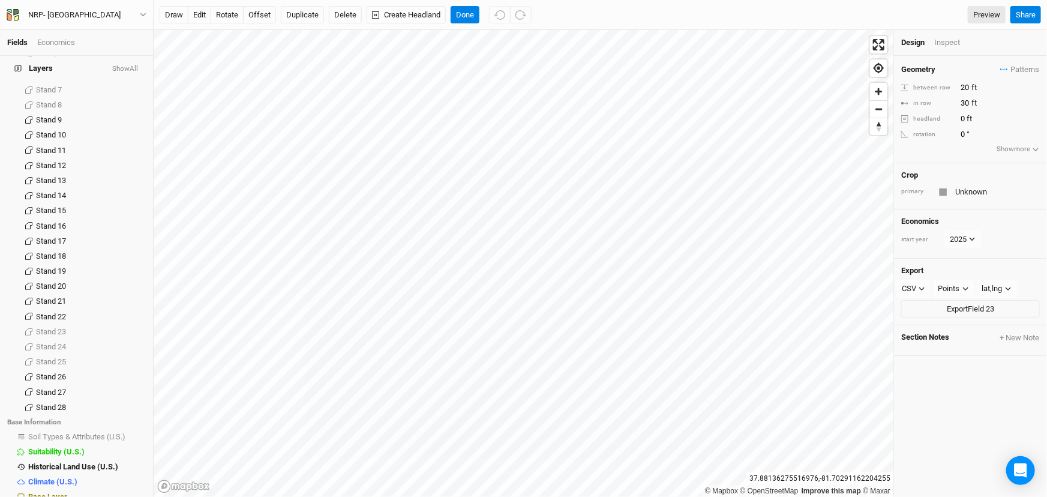
scroll to position [113, 0]
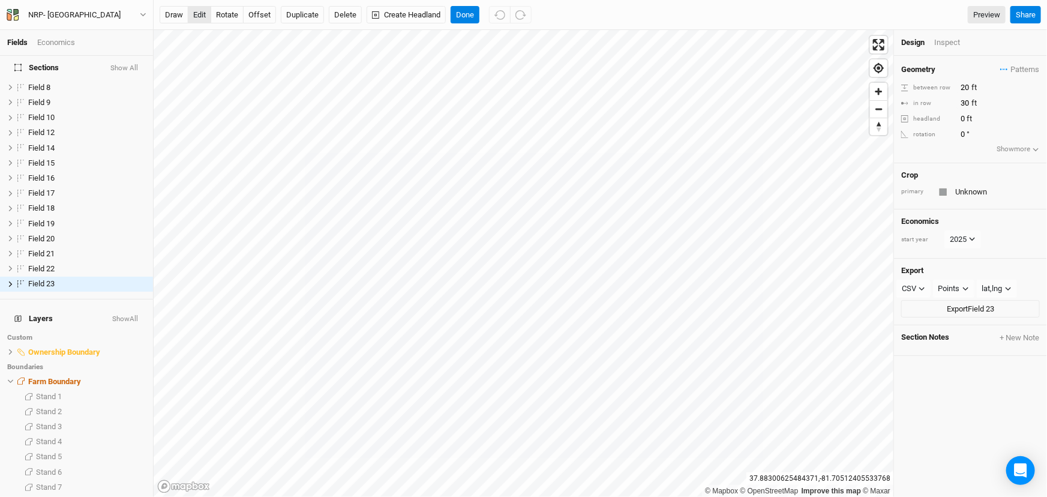
click at [192, 8] on button "edit" at bounding box center [199, 15] width 23 height 18
click at [467, 11] on button "Done" at bounding box center [464, 15] width 29 height 18
drag, startPoint x: 960, startPoint y: 83, endPoint x: 976, endPoint y: 86, distance: 15.9
click at [976, 87] on input "20" at bounding box center [1009, 87] width 104 height 13
type input "100"
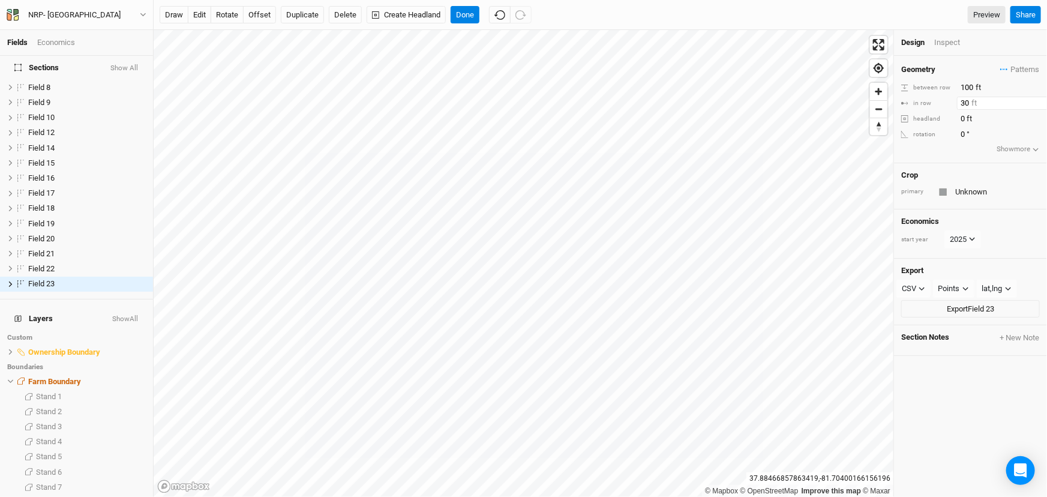
drag, startPoint x: 960, startPoint y: 104, endPoint x: 973, endPoint y: 105, distance: 13.2
click at [975, 104] on input "30" at bounding box center [1009, 103] width 104 height 13
type input "100"
click at [951, 407] on div "Geometry Patterns ＋ New in-row pattern between row 100 ft in row 100 ft headlan…" at bounding box center [970, 276] width 153 height 441
click at [468, 7] on button "Done" at bounding box center [464, 15] width 29 height 18
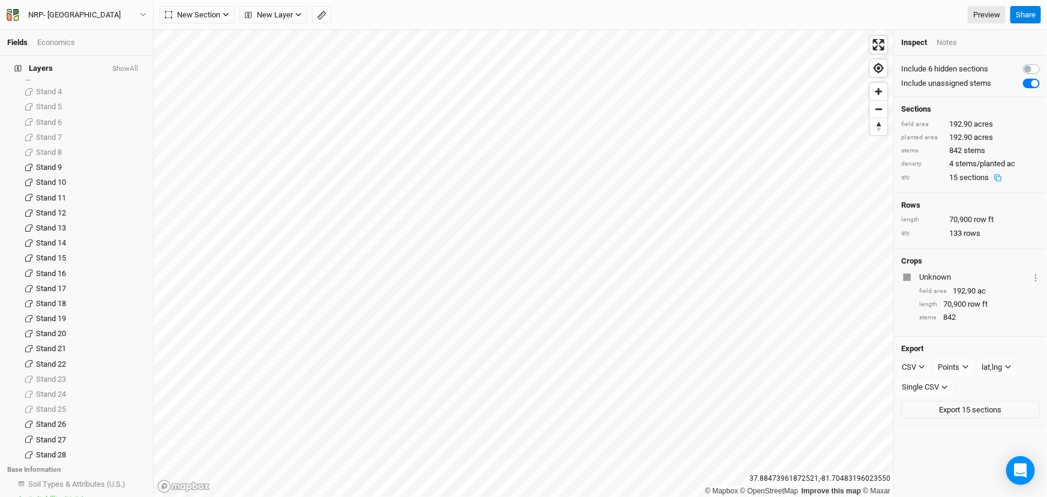
scroll to position [510, 0]
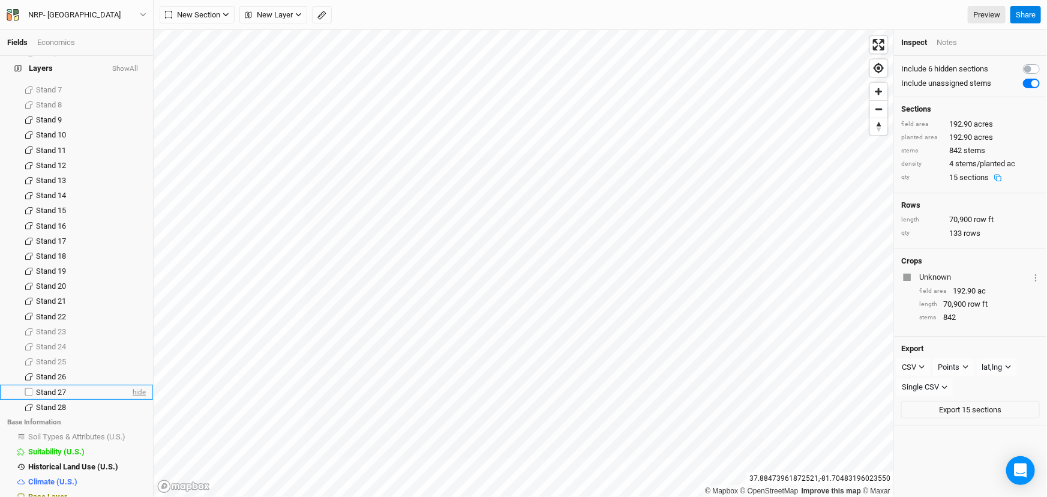
click at [132, 385] on span "hide" at bounding box center [138, 392] width 16 height 15
click at [688, 496] on html "Fields Economics Sections Show All Blackhawk-1-1-1.01 show Blackhawk-2-1-1.72 s…" at bounding box center [523, 248] width 1047 height 497
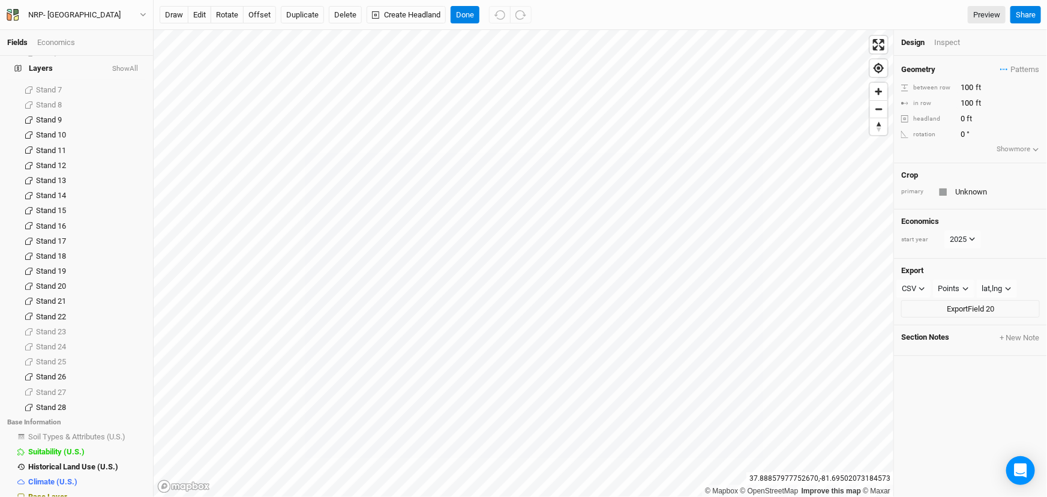
scroll to position [67, 0]
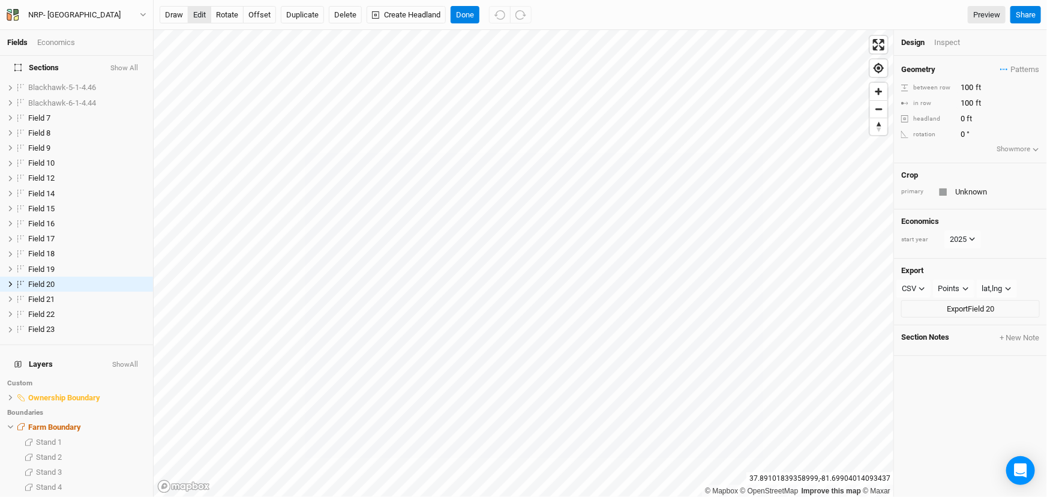
click at [197, 12] on button "edit" at bounding box center [199, 15] width 23 height 18
click at [465, 11] on button "Done" at bounding box center [464, 15] width 29 height 18
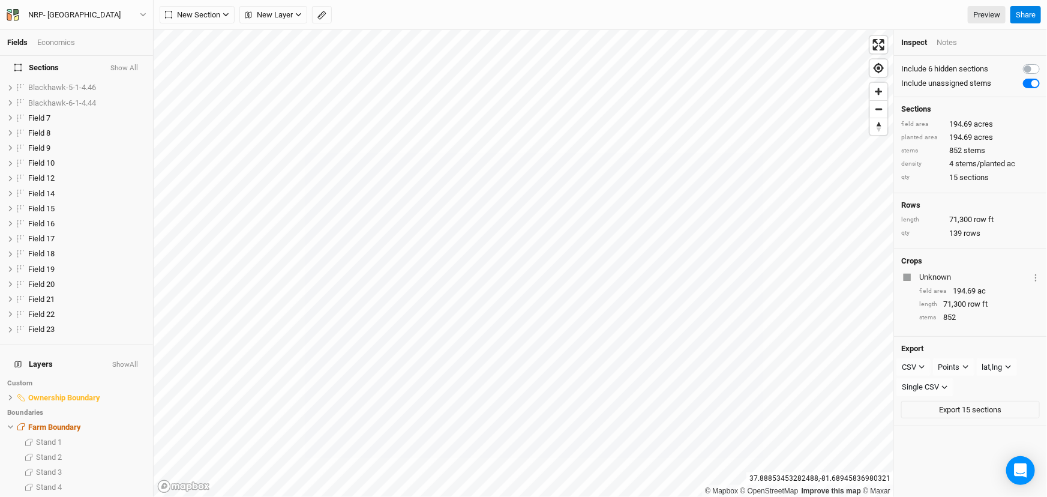
click at [1044, 62] on label at bounding box center [1044, 62] width 0 height 0
click at [1023, 67] on input "checkbox" at bounding box center [1028, 68] width 10 height 12
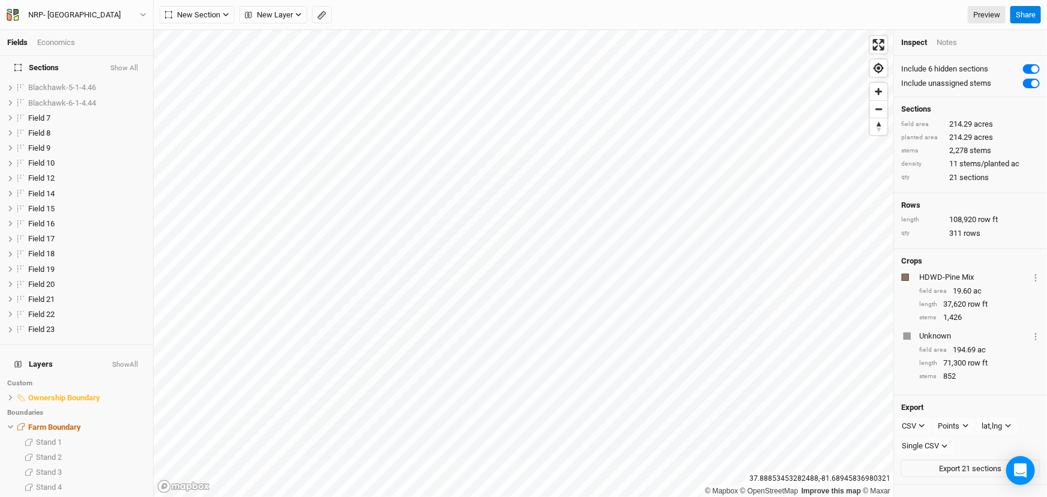
click at [1044, 62] on label at bounding box center [1044, 62] width 0 height 0
click at [1023, 67] on input "checkbox" at bounding box center [1028, 68] width 10 height 12
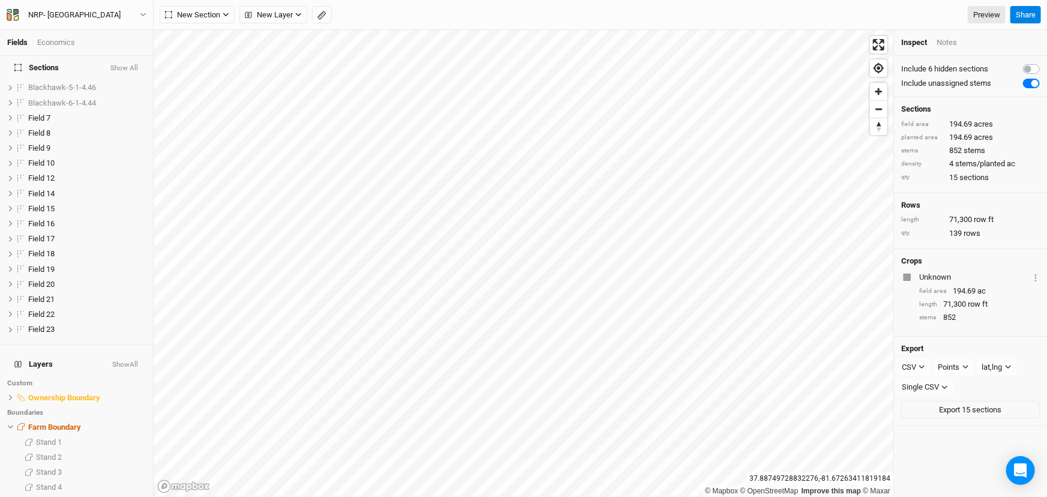
click at [1044, 62] on label at bounding box center [1044, 62] width 0 height 0
click at [1023, 69] on input "checkbox" at bounding box center [1028, 68] width 10 height 12
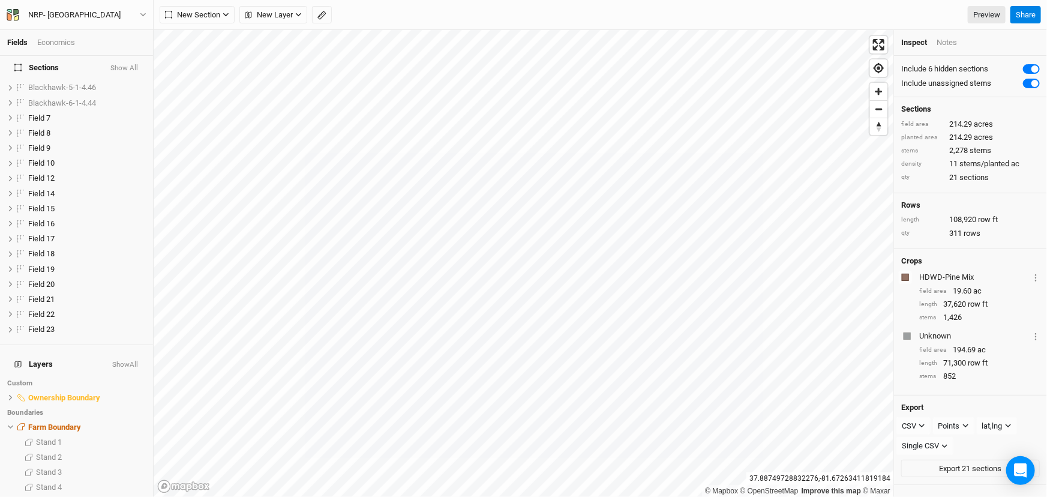
click at [1044, 62] on label at bounding box center [1044, 62] width 0 height 0
click at [1023, 64] on input "checkbox" at bounding box center [1028, 68] width 10 height 12
checkbox input "false"
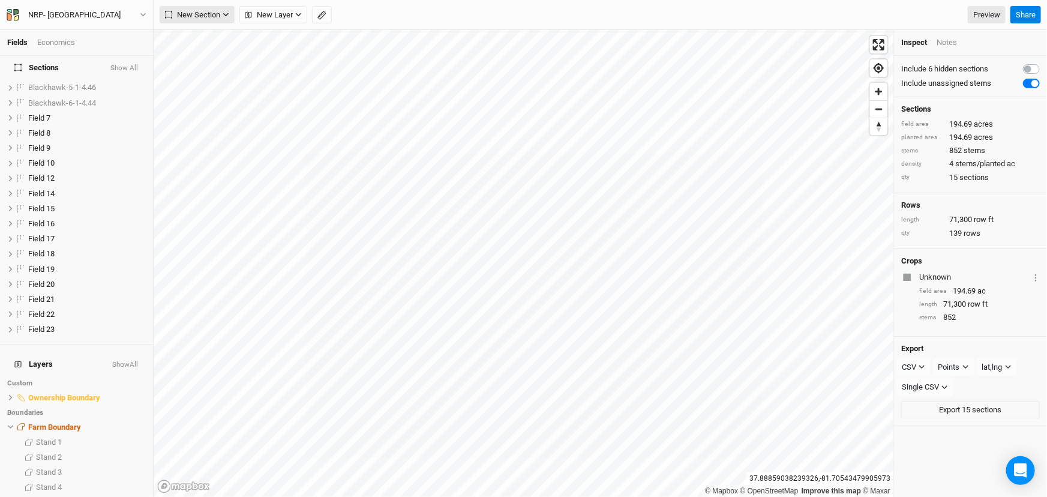
click at [205, 13] on span "New Section" at bounding box center [192, 15] width 55 height 12
click at [195, 41] on div "Grid" at bounding box center [194, 39] width 18 height 14
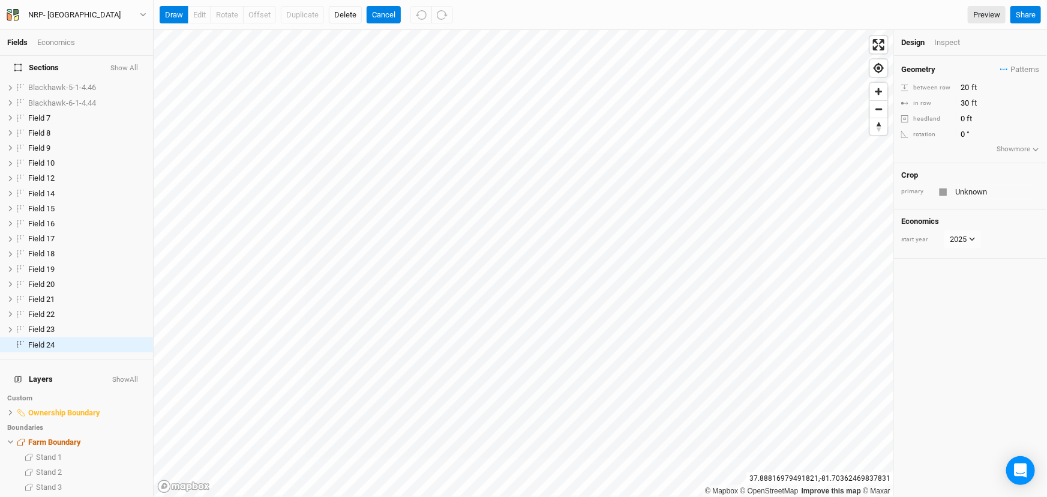
scroll to position [128, 0]
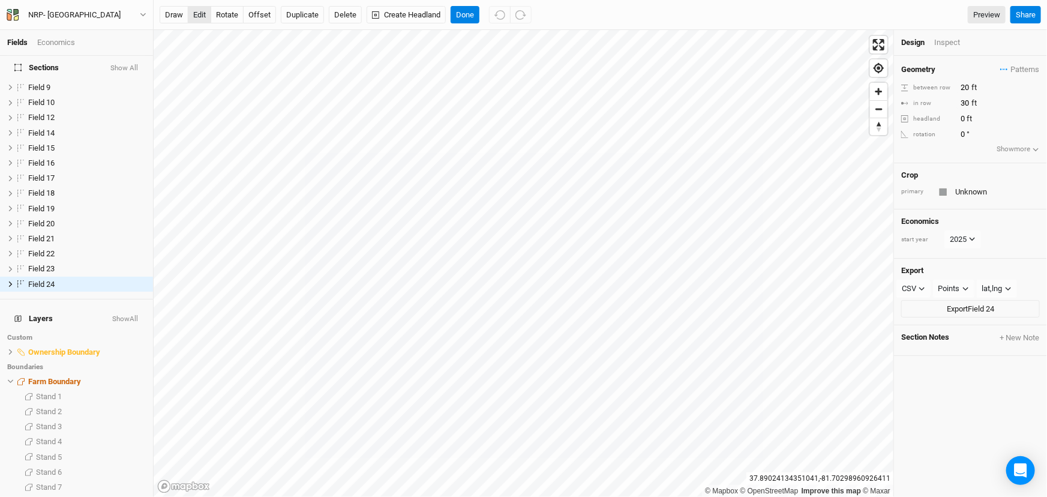
click at [197, 11] on button "edit" at bounding box center [199, 15] width 23 height 18
click at [461, 12] on button "Done" at bounding box center [464, 15] width 29 height 18
drag, startPoint x: 961, startPoint y: 84, endPoint x: 969, endPoint y: 85, distance: 8.5
click at [970, 85] on input "20" at bounding box center [1009, 87] width 104 height 13
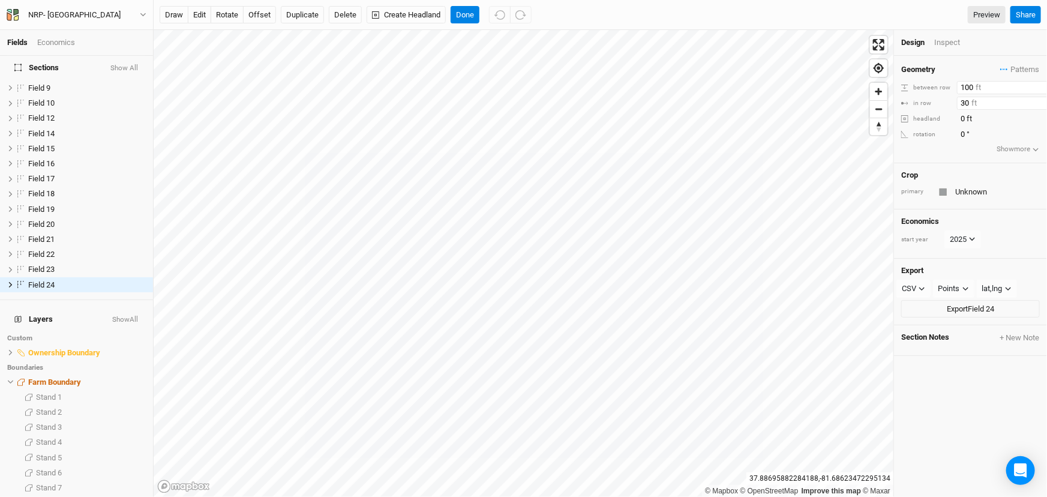
type input "100"
drag, startPoint x: 960, startPoint y: 100, endPoint x: 973, endPoint y: 101, distance: 12.7
click at [973, 101] on input "30" at bounding box center [1009, 103] width 104 height 13
type input "100"
click at [961, 372] on div "Geometry Patterns ＋ New in-row pattern between row 100 ft in row 100 ft headlan…" at bounding box center [970, 276] width 153 height 441
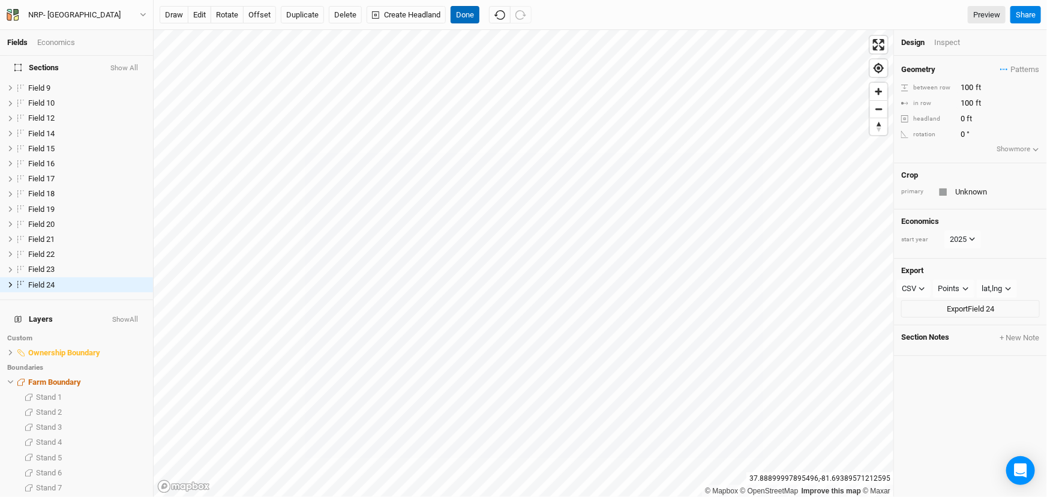
click at [464, 14] on button "Done" at bounding box center [464, 15] width 29 height 18
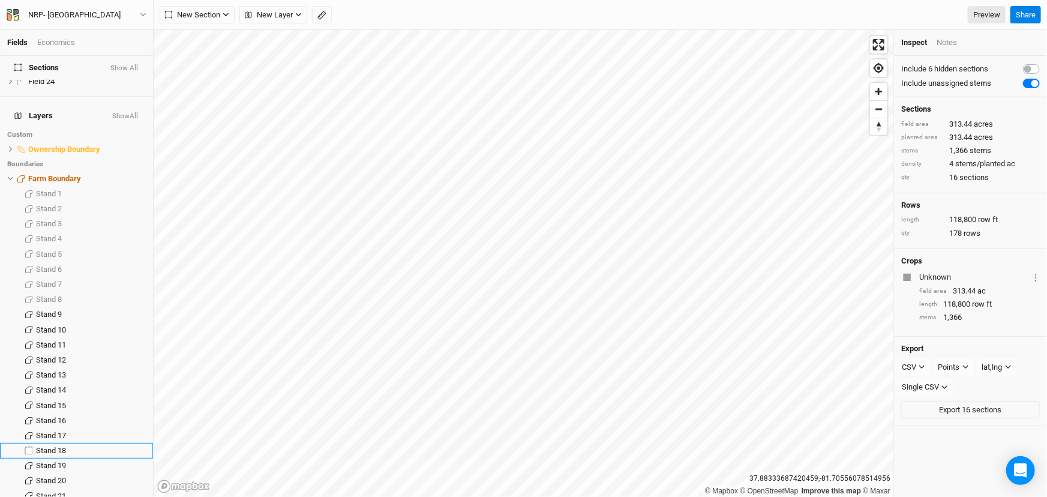
scroll to position [400, 0]
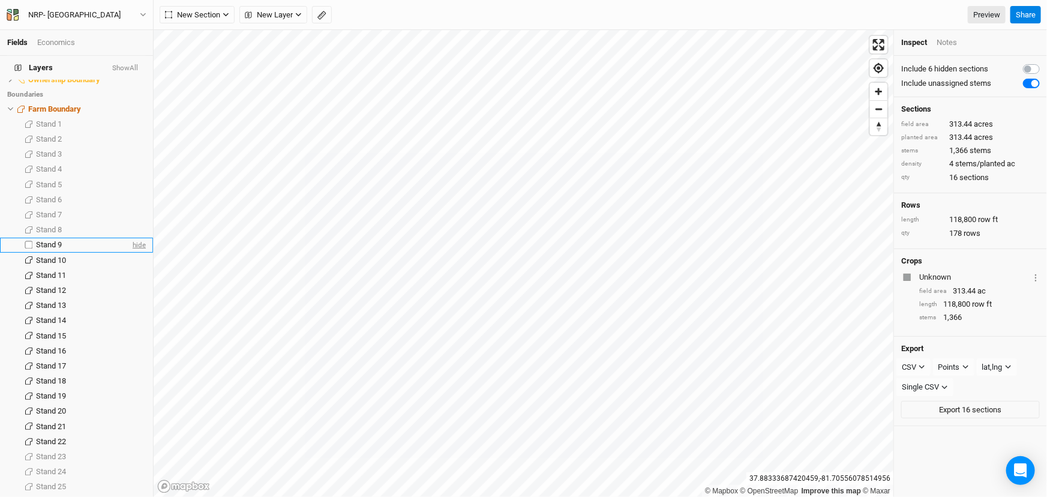
click at [130, 238] on span "hide" at bounding box center [138, 245] width 16 height 15
click at [130, 494] on span "hide" at bounding box center [138, 501] width 16 height 15
click at [1044, 62] on label at bounding box center [1044, 62] width 0 height 0
click at [1023, 67] on input "checkbox" at bounding box center [1028, 68] width 10 height 12
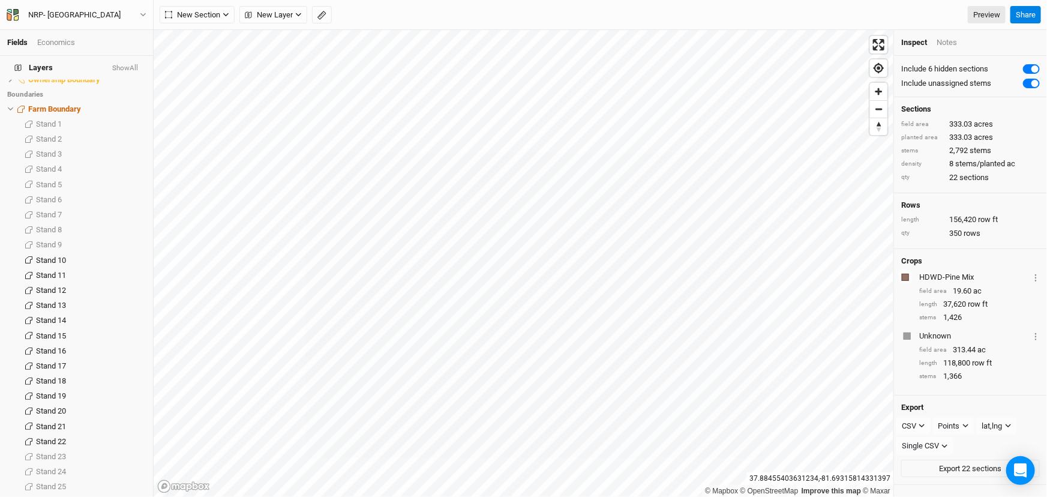
click at [1044, 62] on label at bounding box center [1044, 62] width 0 height 0
click at [1023, 68] on input "checkbox" at bounding box center [1028, 68] width 10 height 12
checkbox input "false"
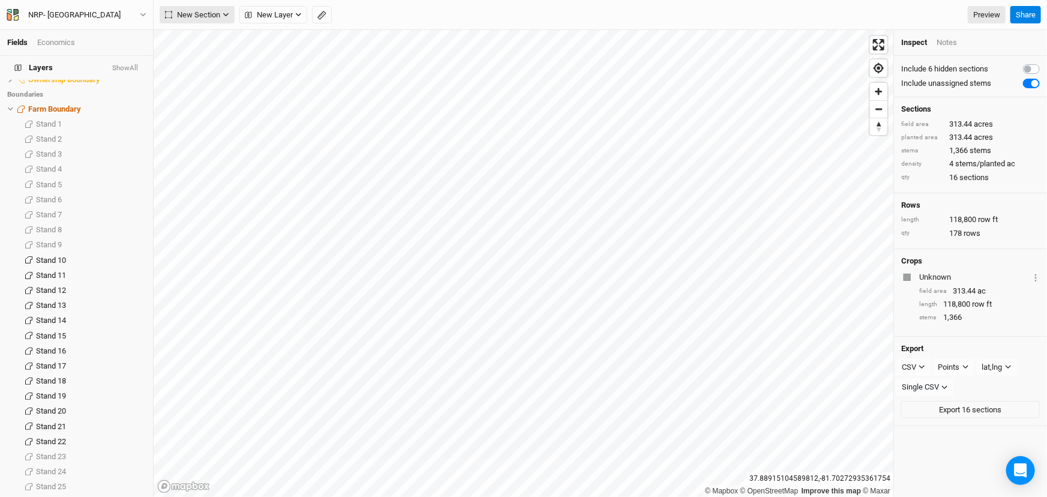
click at [206, 13] on span "New Section" at bounding box center [192, 15] width 55 height 12
click at [203, 38] on button "Grid" at bounding box center [207, 39] width 95 height 19
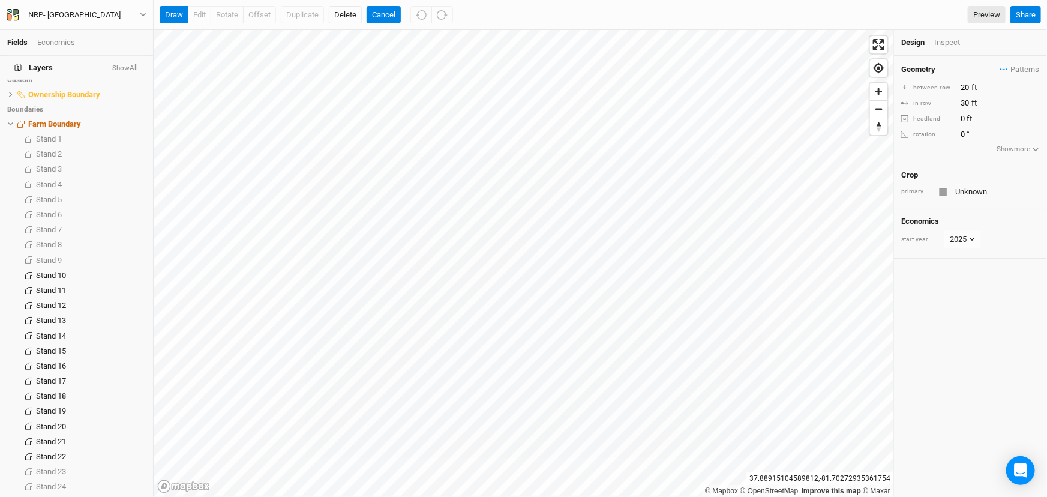
scroll to position [143, 0]
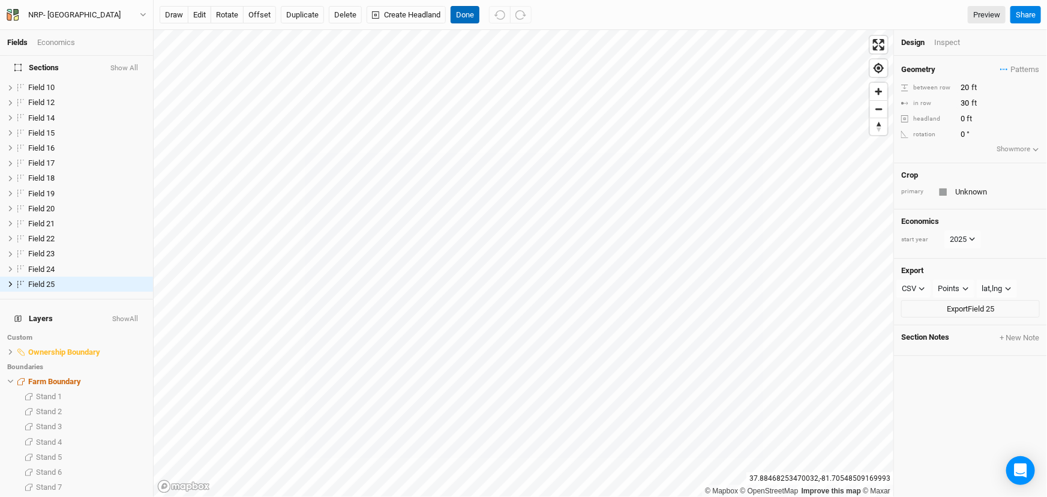
click at [463, 9] on button "Done" at bounding box center [464, 15] width 29 height 18
click at [194, 7] on button "edit" at bounding box center [199, 15] width 23 height 18
drag, startPoint x: 464, startPoint y: 15, endPoint x: 486, endPoint y: 26, distance: 24.4
click at [464, 16] on button "Done" at bounding box center [464, 15] width 29 height 18
click at [201, 12] on button "edit" at bounding box center [199, 15] width 23 height 18
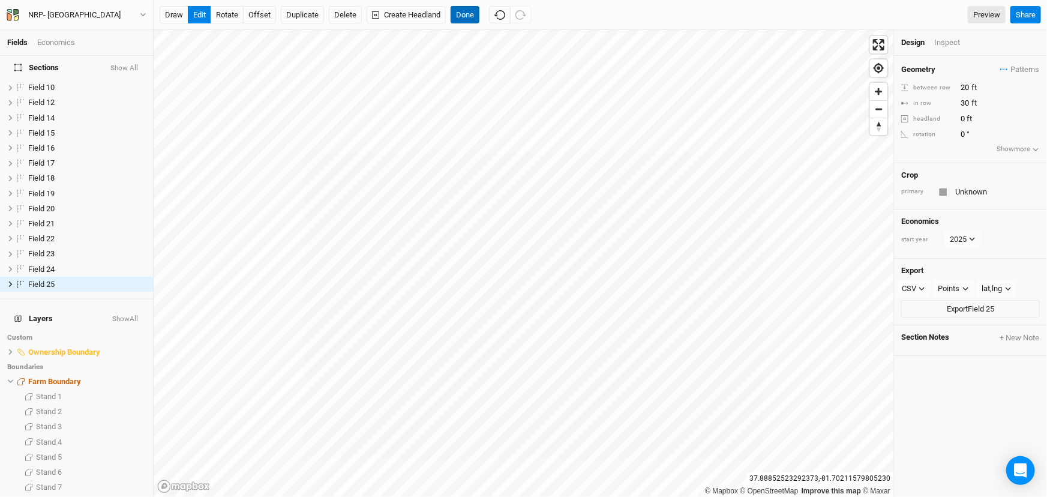
drag, startPoint x: 467, startPoint y: 16, endPoint x: 493, endPoint y: 23, distance: 27.4
click at [467, 16] on button "Done" at bounding box center [464, 15] width 29 height 18
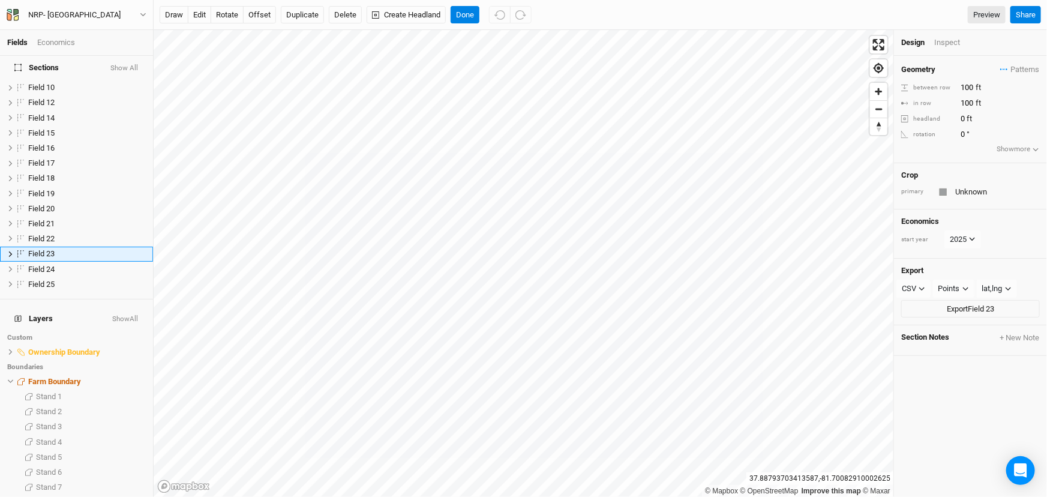
scroll to position [113, 0]
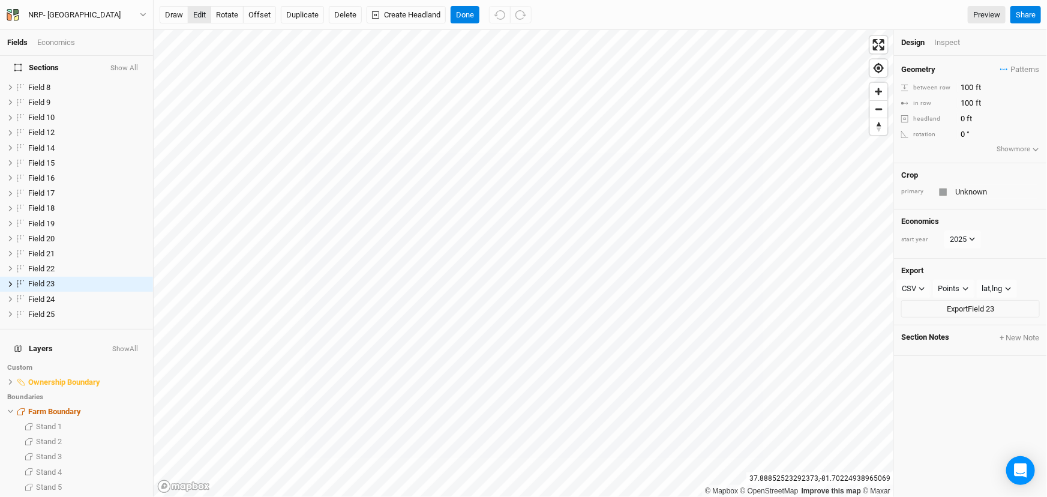
click at [191, 11] on button "edit" at bounding box center [199, 15] width 23 height 18
click at [465, 11] on button "Done" at bounding box center [464, 15] width 29 height 18
click at [191, 13] on button "edit" at bounding box center [199, 15] width 23 height 18
click at [195, 12] on button "edit" at bounding box center [199, 15] width 23 height 18
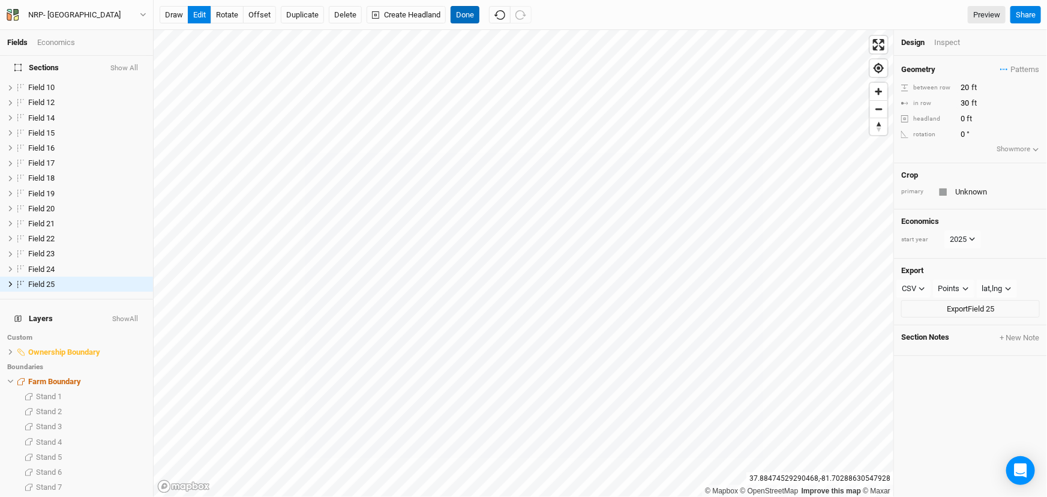
click at [462, 11] on button "Done" at bounding box center [464, 15] width 29 height 18
drag, startPoint x: 959, startPoint y: 85, endPoint x: 975, endPoint y: 85, distance: 16.8
click at [975, 85] on input "20" at bounding box center [1009, 87] width 104 height 13
type input "100"
click at [972, 102] on input "30" at bounding box center [1009, 103] width 104 height 13
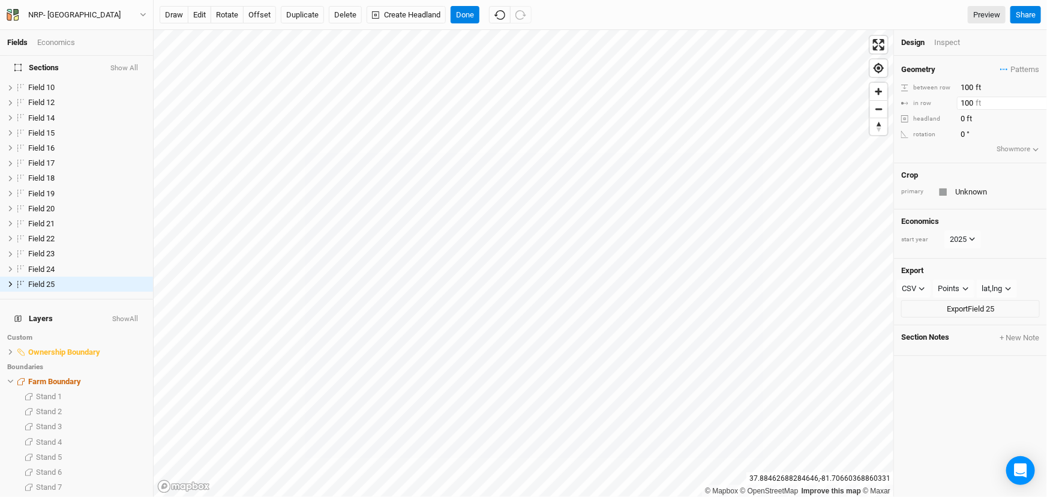
type input "100"
click at [994, 387] on div "Geometry Patterns ＋ New in-row pattern between row 100 ft in row 100 ft headlan…" at bounding box center [970, 276] width 153 height 441
click at [467, 14] on button "Done" at bounding box center [464, 15] width 29 height 18
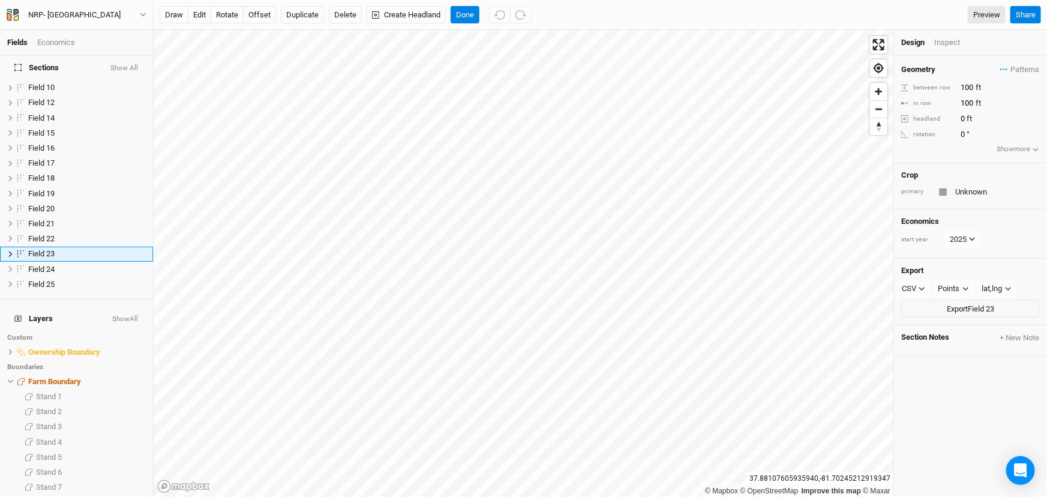
scroll to position [113, 0]
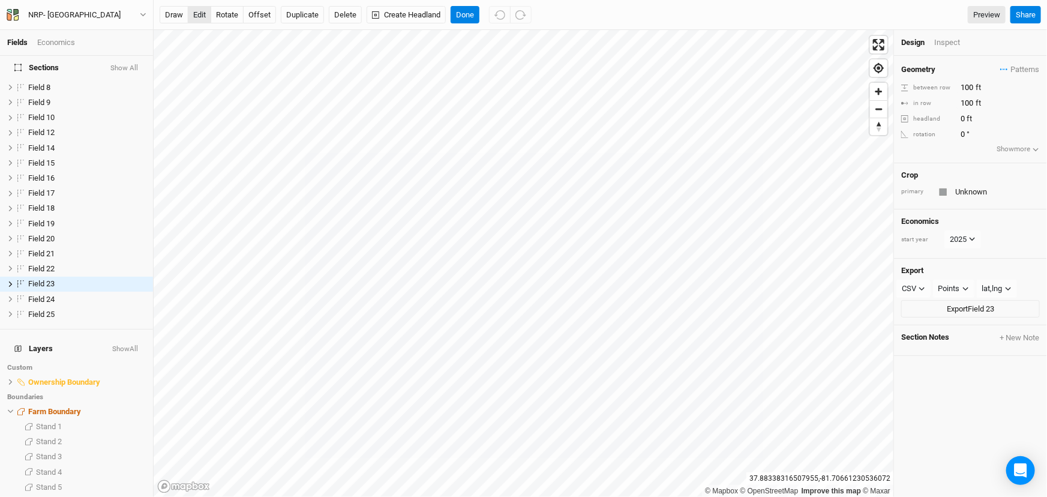
click at [192, 17] on button "edit" at bounding box center [199, 15] width 23 height 18
click at [466, 12] on button "Done" at bounding box center [464, 15] width 29 height 18
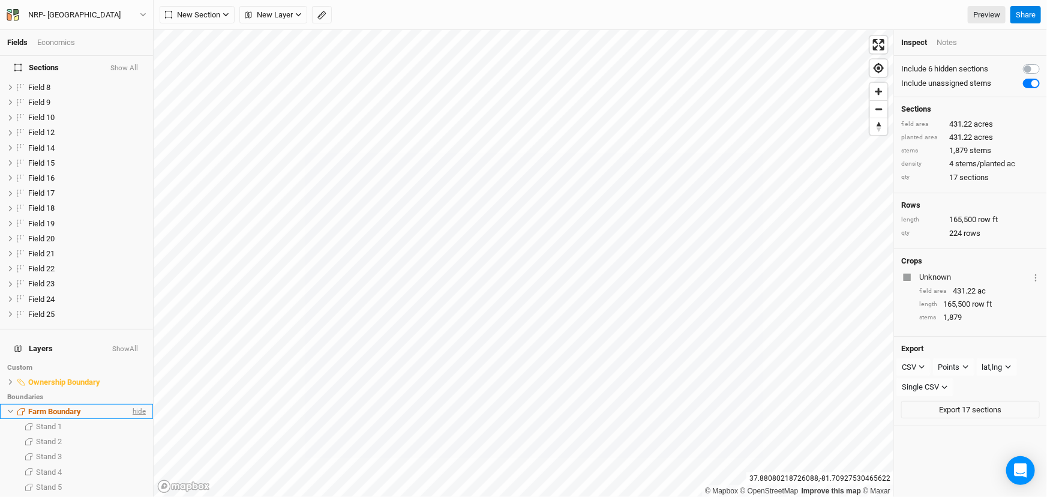
click at [132, 404] on span "hide" at bounding box center [138, 411] width 16 height 15
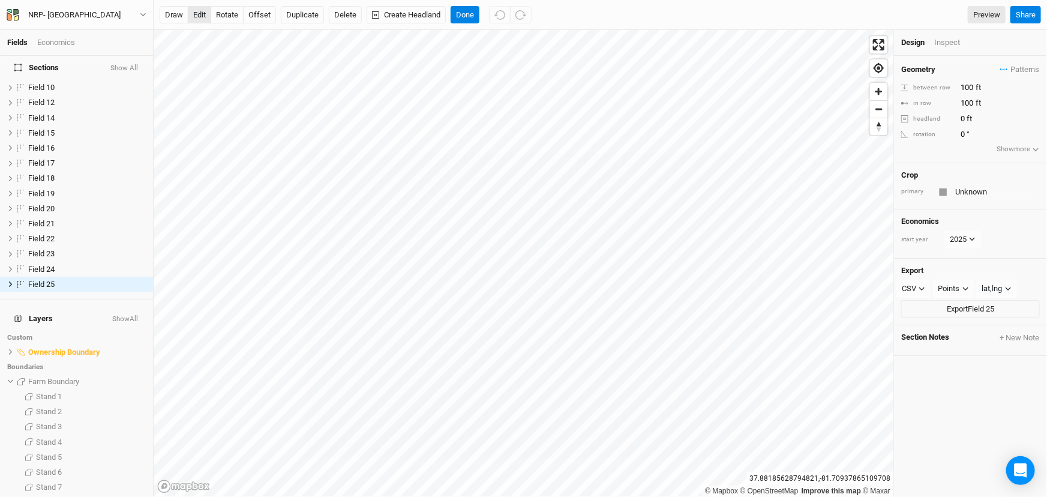
click at [196, 11] on button "edit" at bounding box center [199, 15] width 23 height 18
click at [199, 10] on button "edit" at bounding box center [199, 15] width 23 height 18
click at [462, 14] on button "Done" at bounding box center [464, 15] width 29 height 18
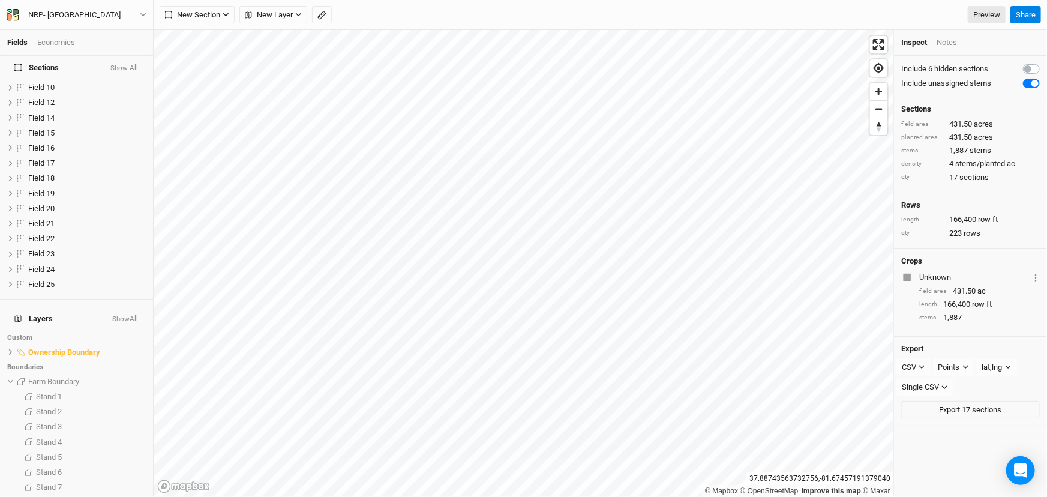
click at [1044, 62] on label at bounding box center [1044, 62] width 0 height 0
click at [1023, 67] on input "checkbox" at bounding box center [1028, 68] width 10 height 12
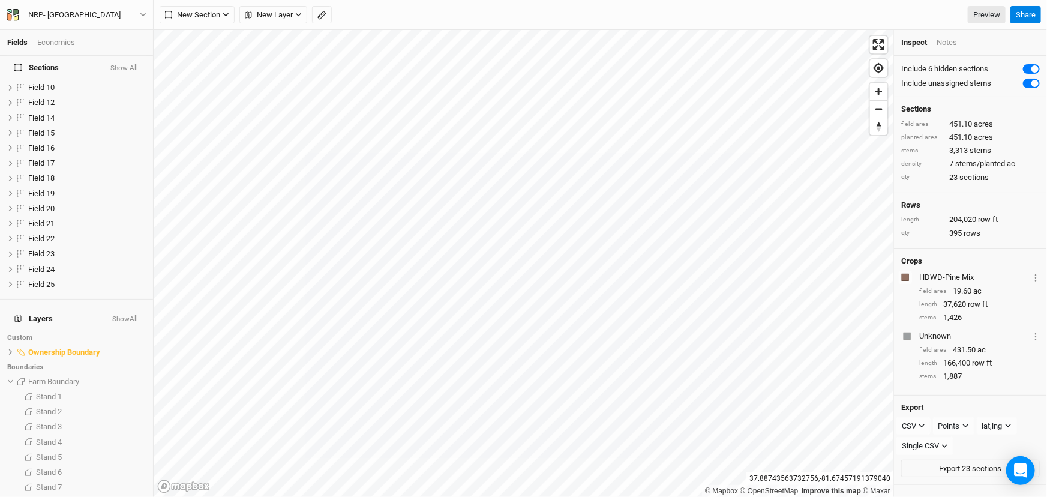
click at [1044, 62] on label at bounding box center [1044, 62] width 0 height 0
click at [1023, 67] on input "checkbox" at bounding box center [1028, 68] width 10 height 12
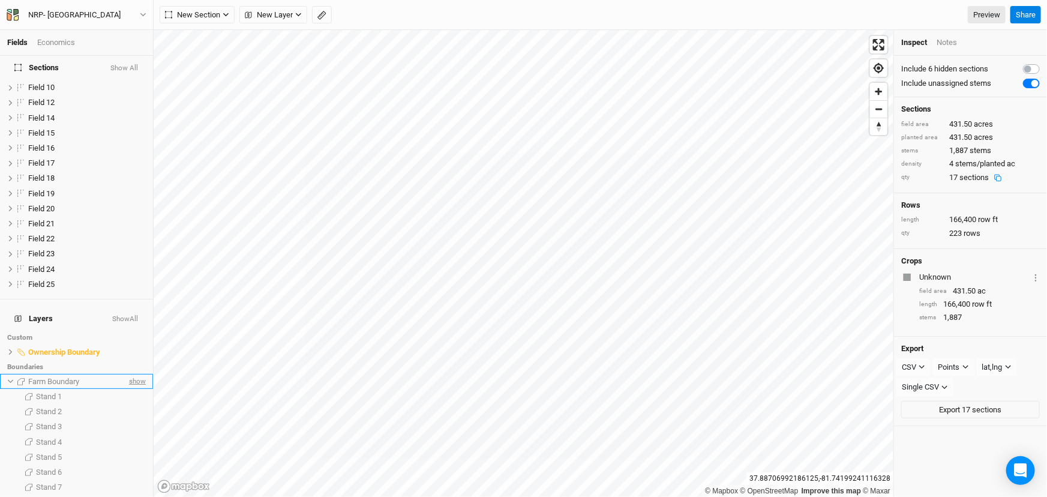
click at [131, 374] on span "show" at bounding box center [136, 381] width 19 height 15
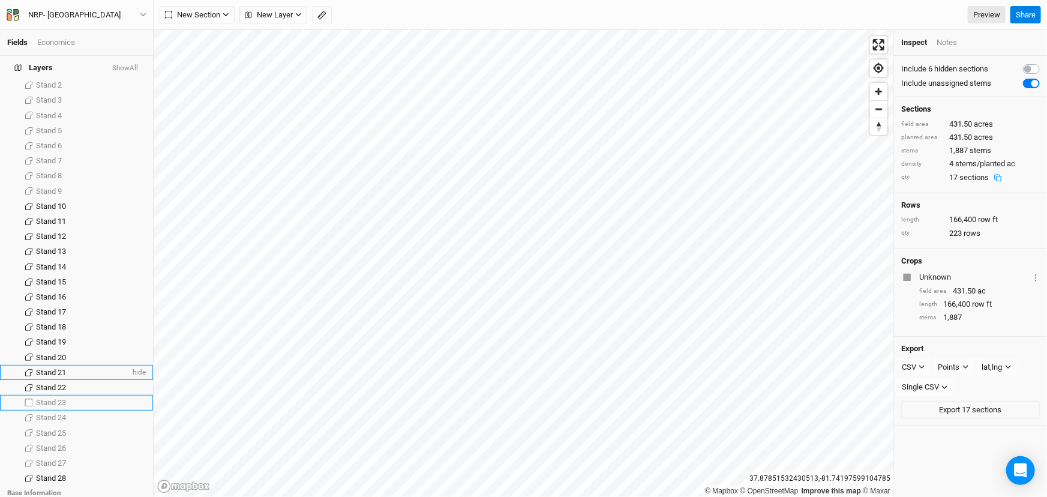
scroll to position [470, 0]
click at [121, 66] on button "Show All" at bounding box center [125, 68] width 27 height 8
click at [121, 66] on button "Hide All" at bounding box center [127, 68] width 24 height 8
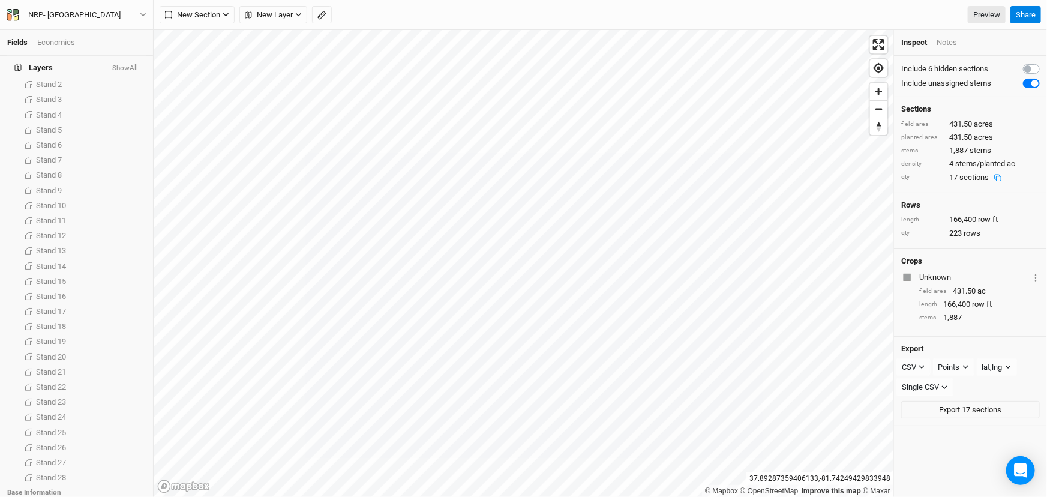
click at [121, 66] on button "Show All" at bounding box center [125, 68] width 27 height 8
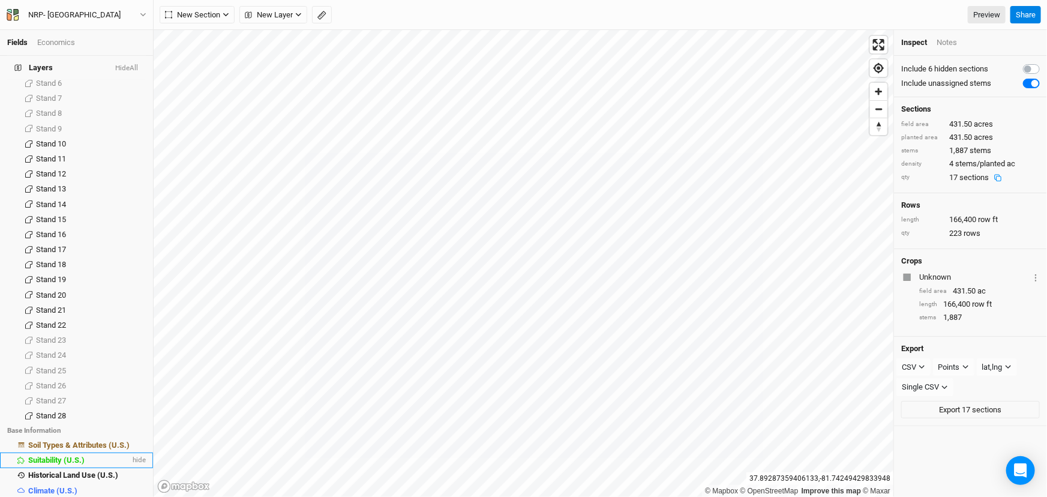
scroll to position [540, 0]
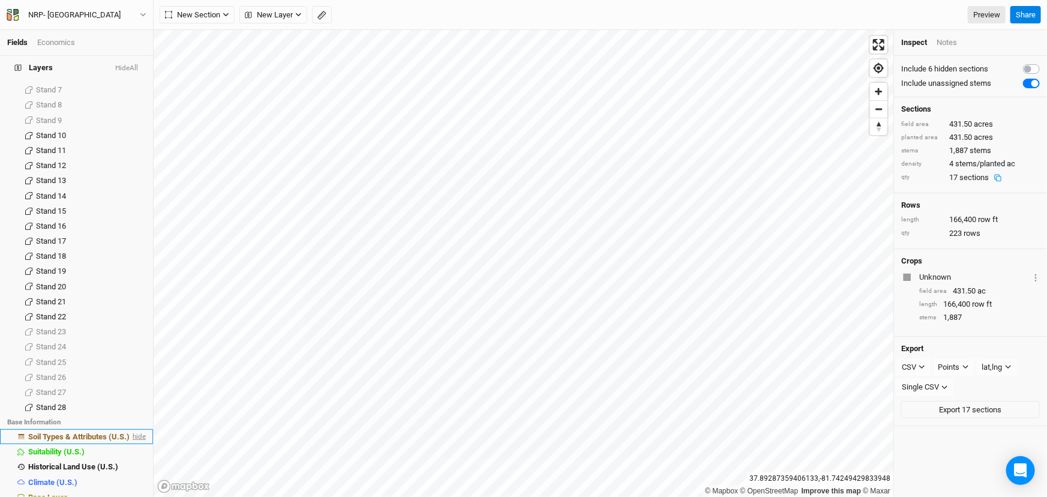
click at [133, 429] on span "hide" at bounding box center [138, 436] width 16 height 15
click at [127, 68] on button "Show All" at bounding box center [125, 68] width 27 height 8
click at [127, 68] on button "Hide All" at bounding box center [127, 68] width 24 height 8
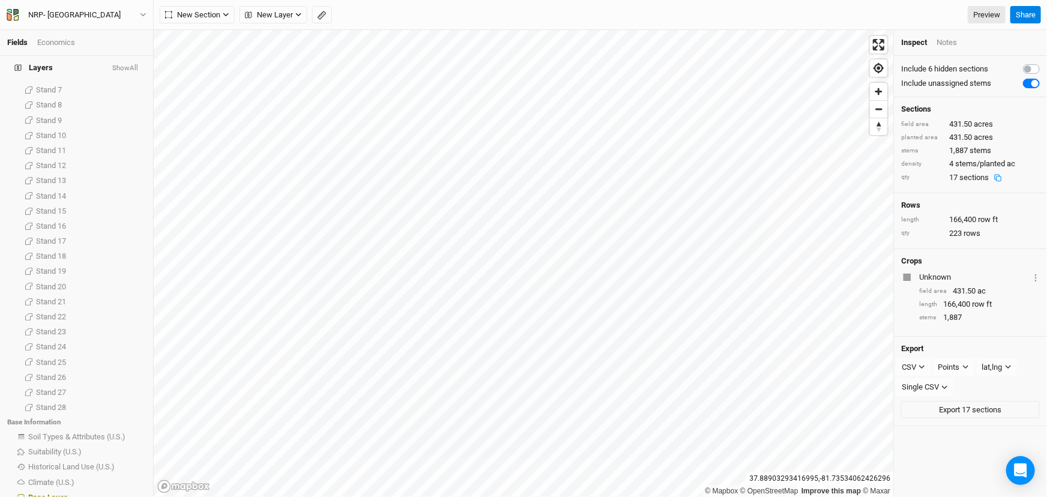
click at [127, 68] on button "Show All" at bounding box center [125, 68] width 27 height 8
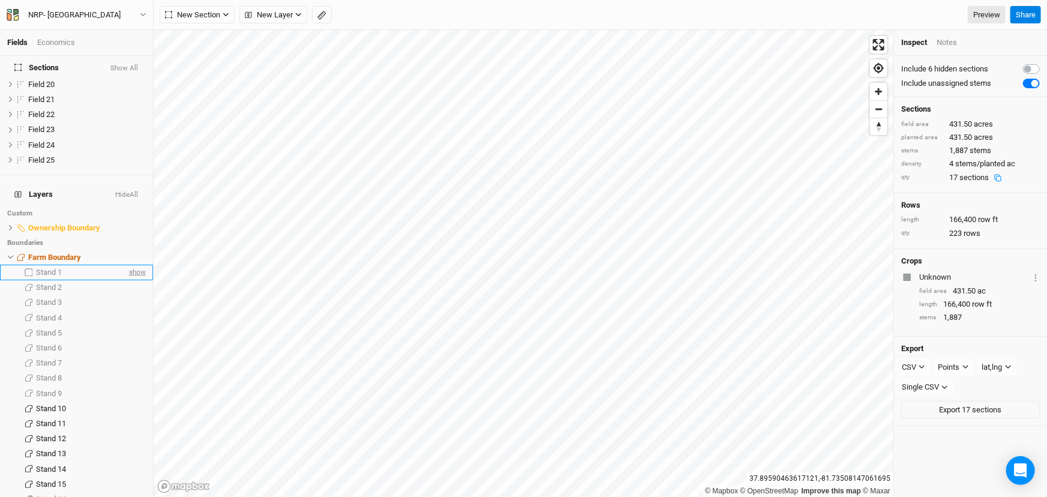
click at [130, 265] on span "show" at bounding box center [136, 272] width 19 height 15
click at [127, 280] on span "show" at bounding box center [136, 287] width 19 height 15
click at [127, 295] on span "show" at bounding box center [136, 302] width 19 height 15
click at [127, 310] on span "show" at bounding box center [136, 317] width 19 height 15
click at [127, 325] on span "show" at bounding box center [136, 332] width 19 height 15
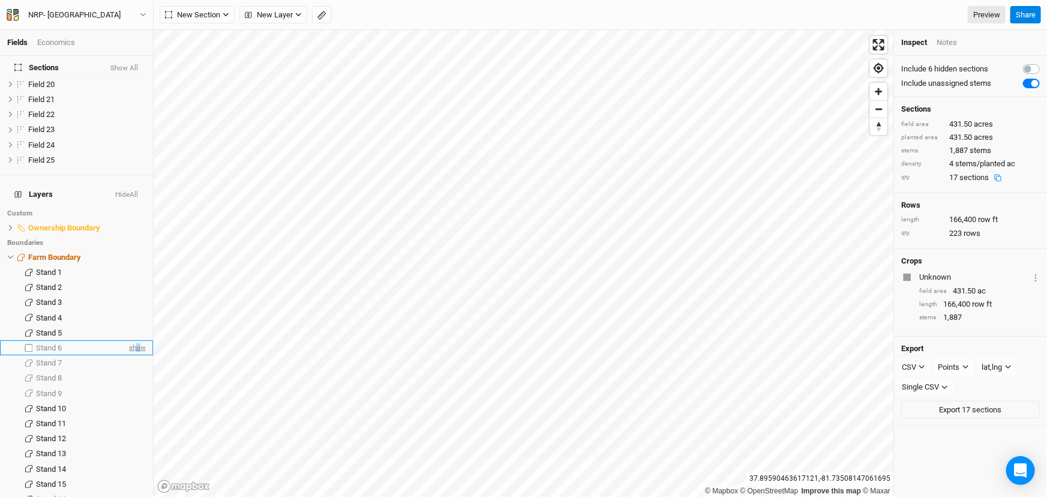
click at [131, 340] on span "show" at bounding box center [136, 347] width 19 height 15
click at [130, 356] on span "show" at bounding box center [136, 363] width 19 height 15
click at [129, 371] on span "show" at bounding box center [136, 378] width 19 height 15
click at [128, 386] on span "show" at bounding box center [136, 393] width 19 height 15
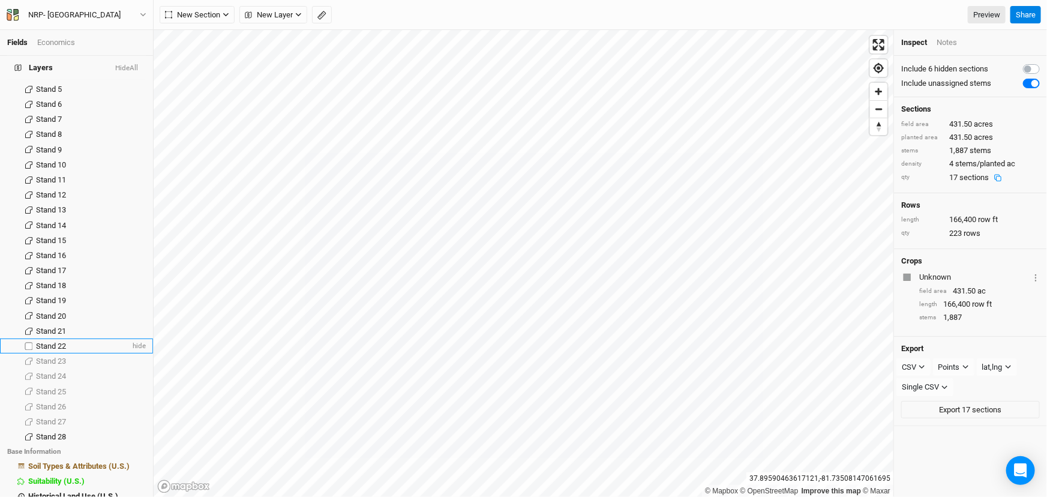
scroll to position [540, 0]
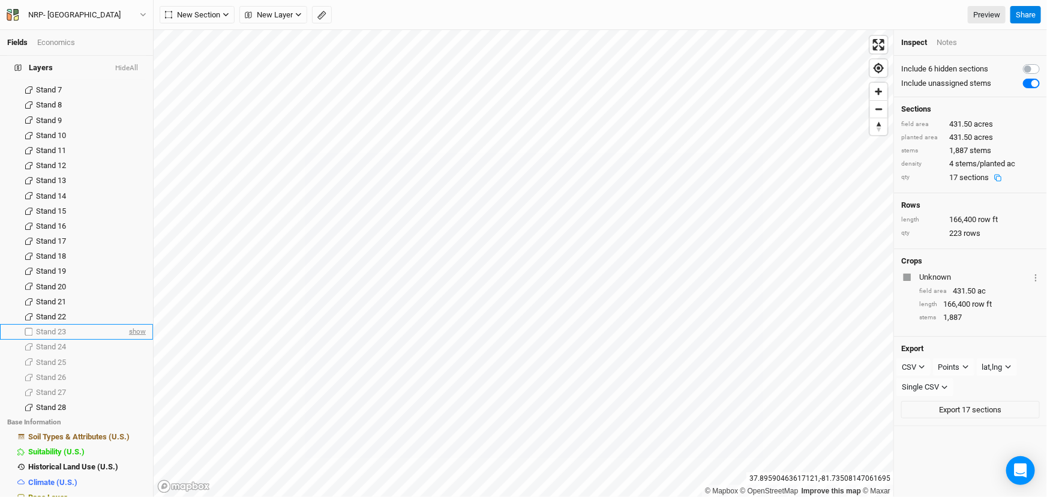
click at [127, 325] on span "show" at bounding box center [136, 332] width 19 height 15
click at [131, 340] on span "show" at bounding box center [136, 347] width 19 height 15
click at [134, 355] on span "show" at bounding box center [136, 362] width 19 height 15
click at [131, 370] on span "show" at bounding box center [136, 377] width 19 height 15
click at [127, 385] on span "show" at bounding box center [136, 392] width 19 height 15
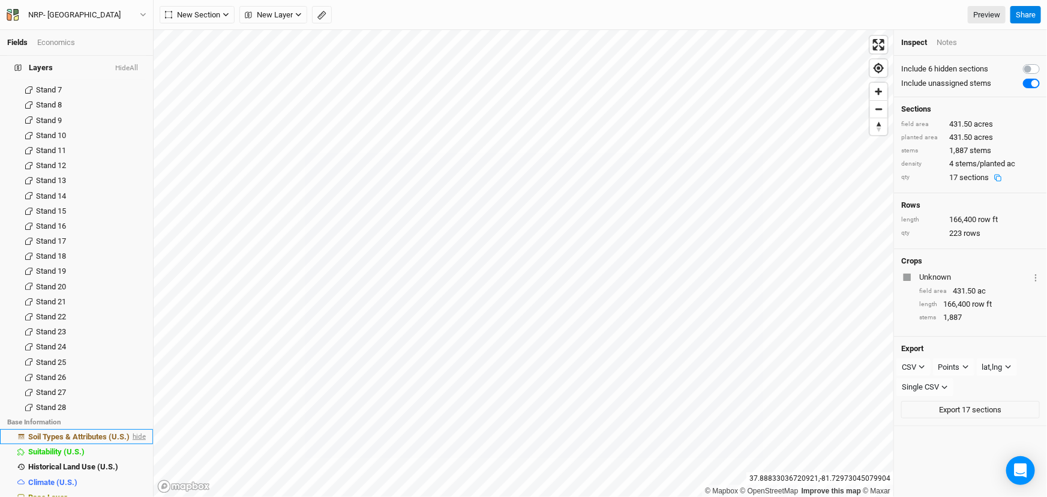
click at [131, 429] on span "hide" at bounding box center [138, 436] width 16 height 15
click at [1044, 62] on label at bounding box center [1044, 62] width 0 height 0
click at [1023, 67] on input "checkbox" at bounding box center [1028, 68] width 10 height 12
checkbox input "true"
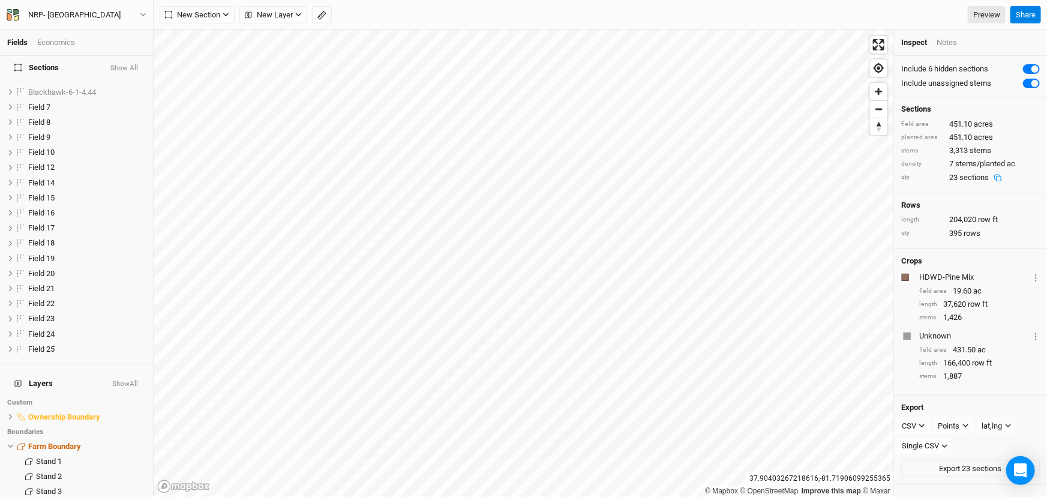
scroll to position [0, 0]
